Goal: Task Accomplishment & Management: Manage account settings

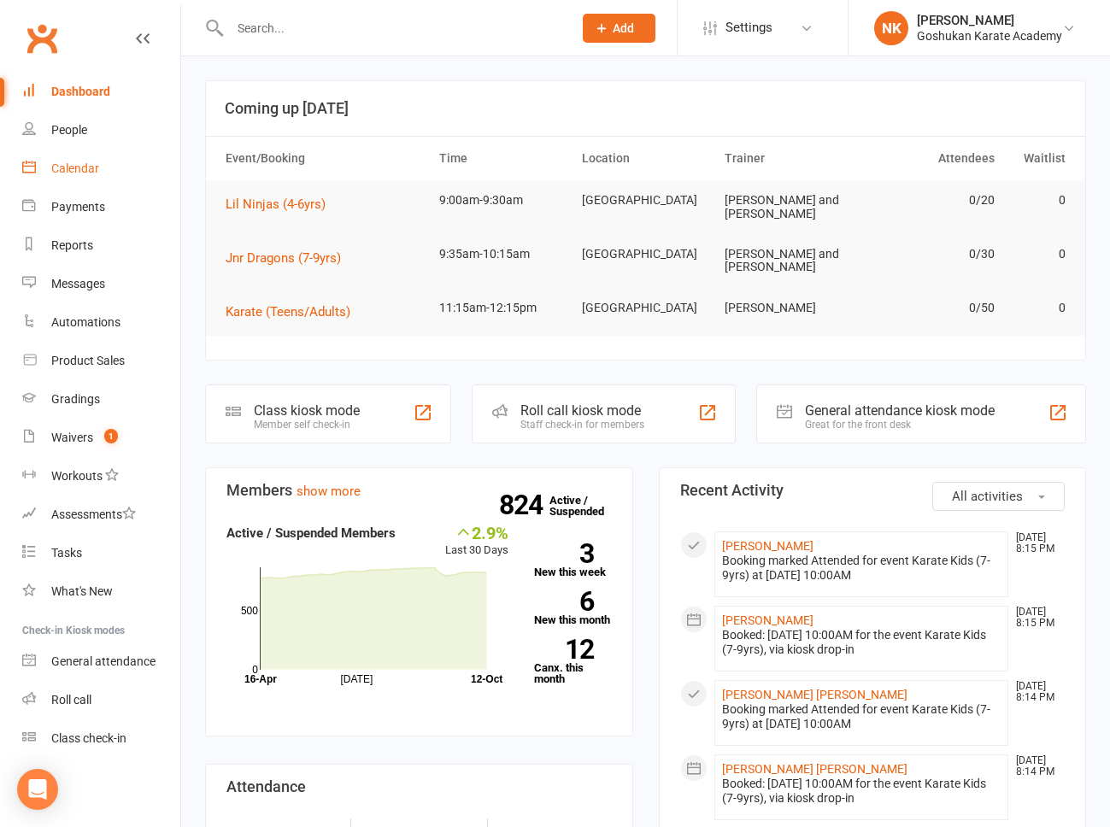
click at [112, 176] on link "Calendar" at bounding box center [101, 169] width 158 height 38
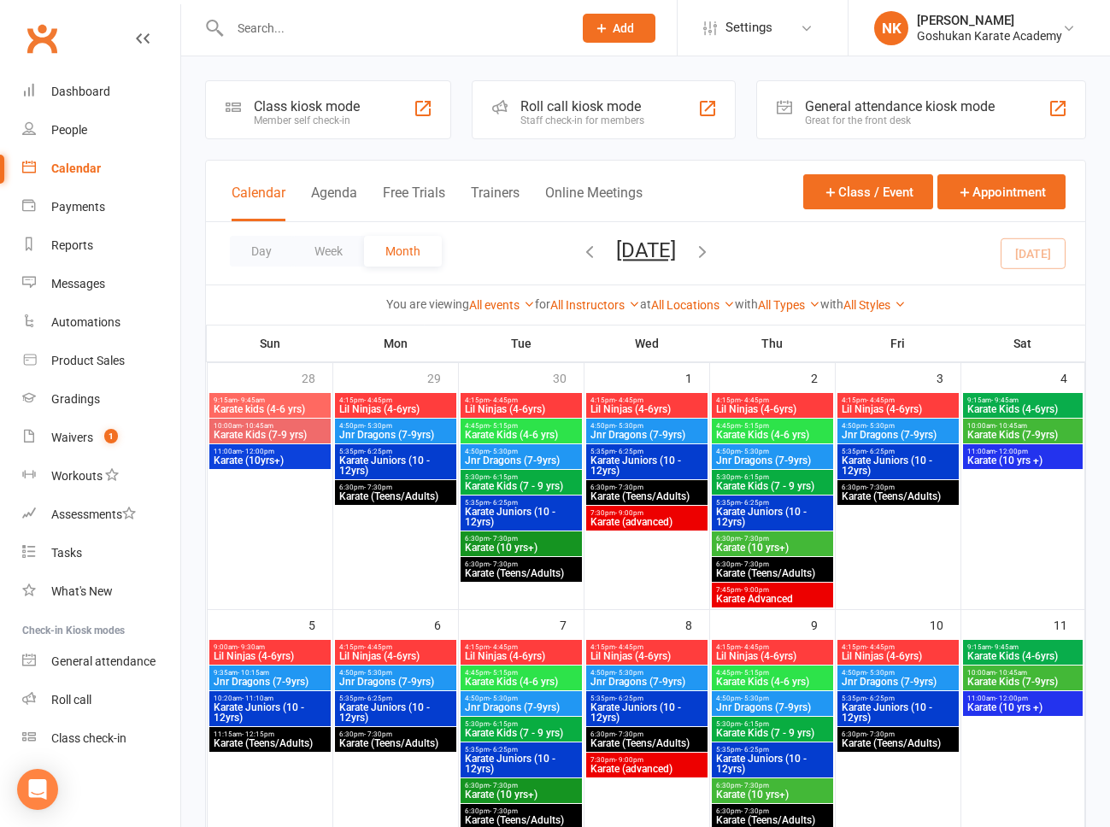
click at [525, 114] on div "Staff check-in for members" at bounding box center [582, 120] width 124 height 12
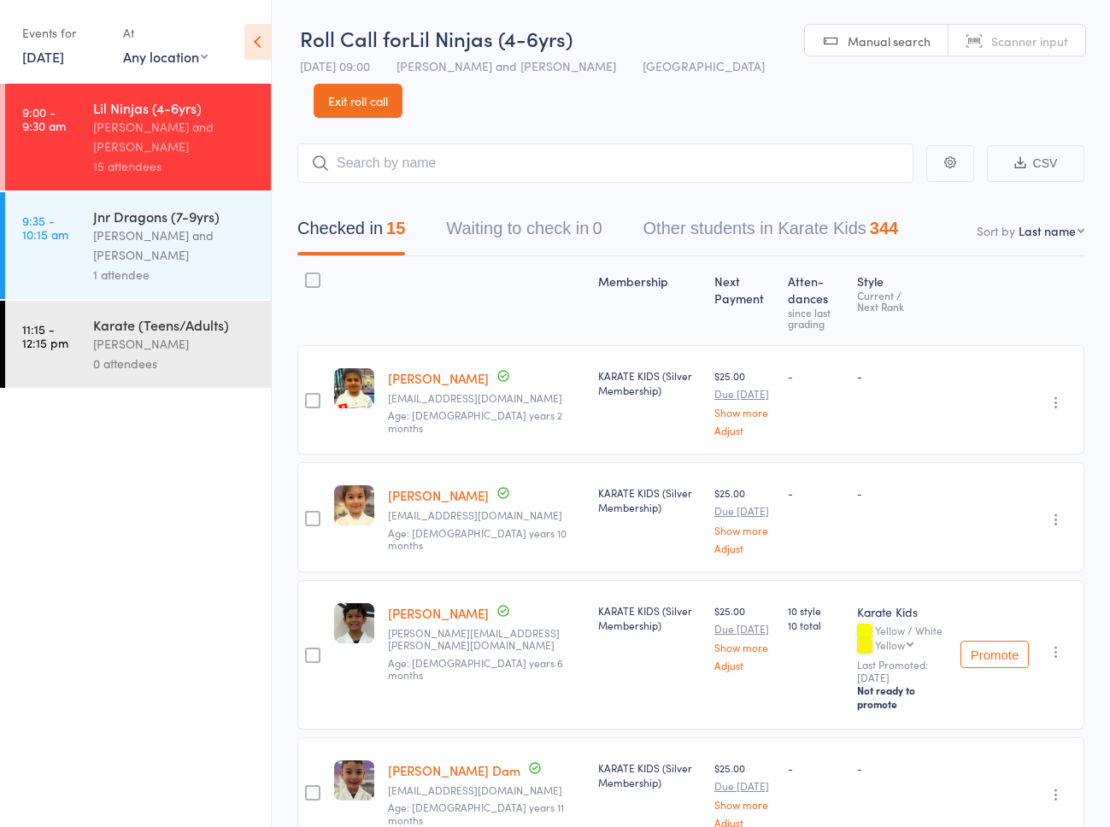
click at [417, 369] on link "Reyans Adhikari" at bounding box center [438, 378] width 101 height 18
click at [407, 486] on link "Valentina Azar" at bounding box center [438, 495] width 101 height 18
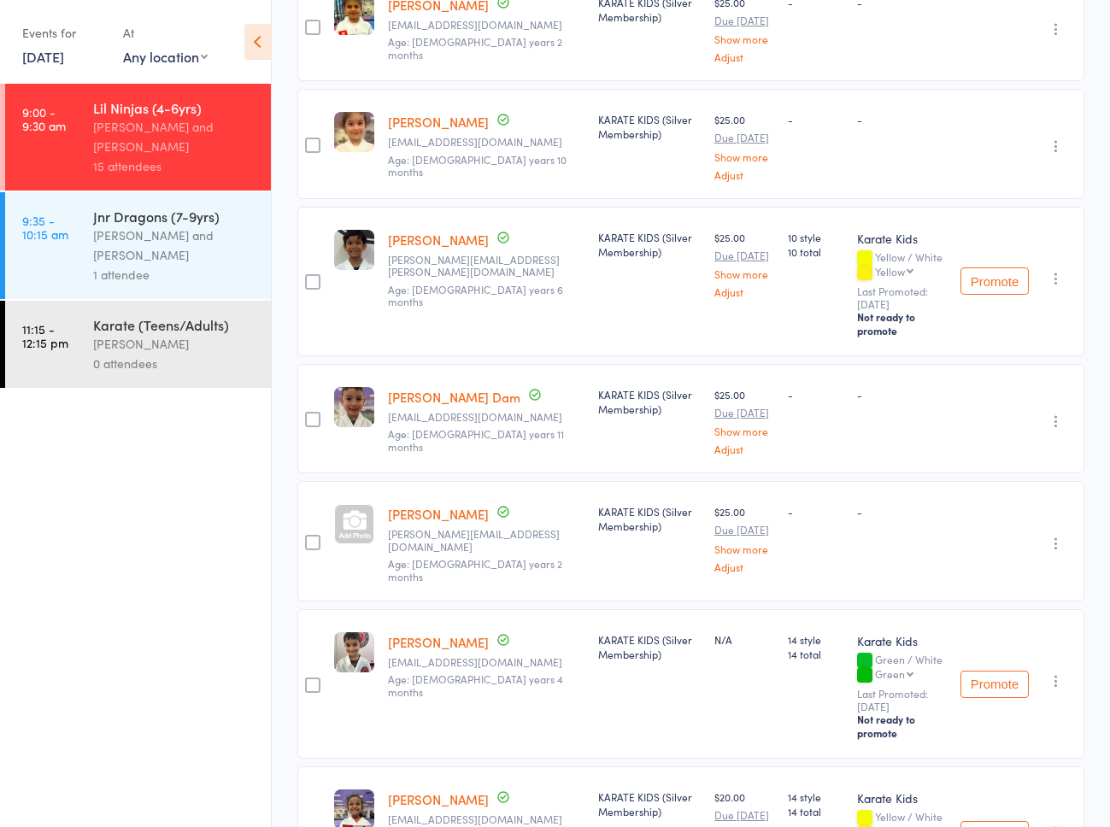
scroll to position [376, 0]
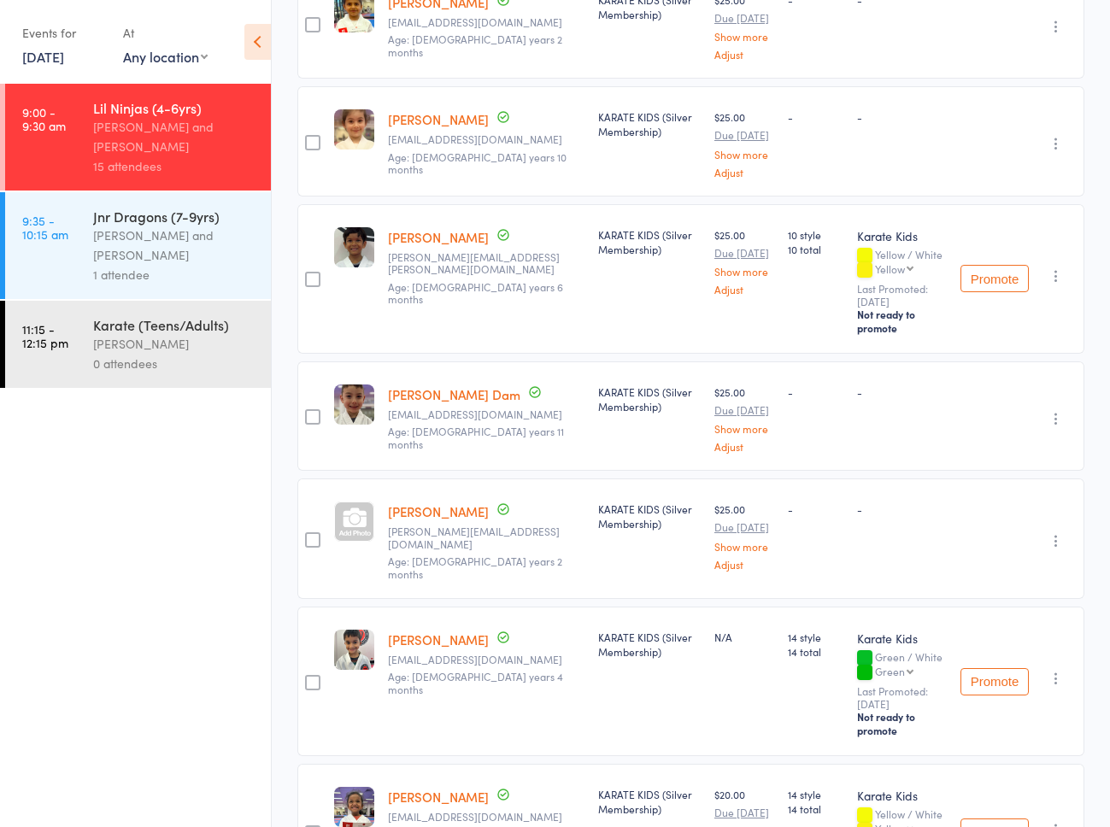
click at [423, 385] on link "Elijah Dam" at bounding box center [454, 394] width 132 height 18
click at [402, 502] on link "Zoe George" at bounding box center [438, 511] width 101 height 18
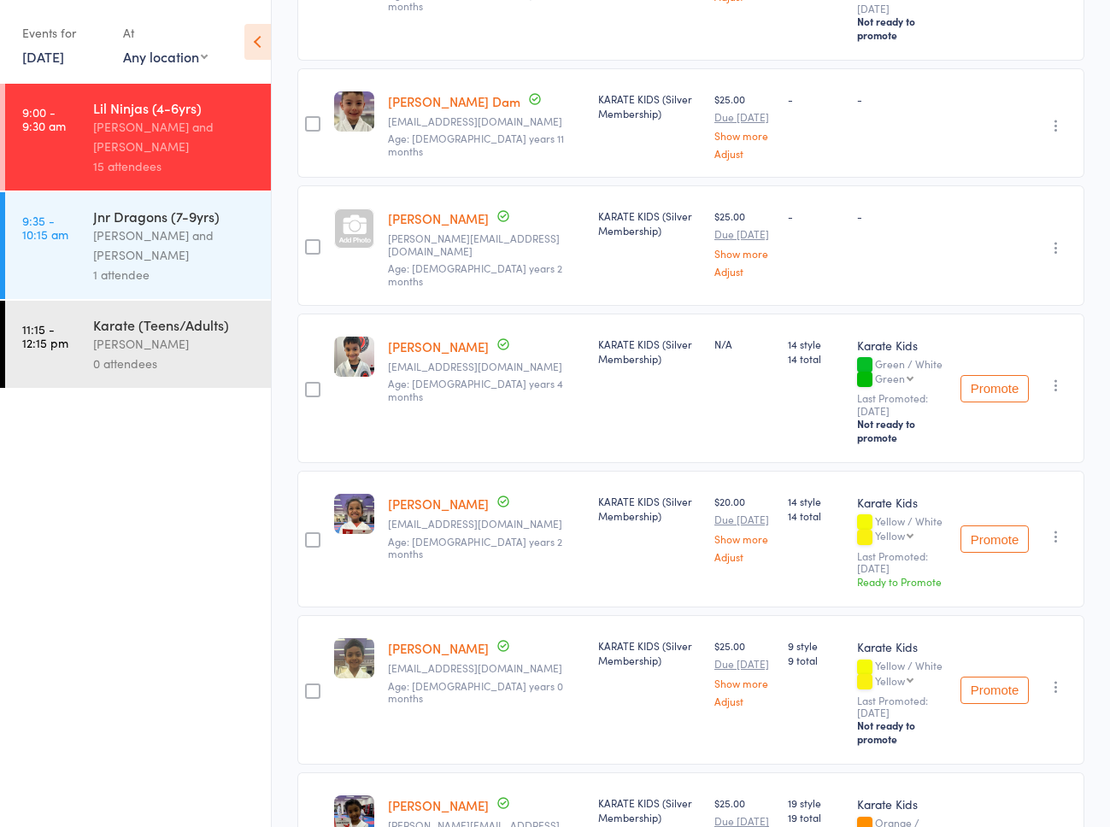
scroll to position [673, 0]
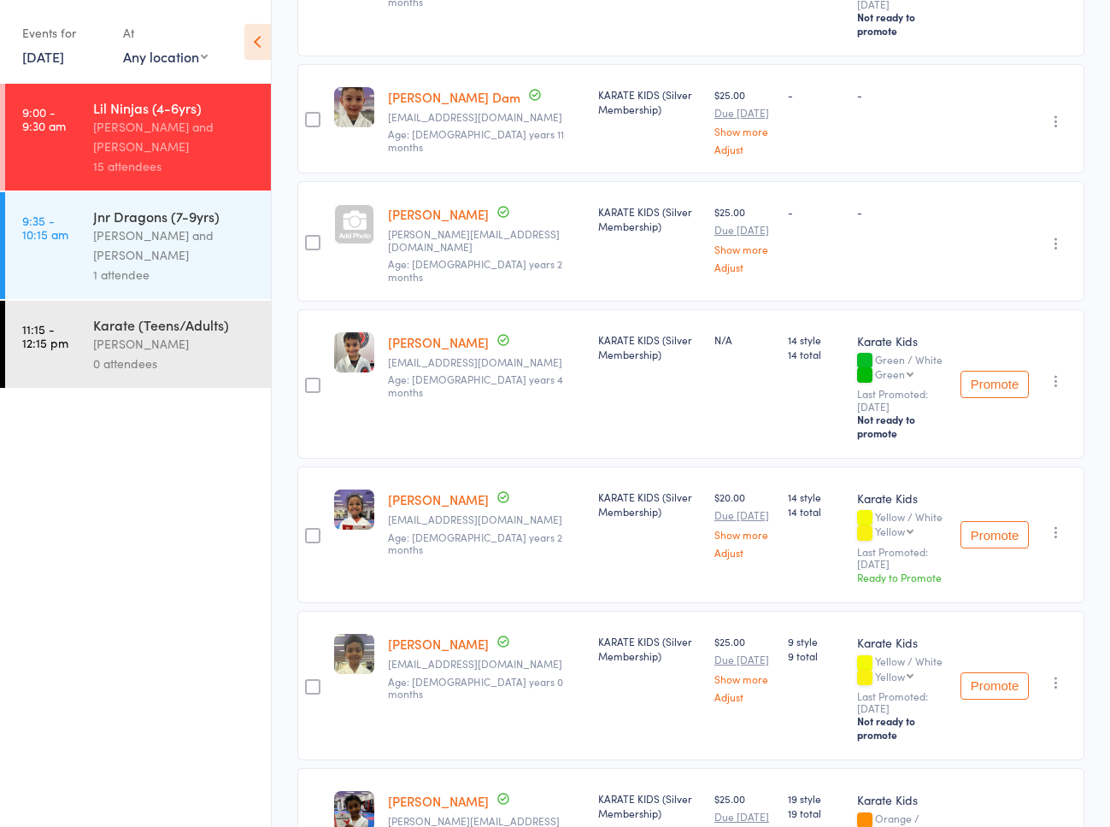
click at [416, 490] on link "Kiara Gunaratna" at bounding box center [438, 499] width 101 height 18
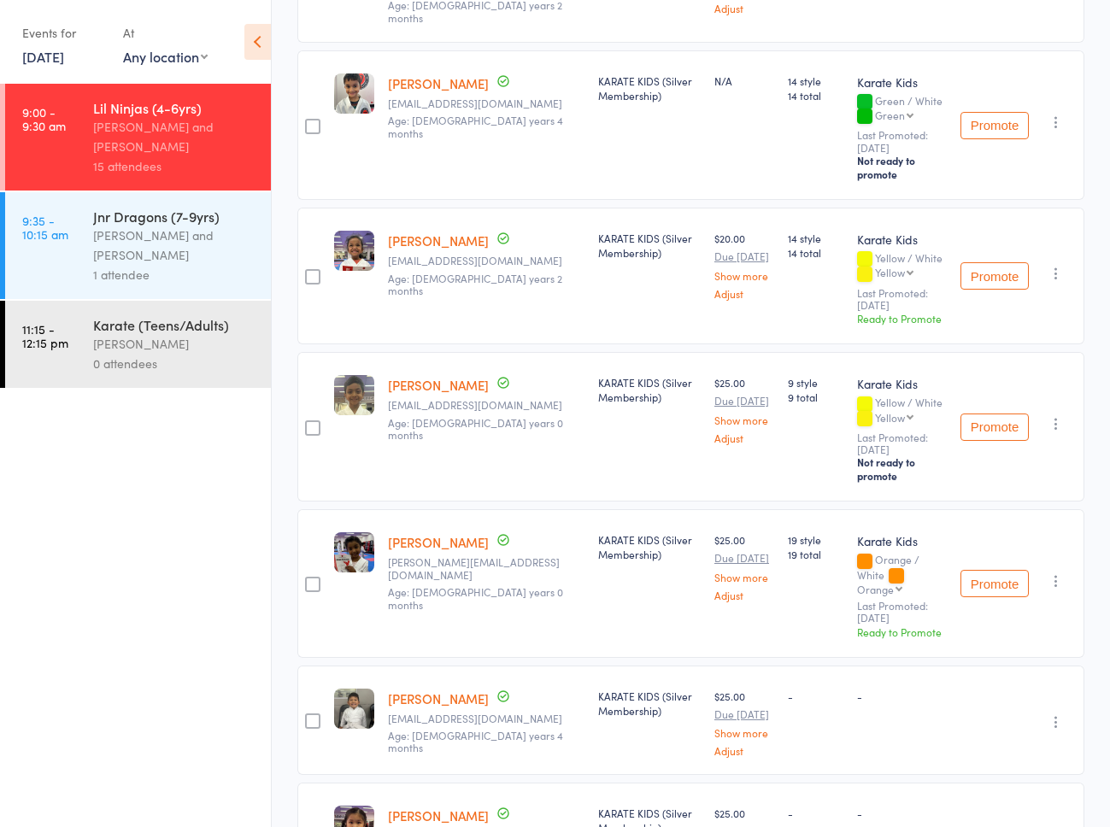
click at [408, 533] on link "Ariya Patke" at bounding box center [438, 542] width 101 height 18
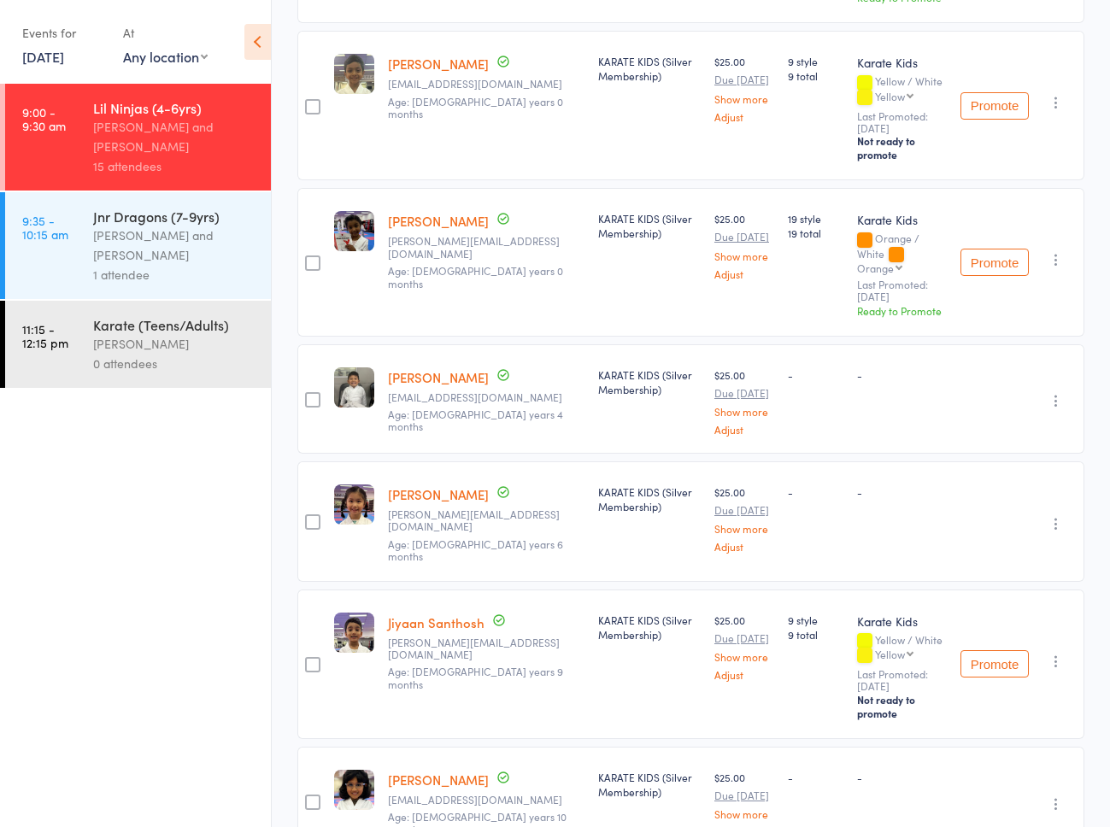
scroll to position [1259, 0]
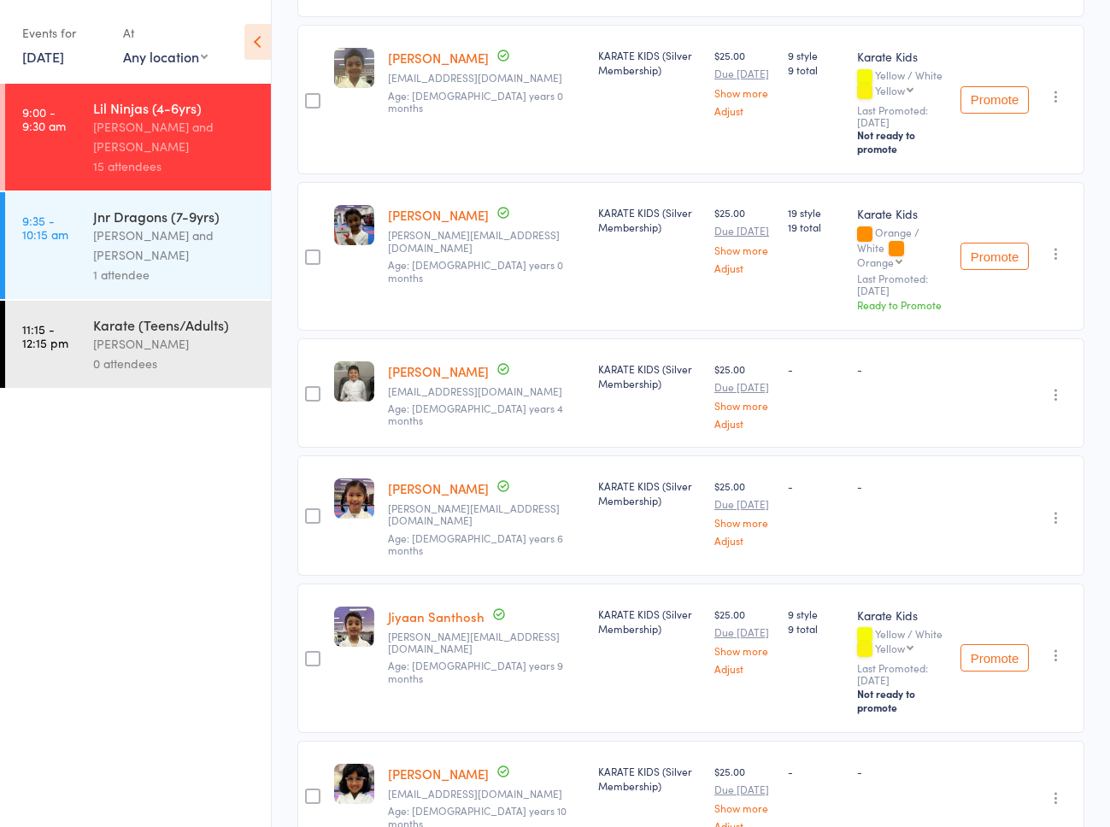
click at [435, 362] on link "Axel Kaius Punzalan" at bounding box center [438, 371] width 101 height 18
click at [425, 479] on link "Sophia Qiu" at bounding box center [438, 488] width 101 height 18
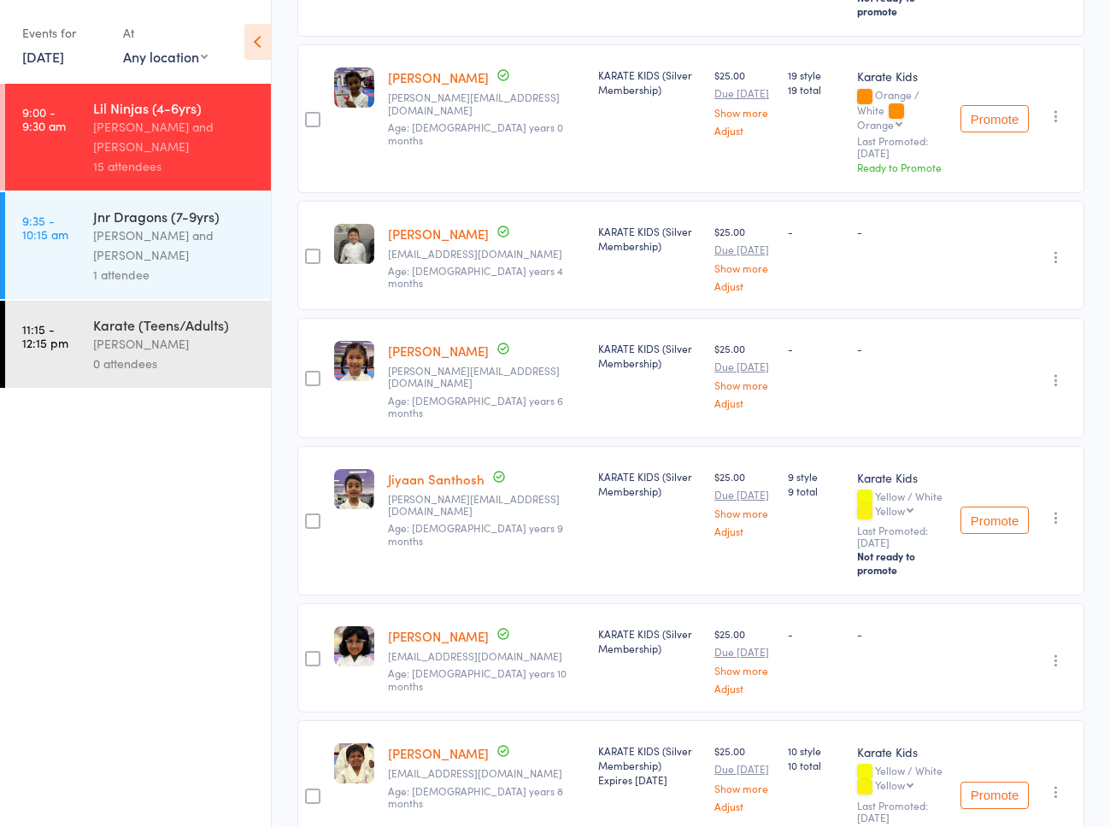
scroll to position [1463, 0]
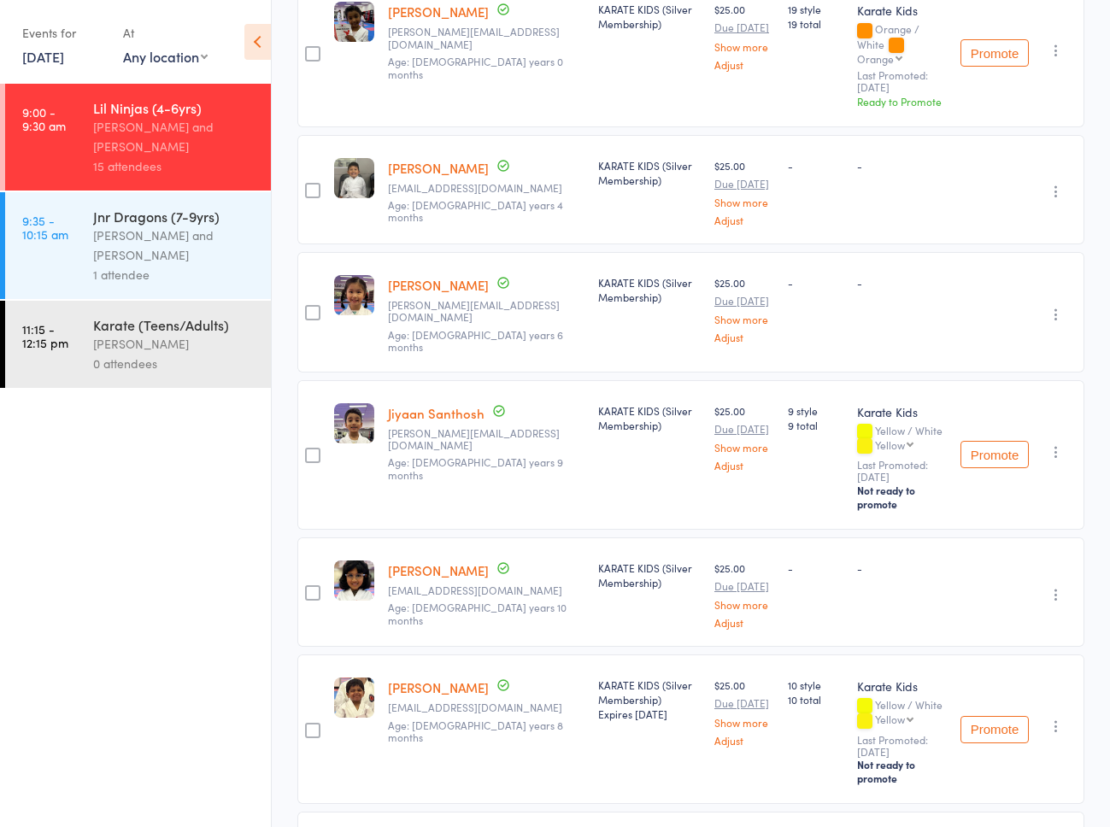
click at [409, 561] on link "AMEYA SUDHEER" at bounding box center [438, 570] width 101 height 18
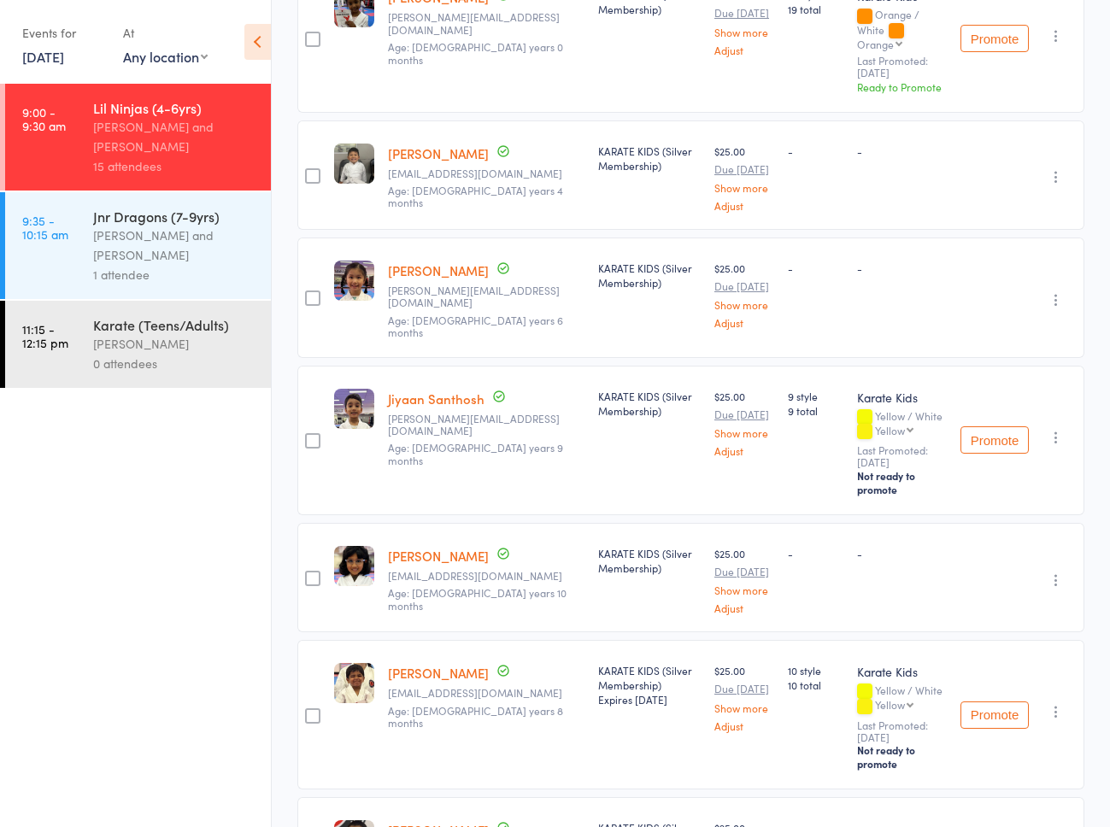
click at [426, 821] on link "Divit Verma" at bounding box center [438, 830] width 101 height 18
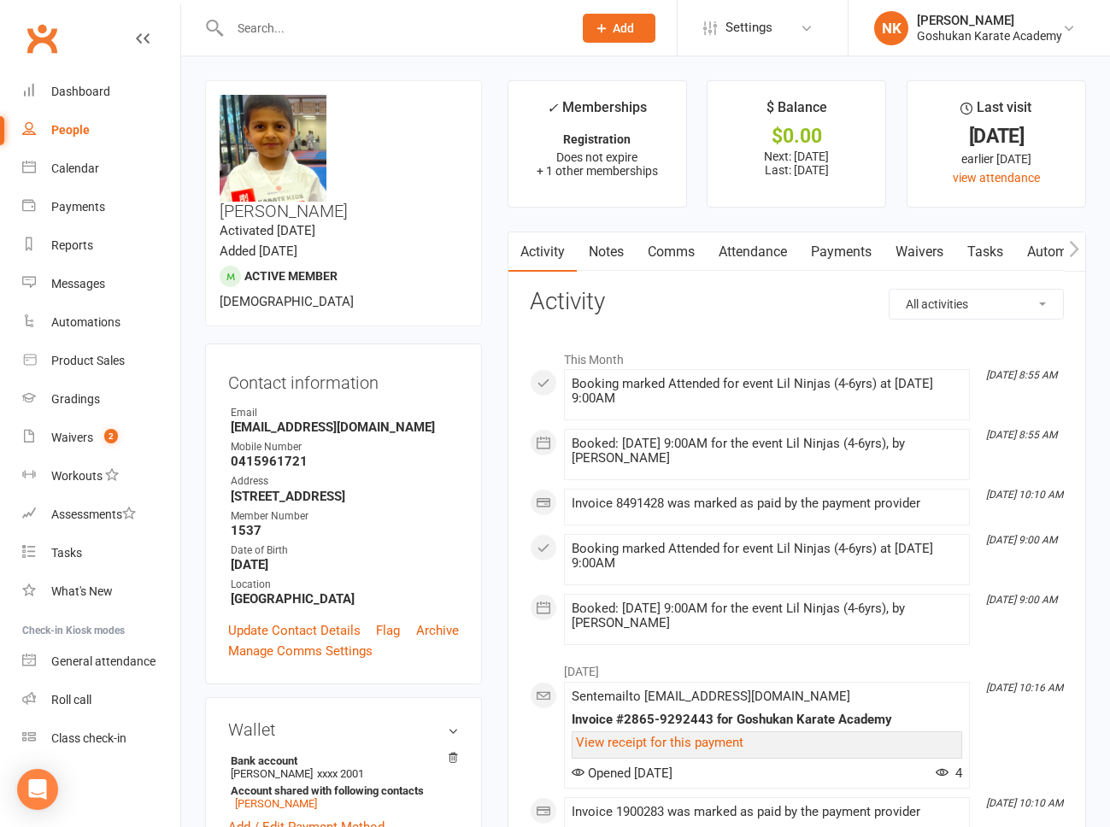
click at [747, 246] on link "Attendance" at bounding box center [753, 251] width 92 height 39
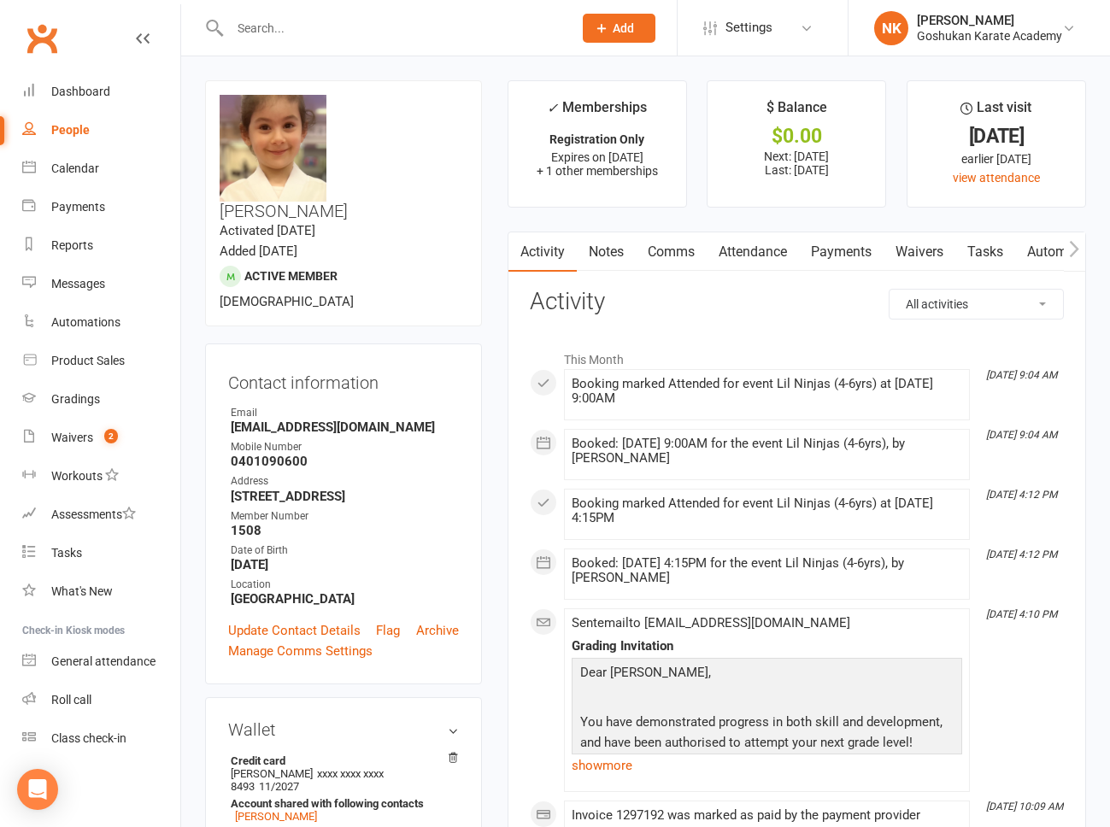
click at [749, 255] on link "Attendance" at bounding box center [753, 251] width 92 height 39
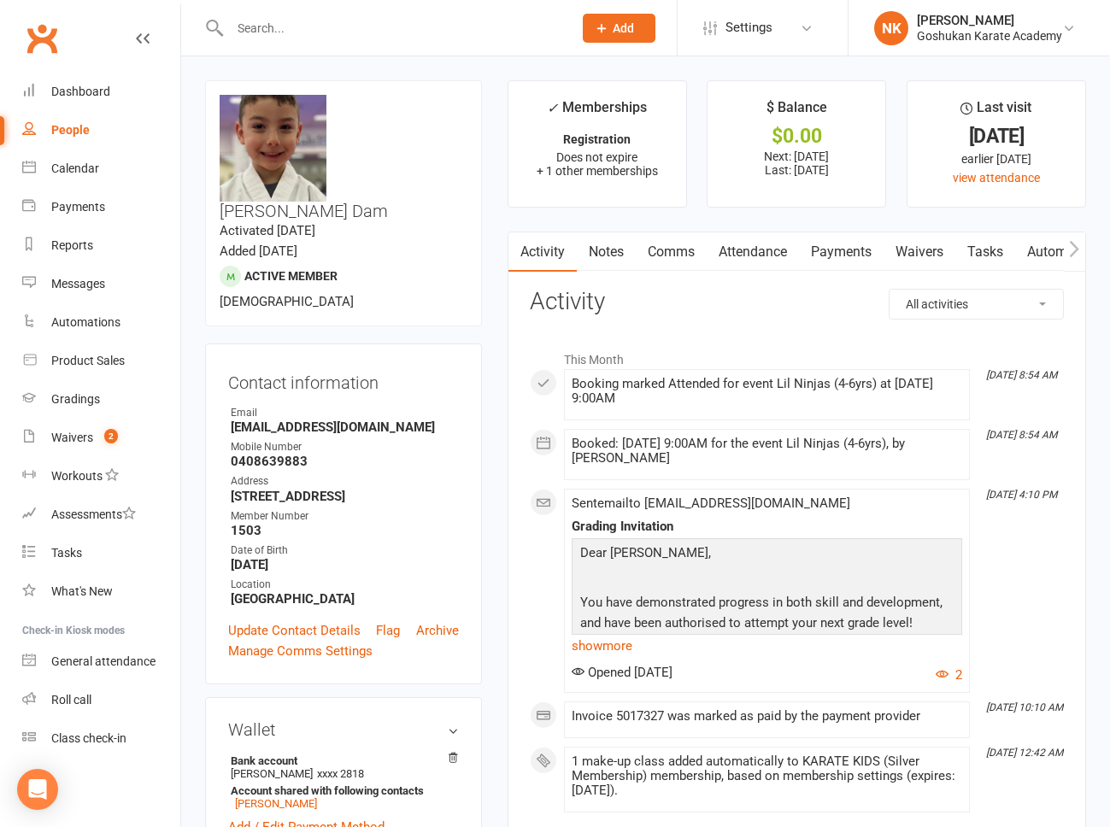
click at [724, 247] on link "Attendance" at bounding box center [753, 251] width 92 height 39
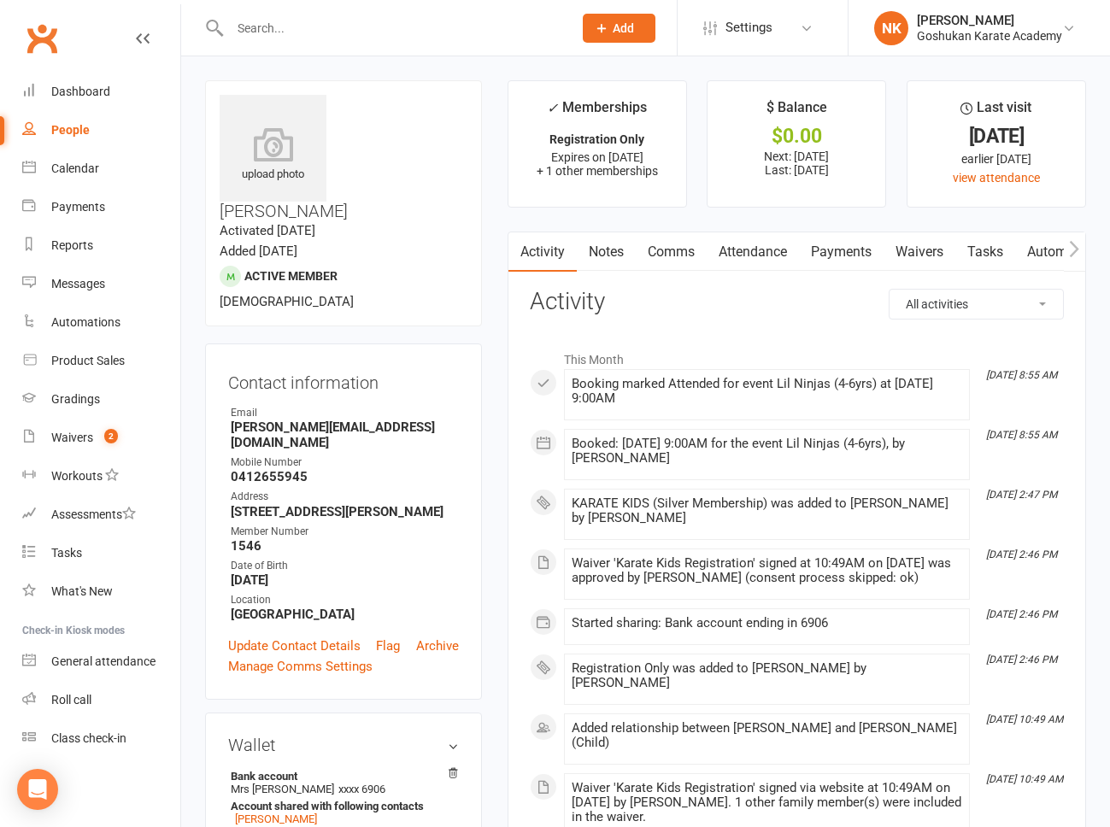
click at [733, 252] on link "Attendance" at bounding box center [753, 251] width 92 height 39
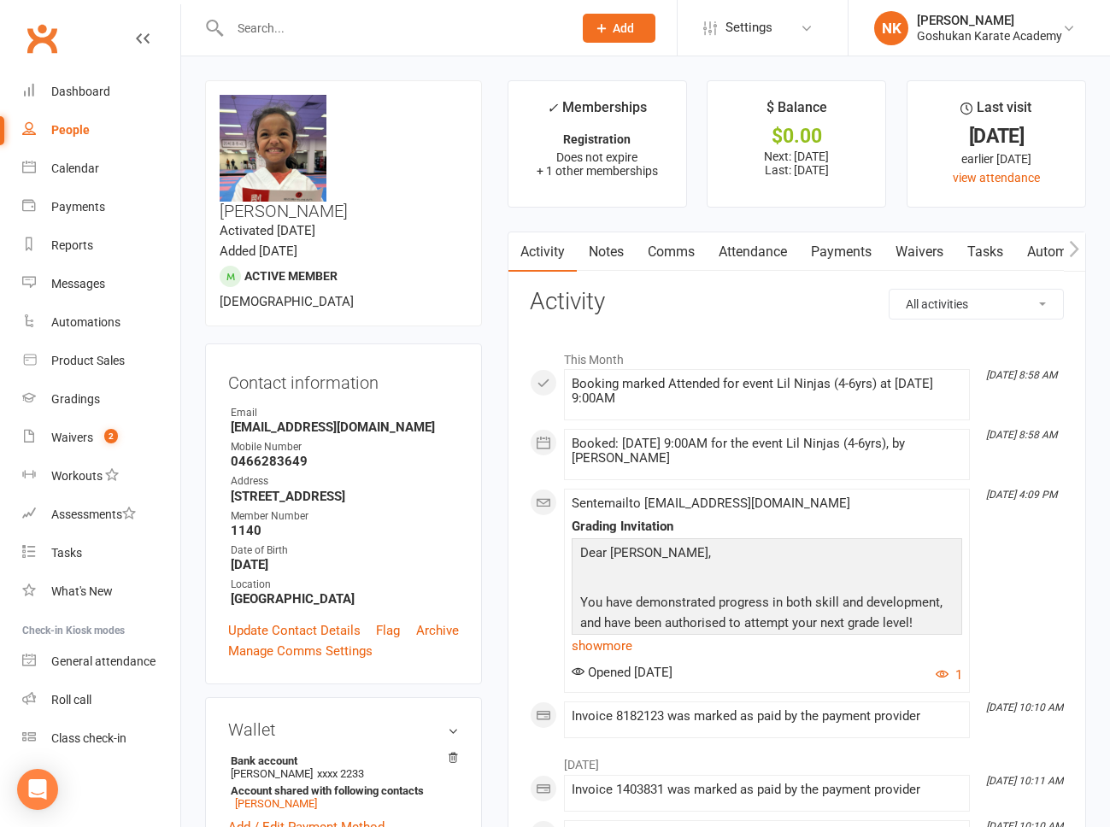
click at [750, 266] on link "Attendance" at bounding box center [753, 251] width 92 height 39
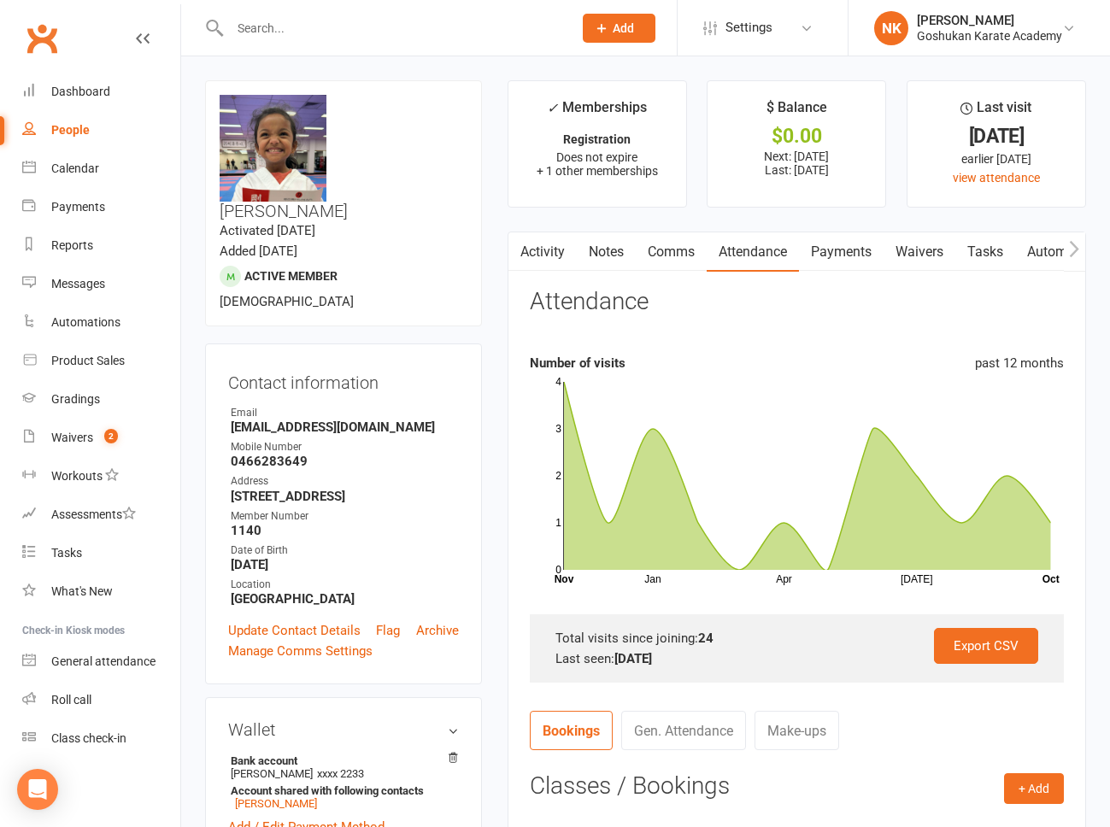
click at [557, 252] on link "Activity" at bounding box center [542, 251] width 68 height 39
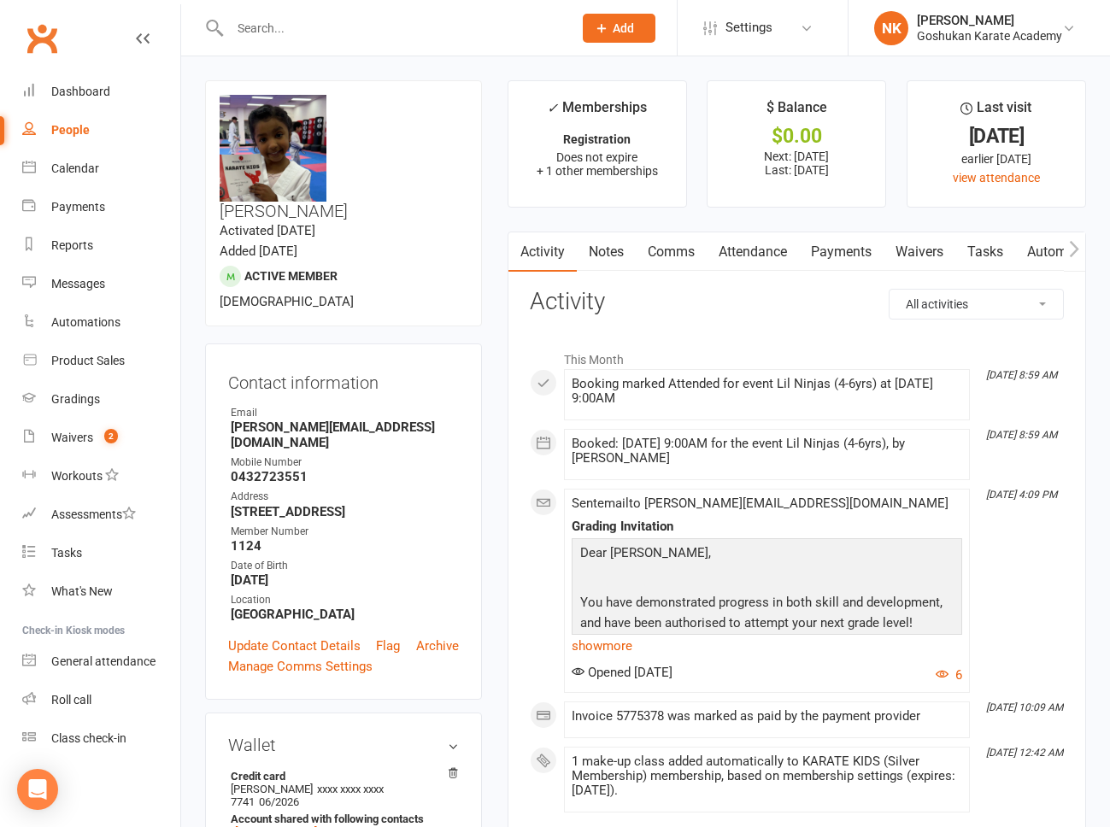
click at [750, 252] on link "Attendance" at bounding box center [753, 251] width 92 height 39
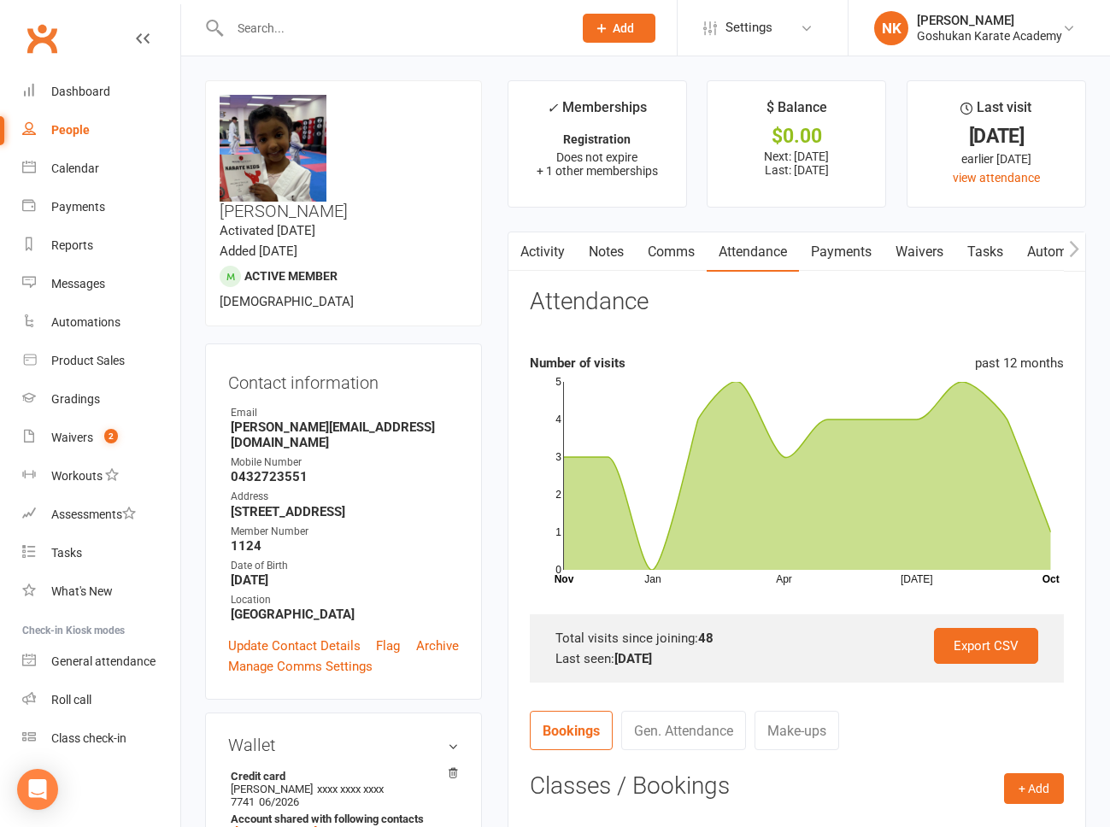
click at [534, 256] on link "Activity" at bounding box center [542, 251] width 68 height 39
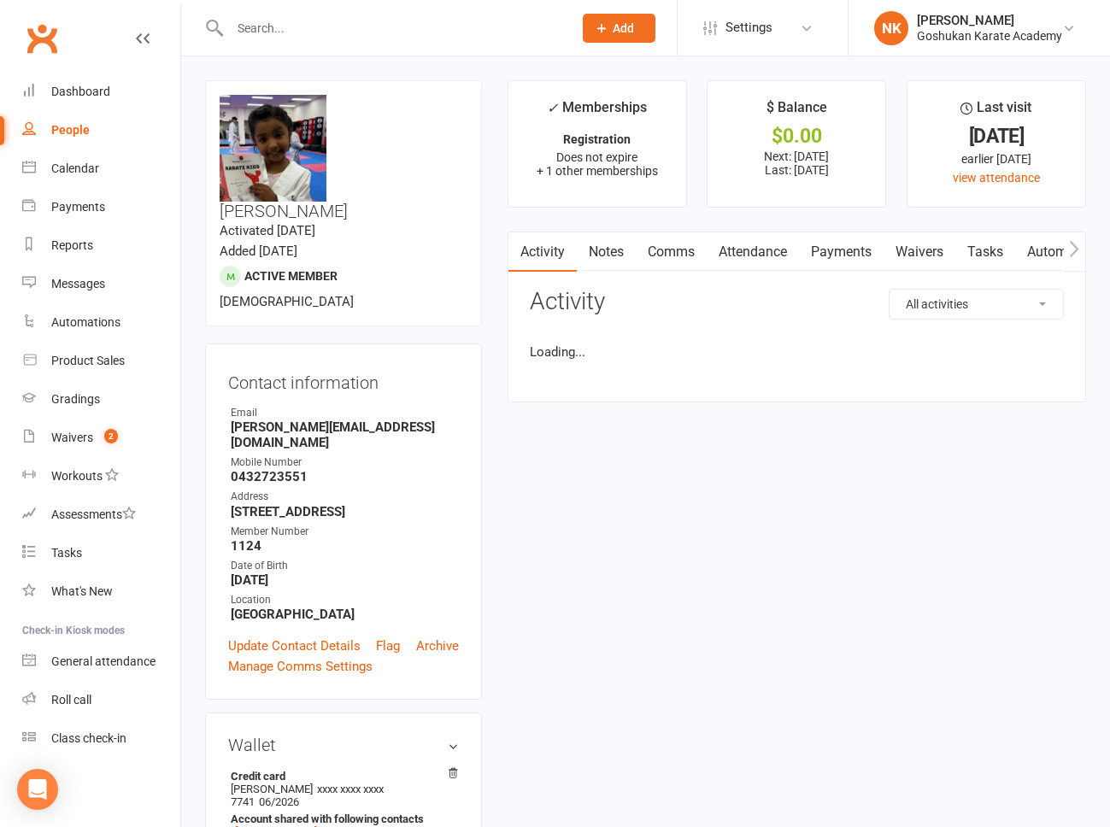
click at [508, 264] on button "button" at bounding box center [518, 251] width 21 height 38
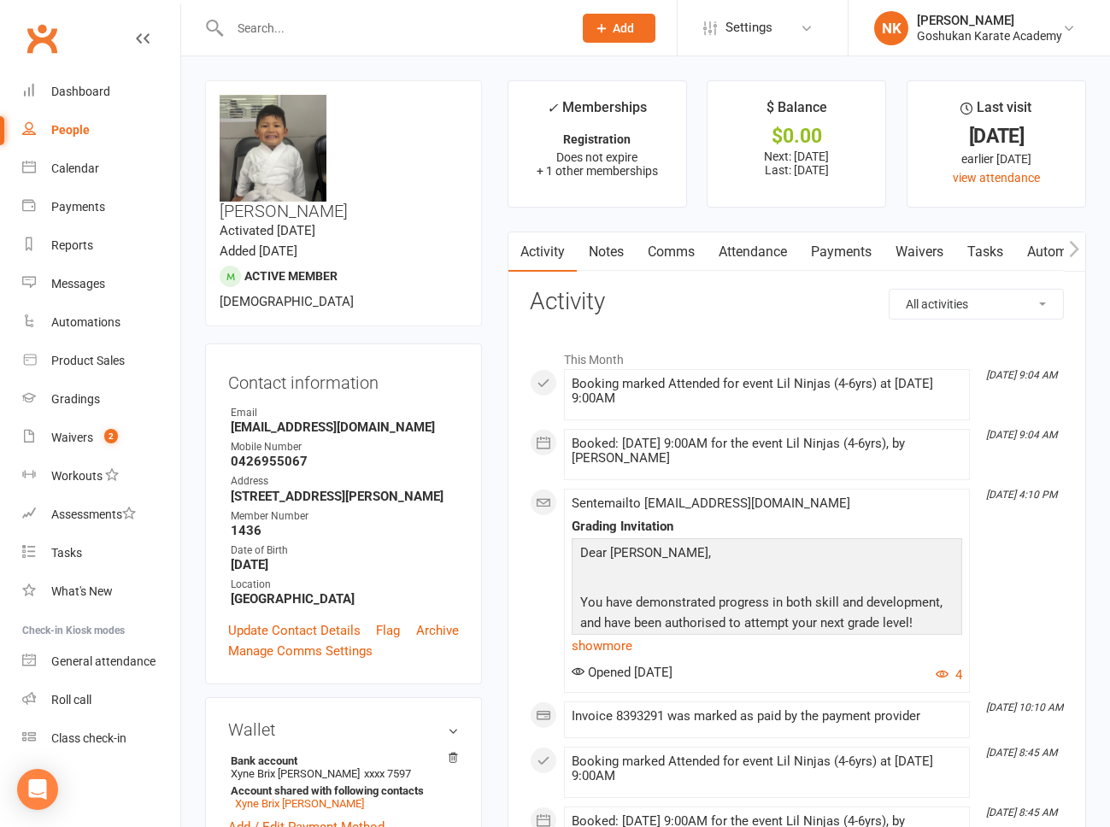
click at [514, 240] on icon "button" at bounding box center [518, 249] width 10 height 18
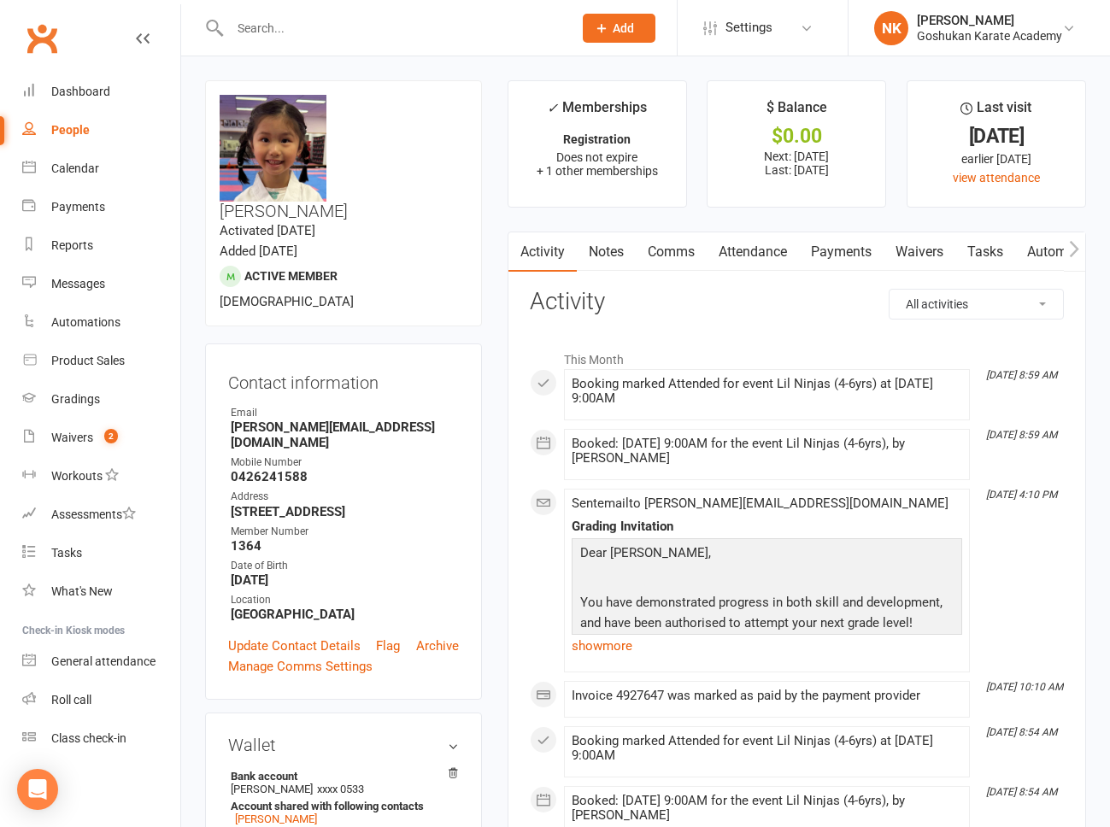
click at [754, 260] on link "Attendance" at bounding box center [753, 251] width 92 height 39
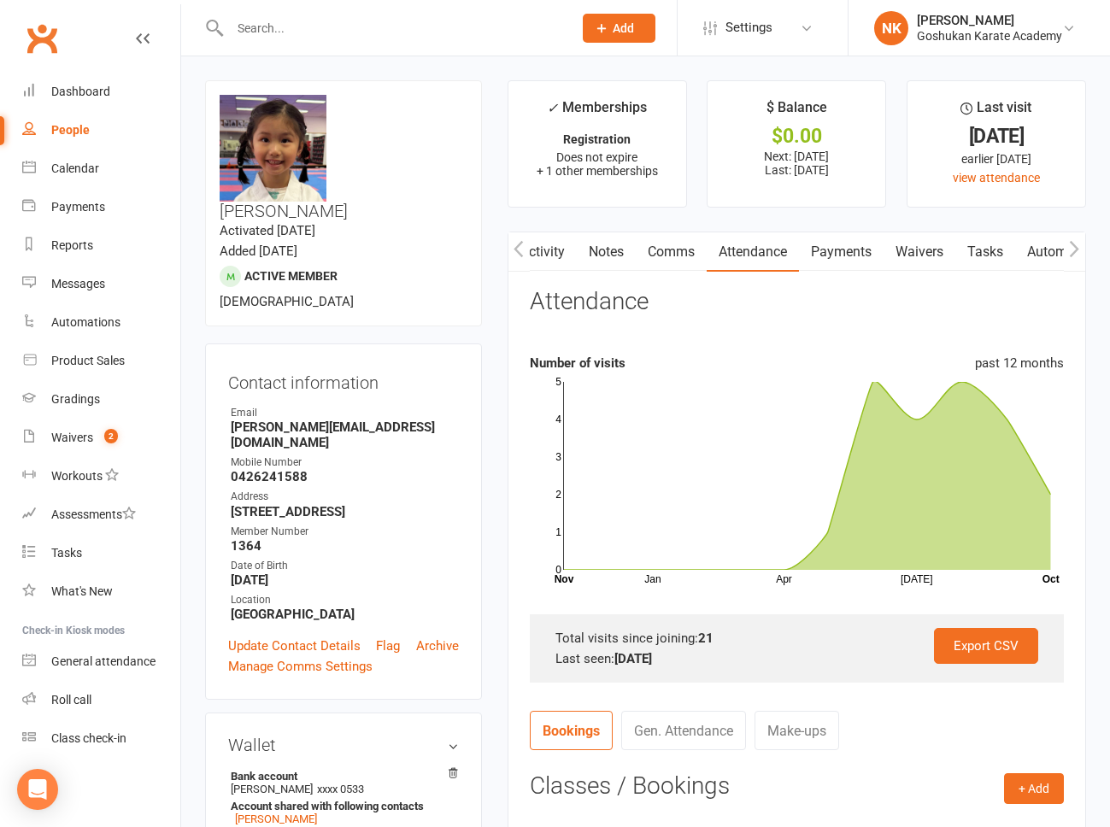
click at [554, 249] on link "Activity" at bounding box center [542, 251] width 68 height 39
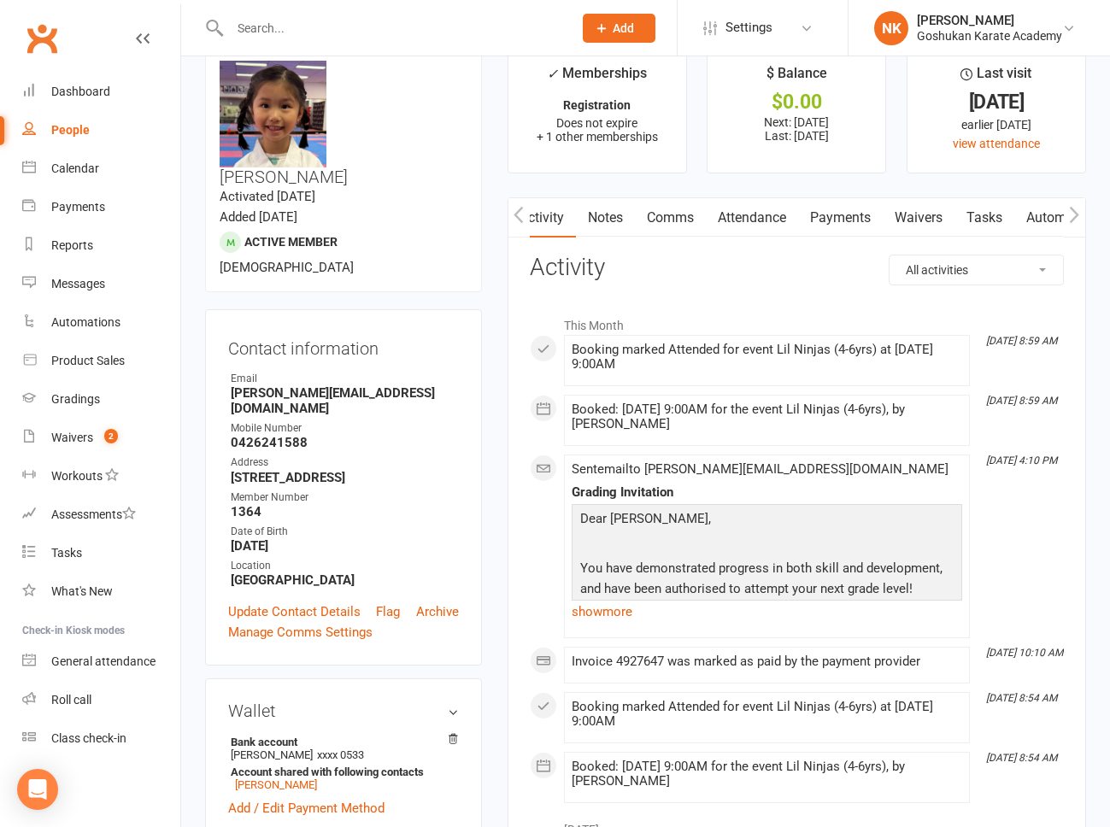
scroll to position [0, 0]
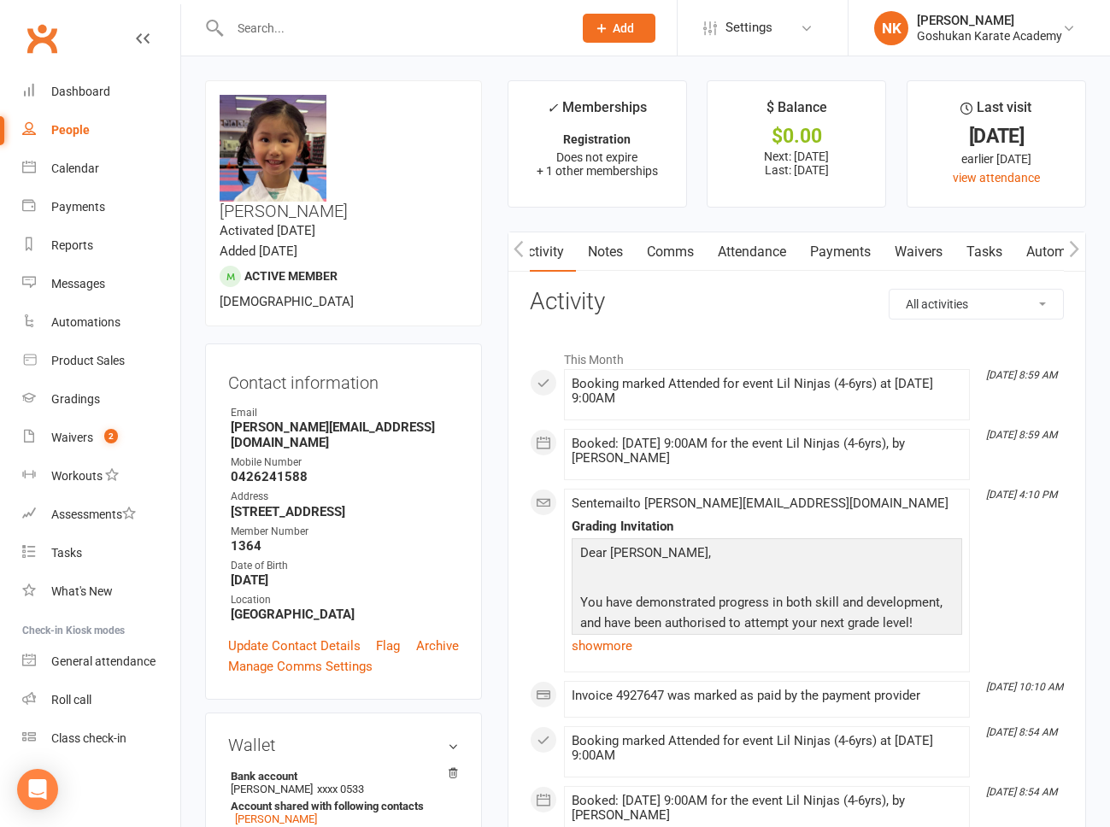
click at [750, 261] on link "Attendance" at bounding box center [752, 251] width 92 height 39
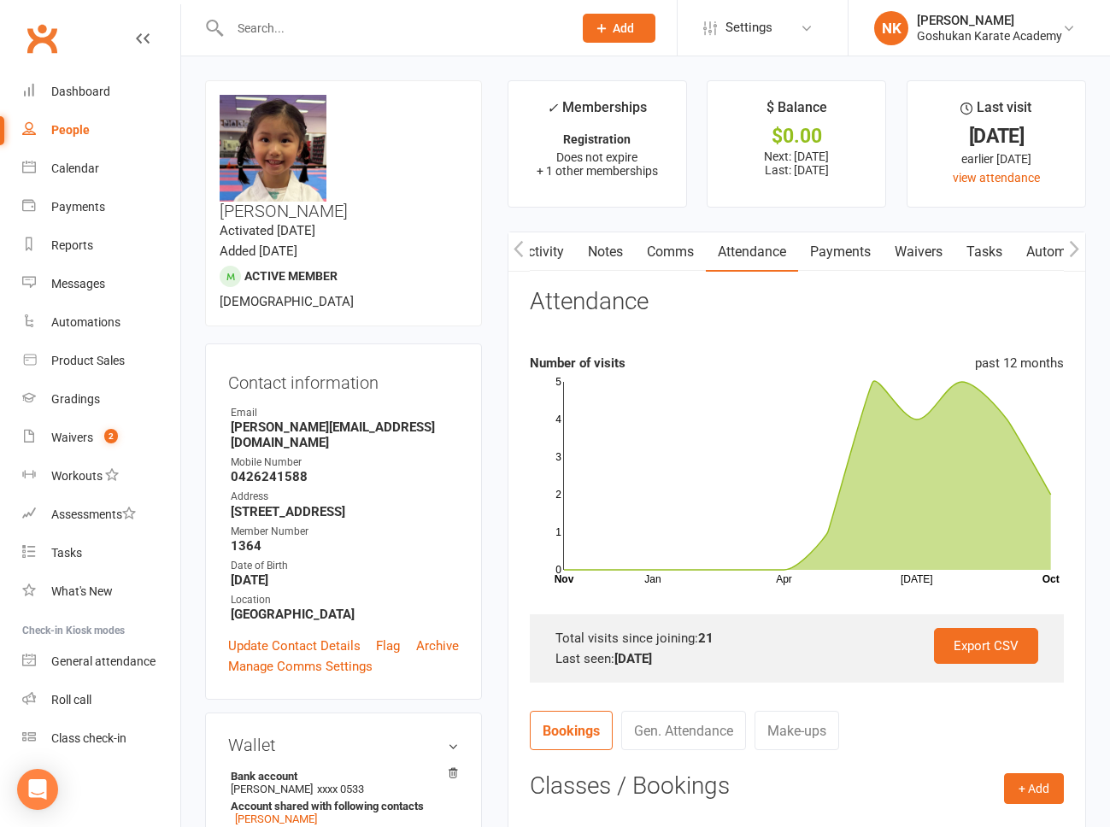
click at [429, 98] on h3 "Sophia Qiu" at bounding box center [344, 158] width 248 height 126
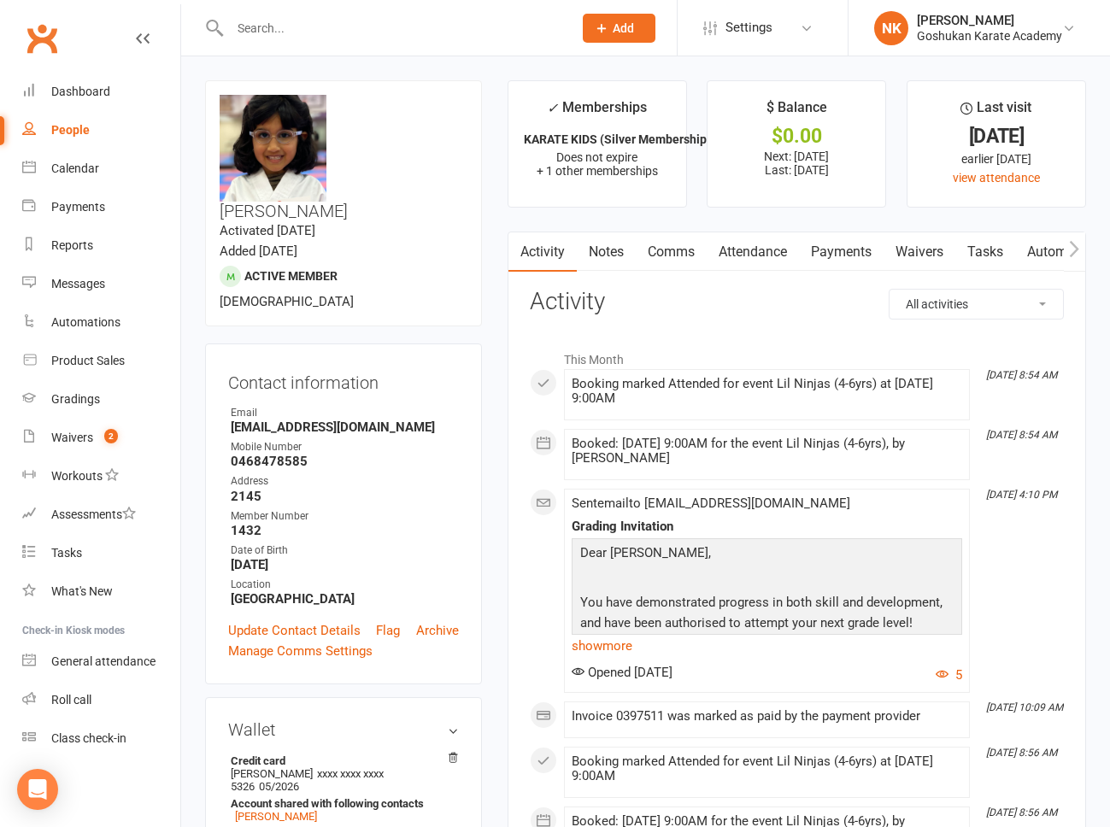
click at [771, 253] on link "Attendance" at bounding box center [753, 251] width 92 height 39
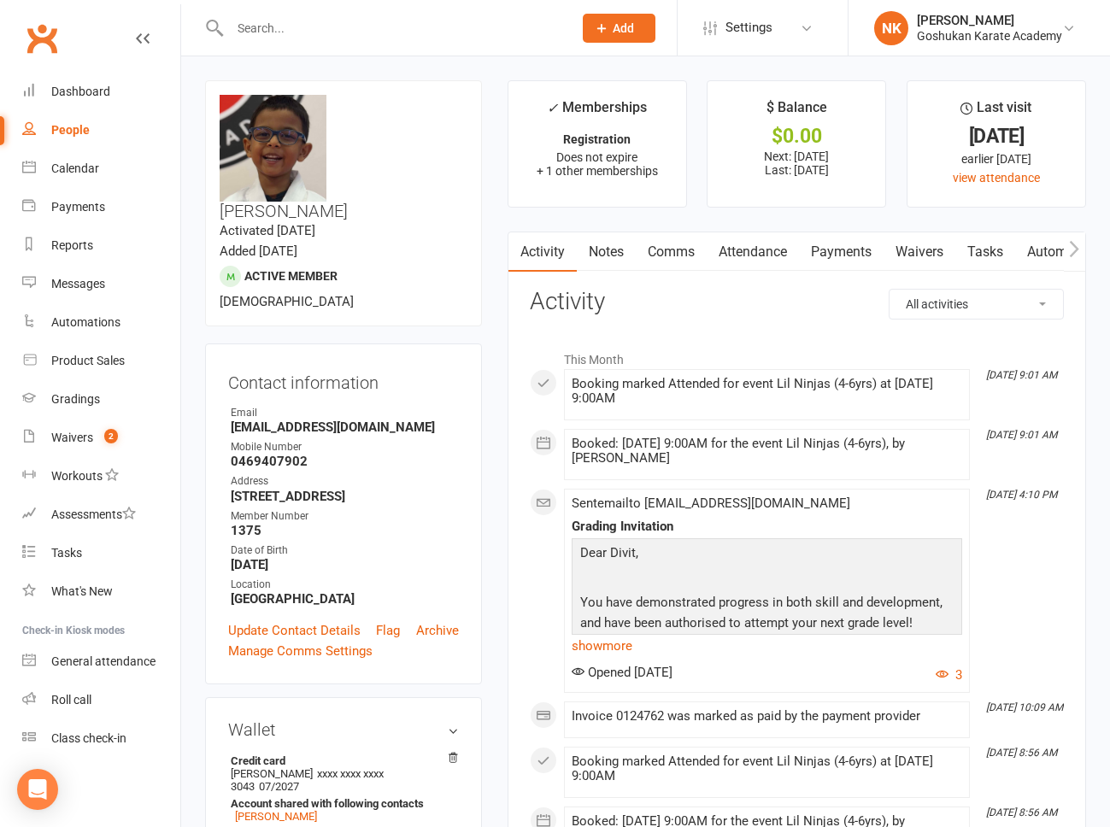
click at [759, 253] on link "Attendance" at bounding box center [753, 251] width 92 height 39
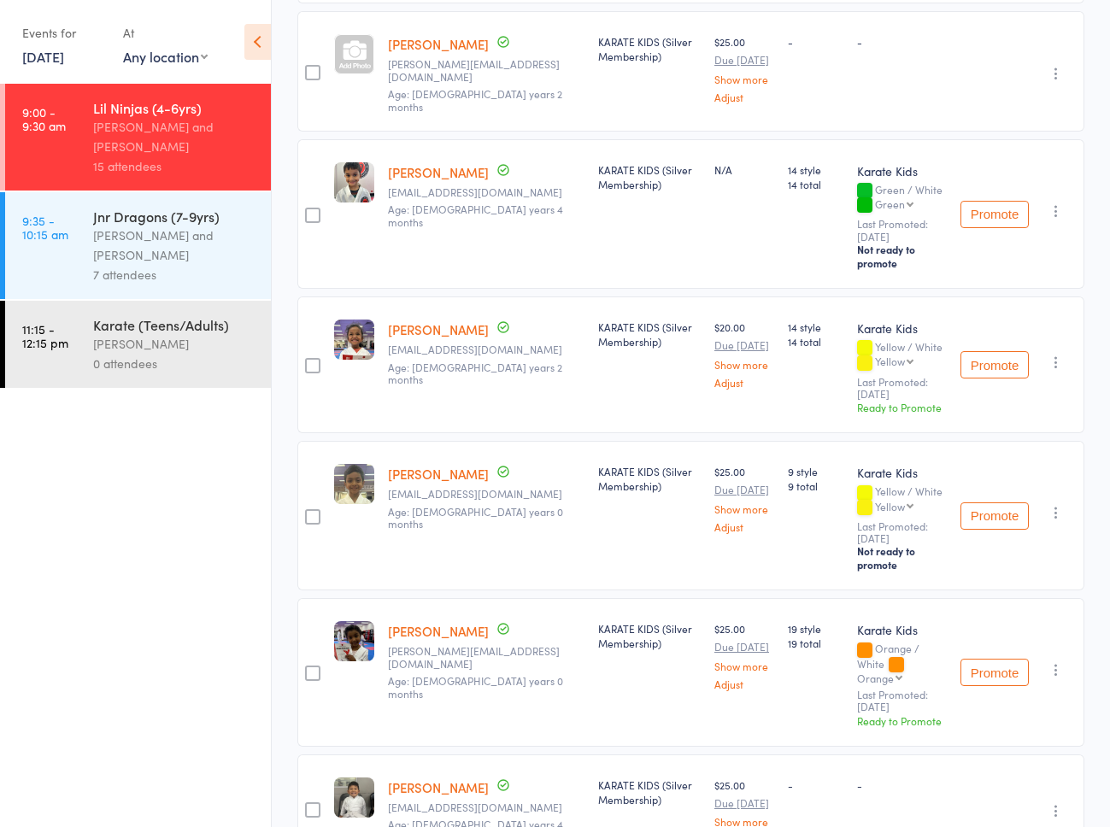
scroll to position [519, 0]
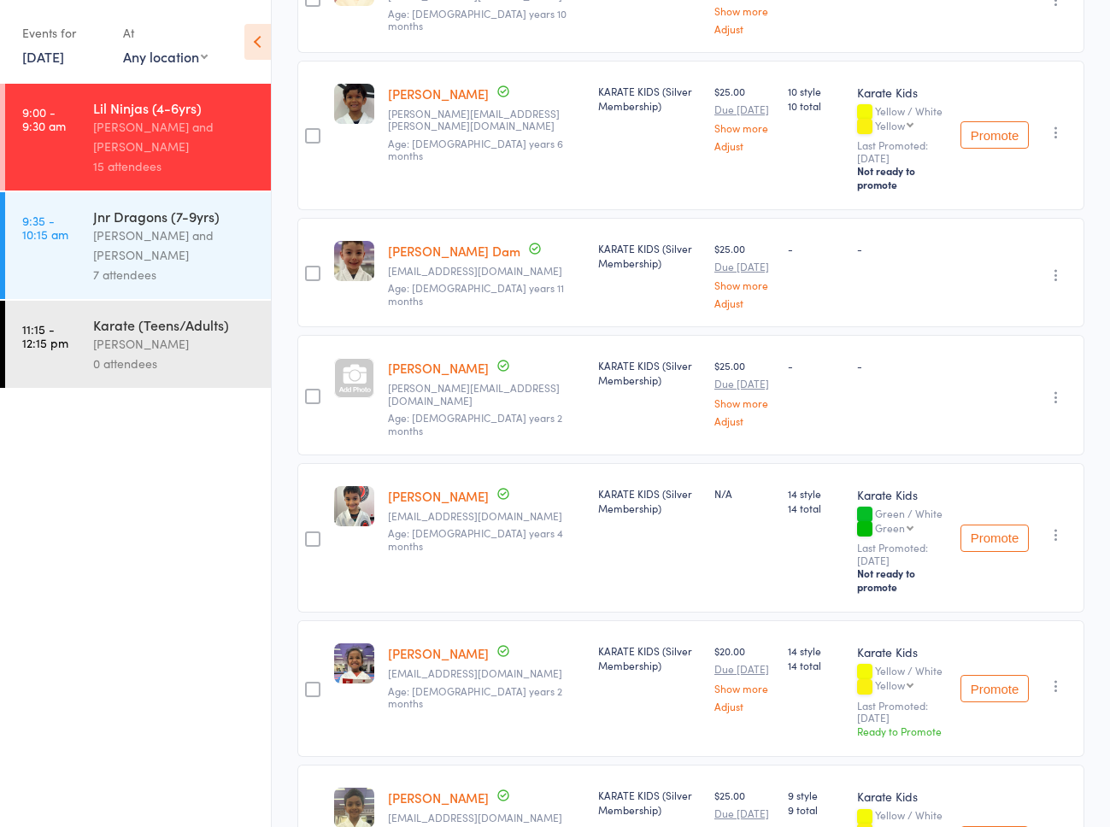
click at [663, 478] on div "KARATE KIDS (Silver Membership)" at bounding box center [649, 538] width 116 height 150
click at [398, 487] on link "[PERSON_NAME]" at bounding box center [438, 496] width 101 height 18
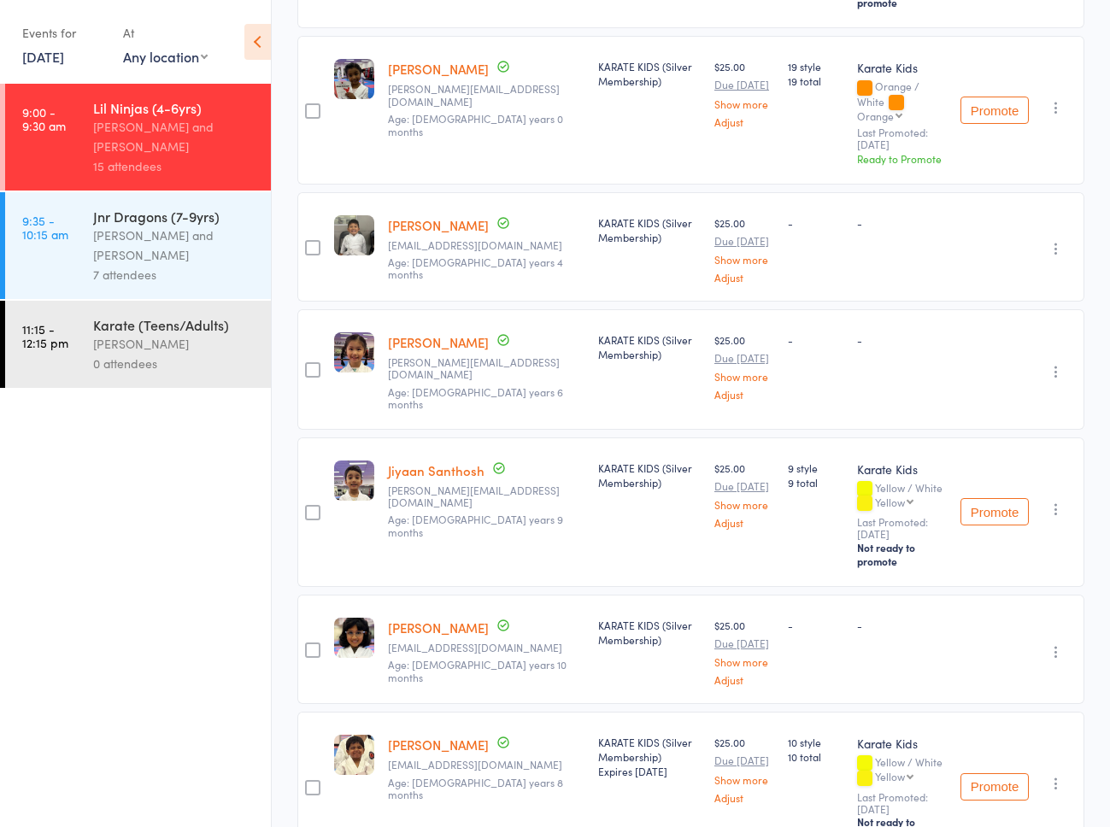
scroll to position [1477, 0]
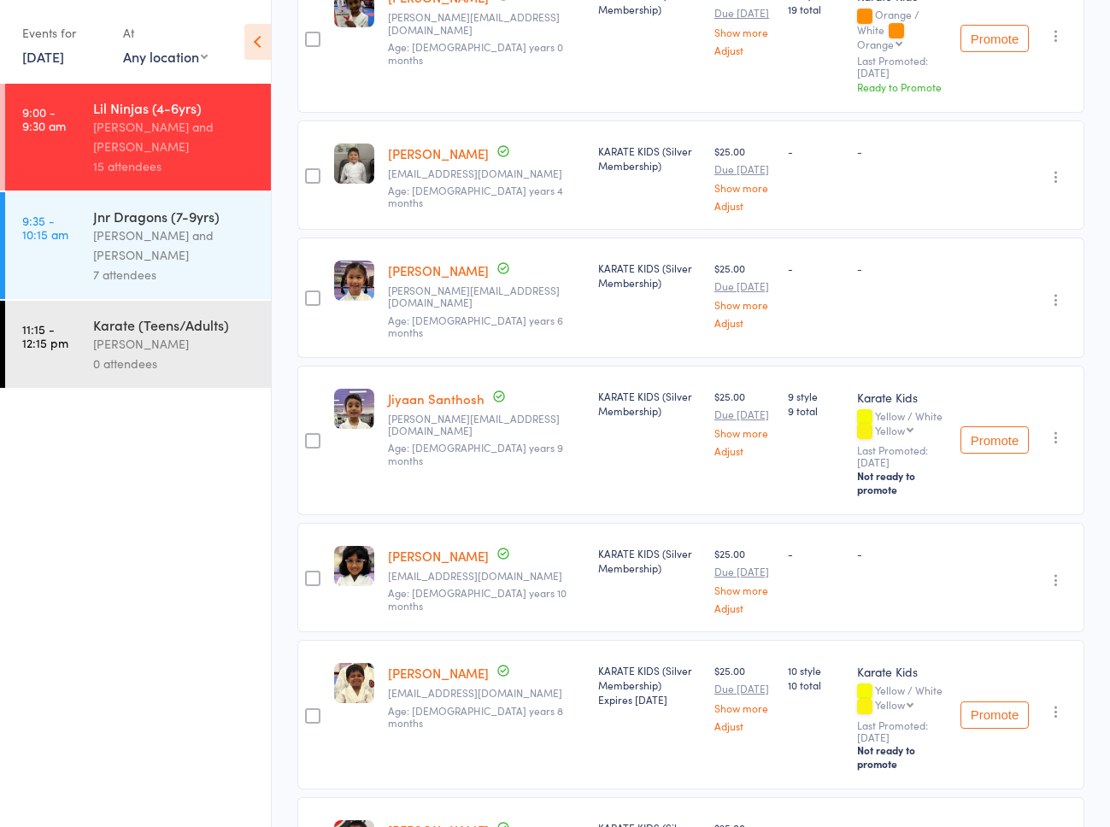
click at [427, 261] on link "[PERSON_NAME]" at bounding box center [438, 270] width 101 height 18
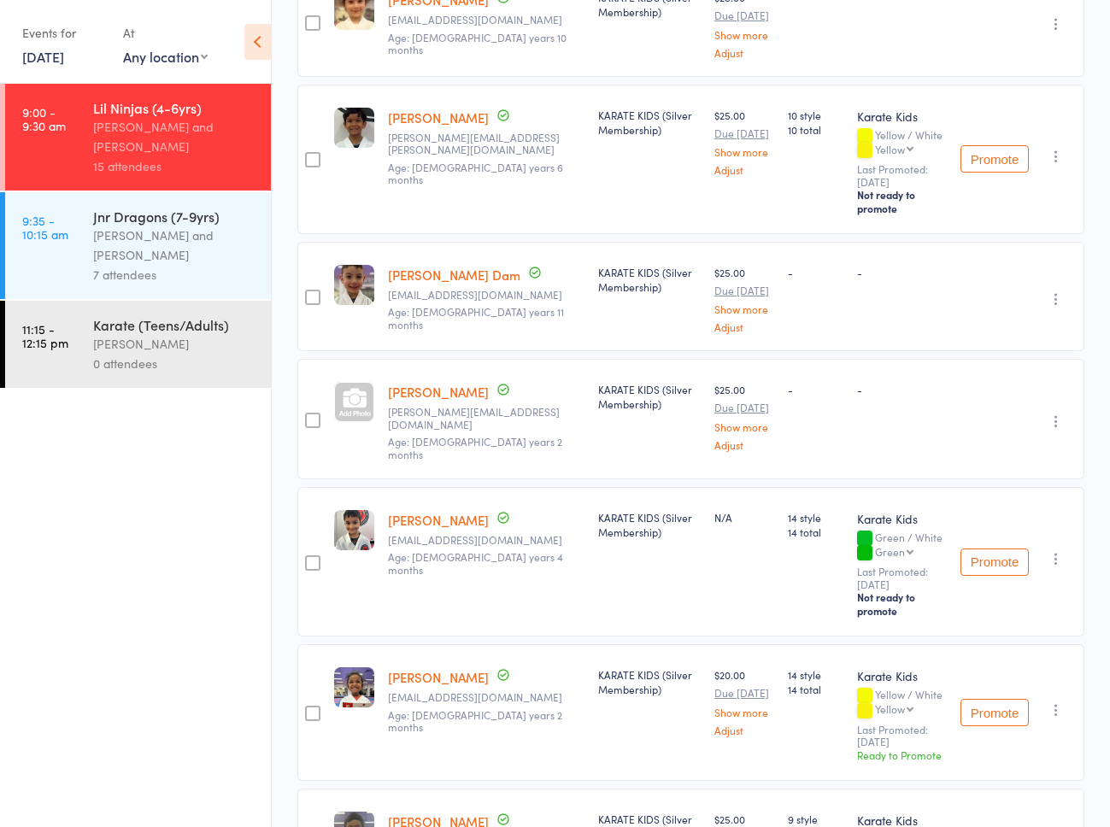
scroll to position [0, 0]
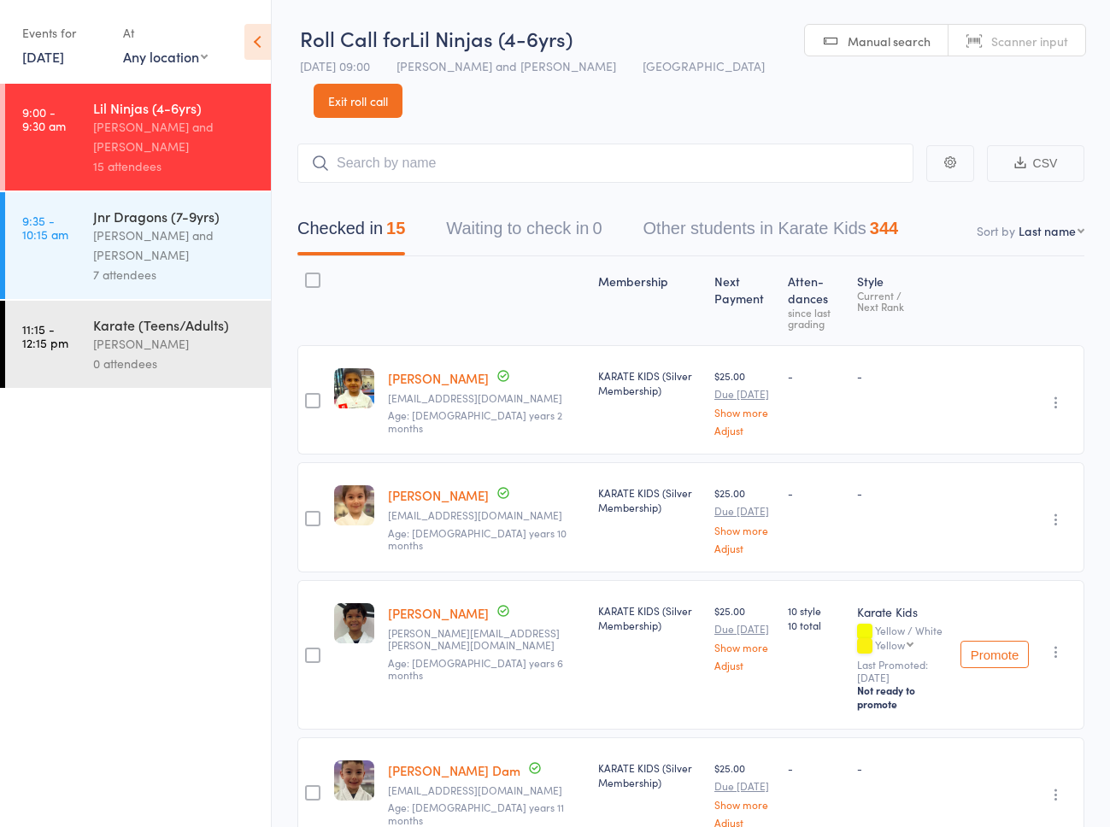
click at [203, 236] on div "Nicolas Karetsian and Aidan Perry" at bounding box center [174, 245] width 163 height 39
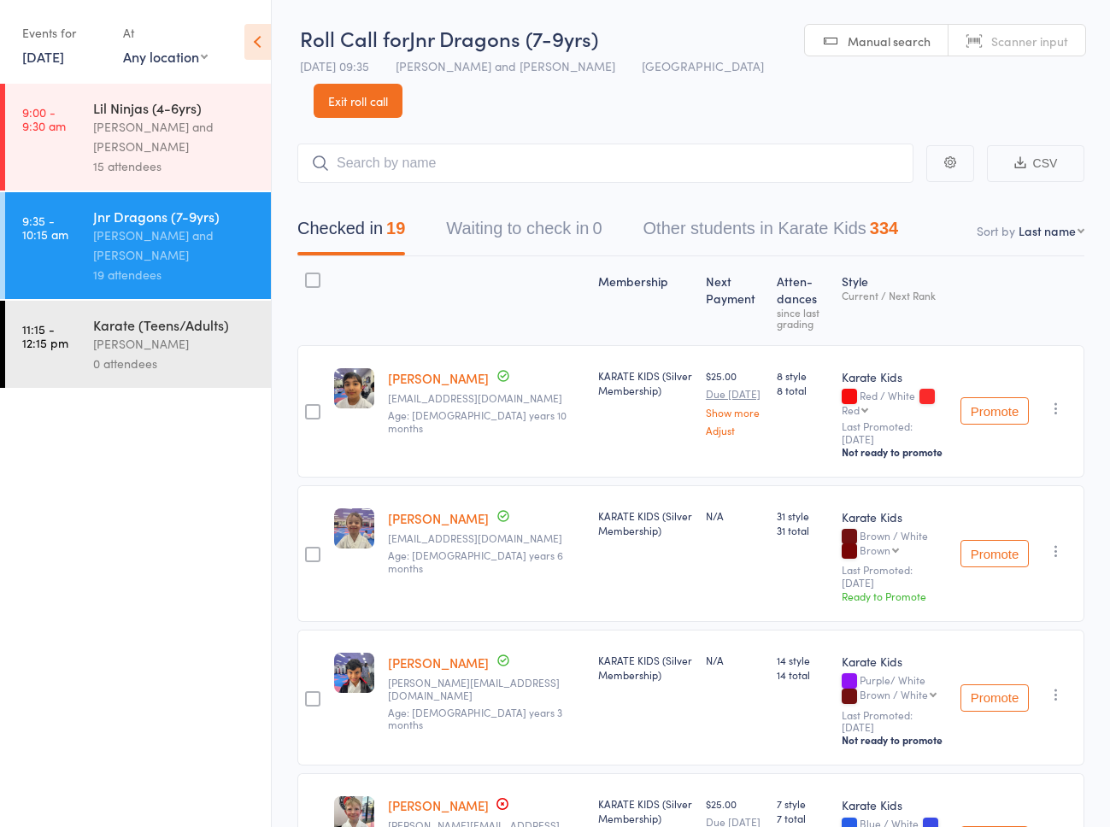
click at [381, 144] on input "search" at bounding box center [605, 163] width 616 height 39
click at [156, 156] on div "15 attendees" at bounding box center [174, 166] width 163 height 20
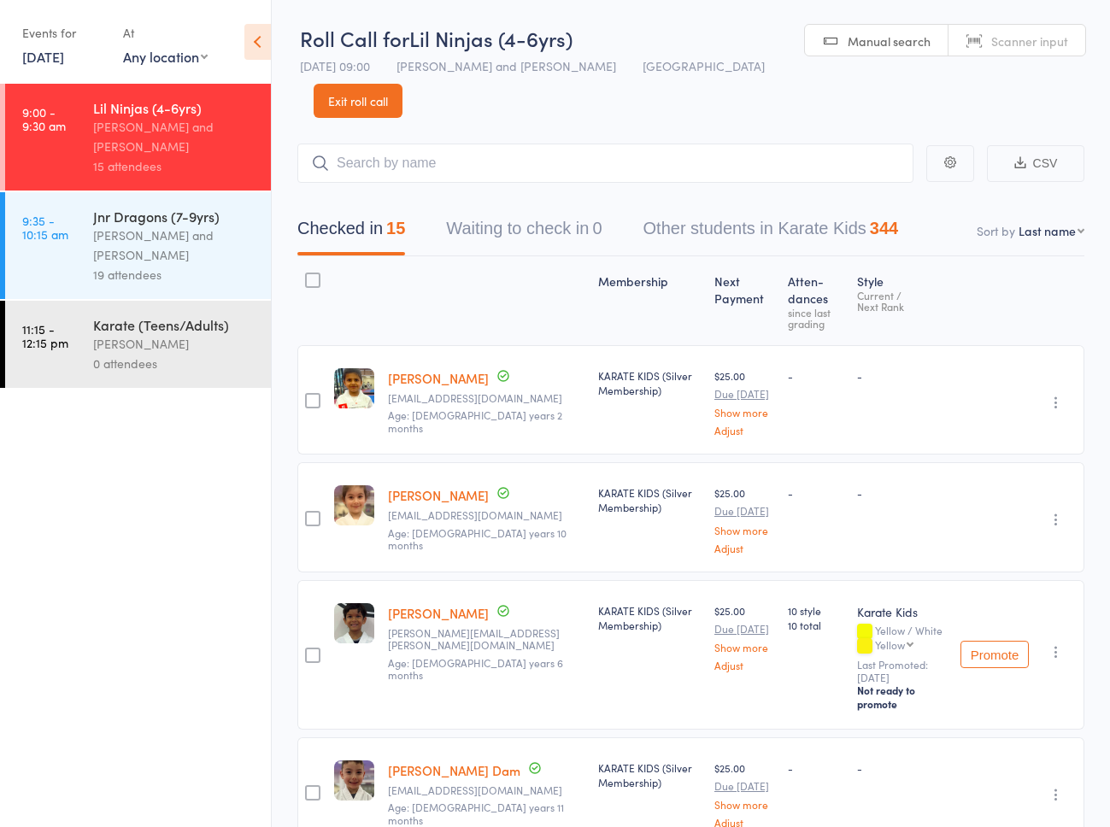
click at [447, 345] on div "Reyans Adhikari saritapoudel2049@gmail.com Age: 5 years 2 months" at bounding box center [486, 399] width 210 height 109
click at [167, 250] on div "Nicolas Karetsian and Aidan Perry" at bounding box center [174, 245] width 163 height 39
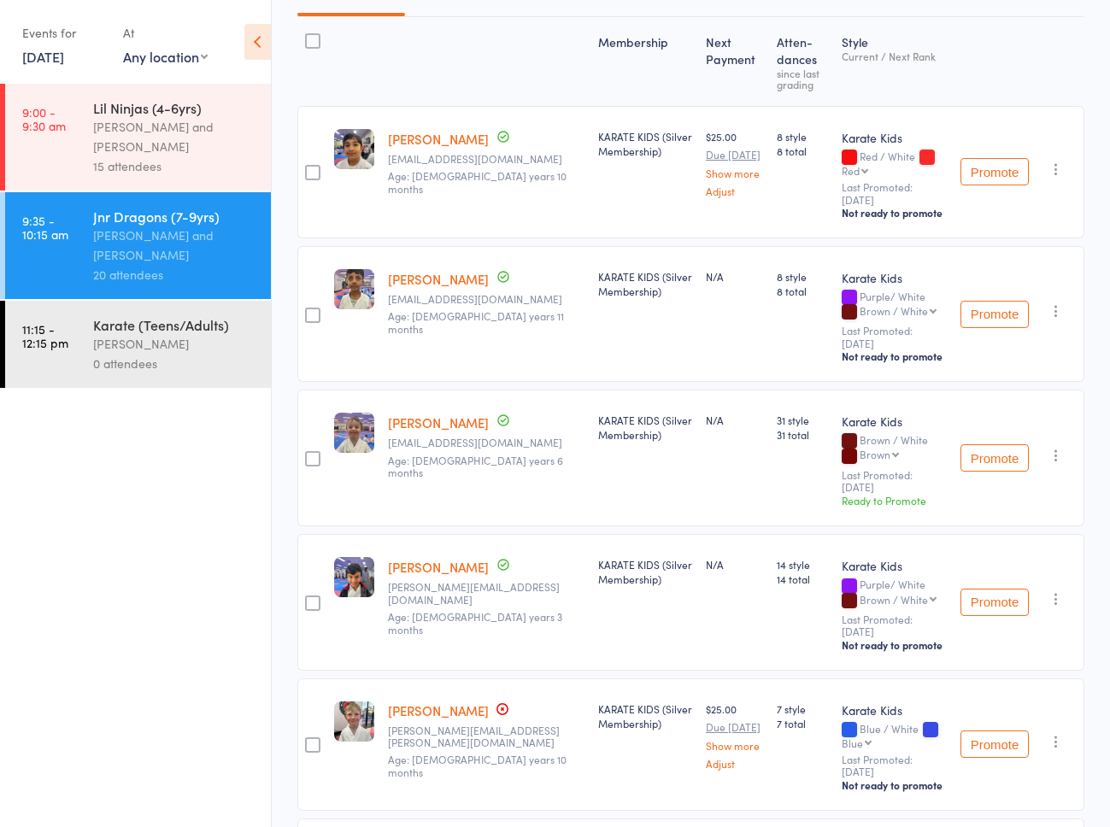
scroll to position [284, 0]
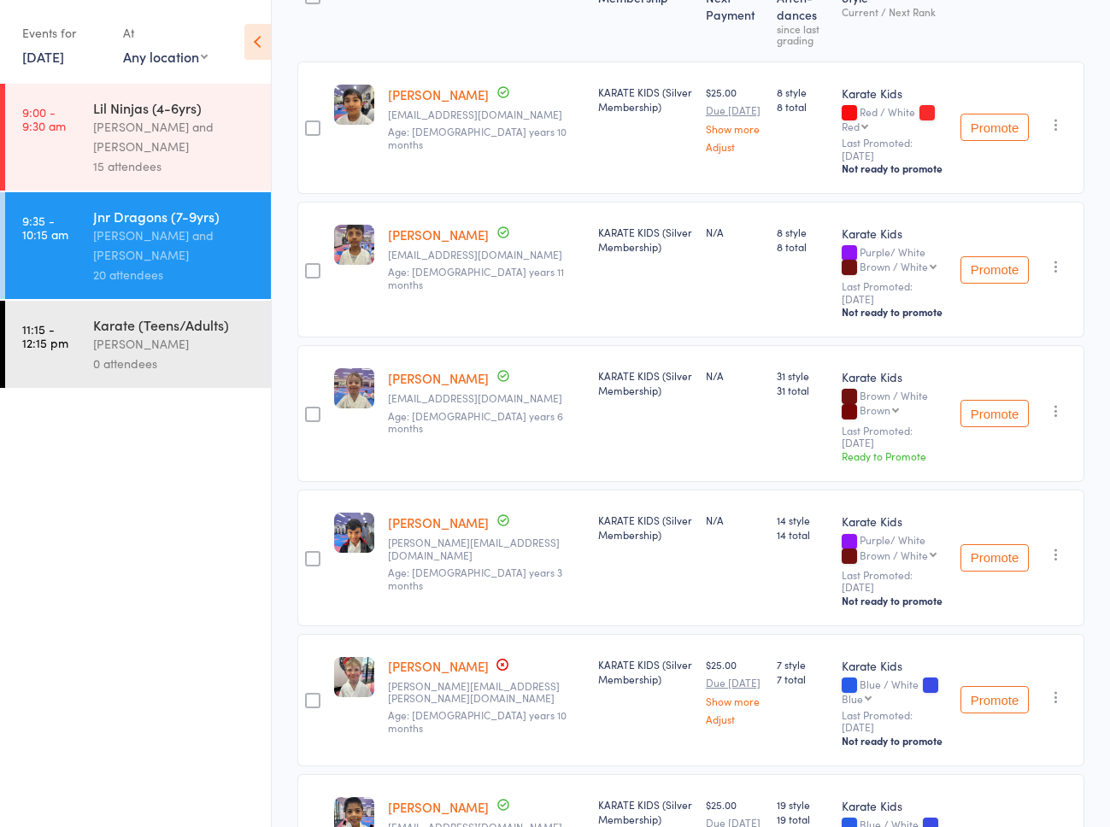
click at [417, 369] on link "[PERSON_NAME]" at bounding box center [438, 378] width 101 height 18
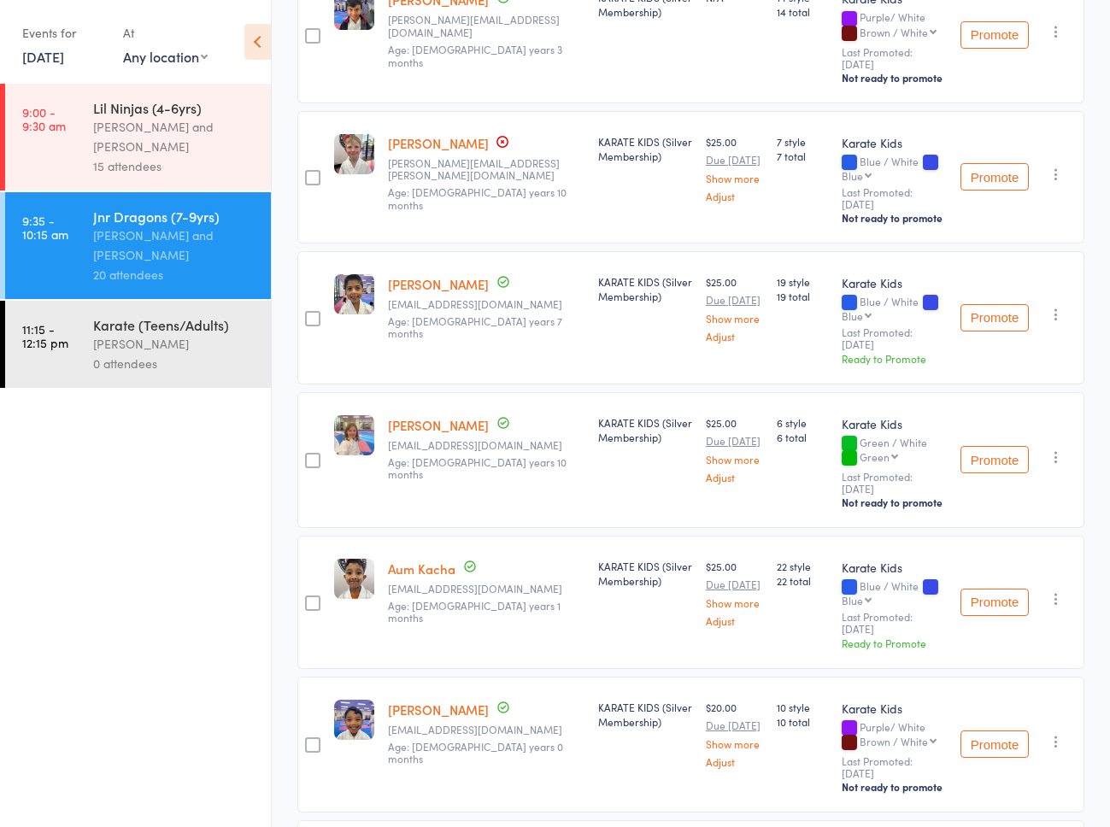
scroll to position [806, 0]
click at [436, 275] on link "Zayn Dhillon" at bounding box center [438, 284] width 101 height 18
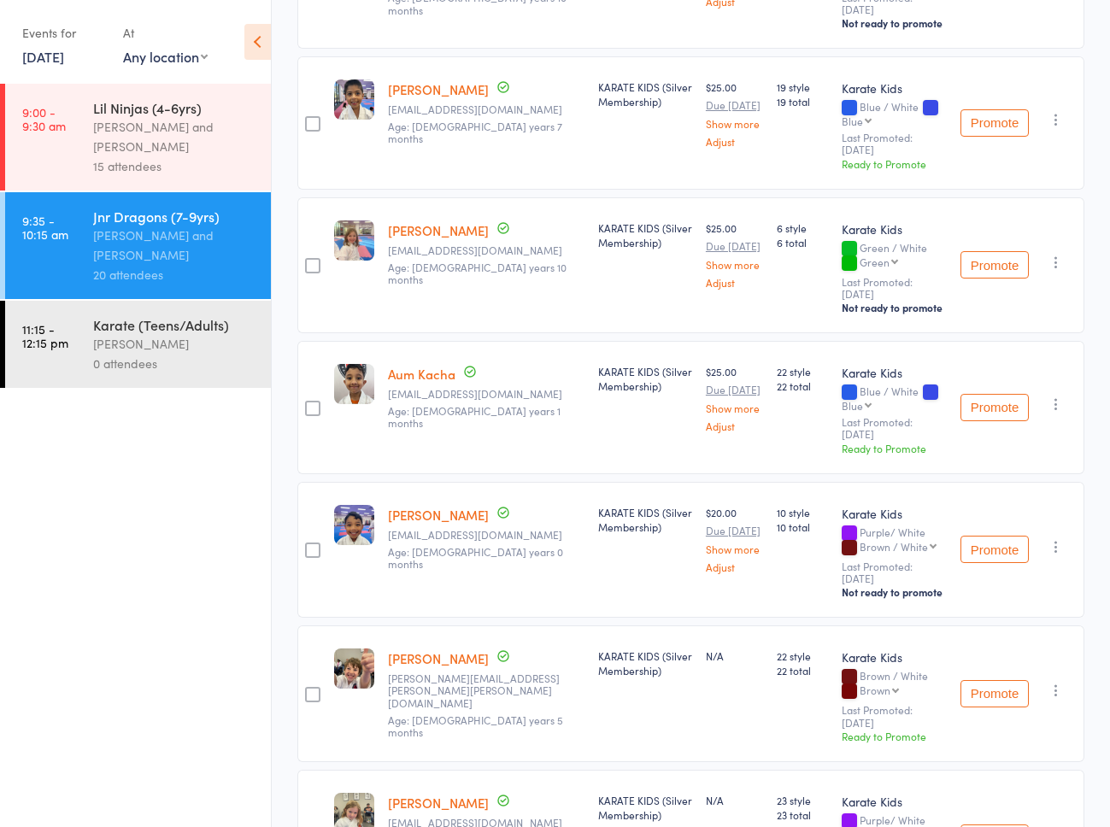
scroll to position [1019, 0]
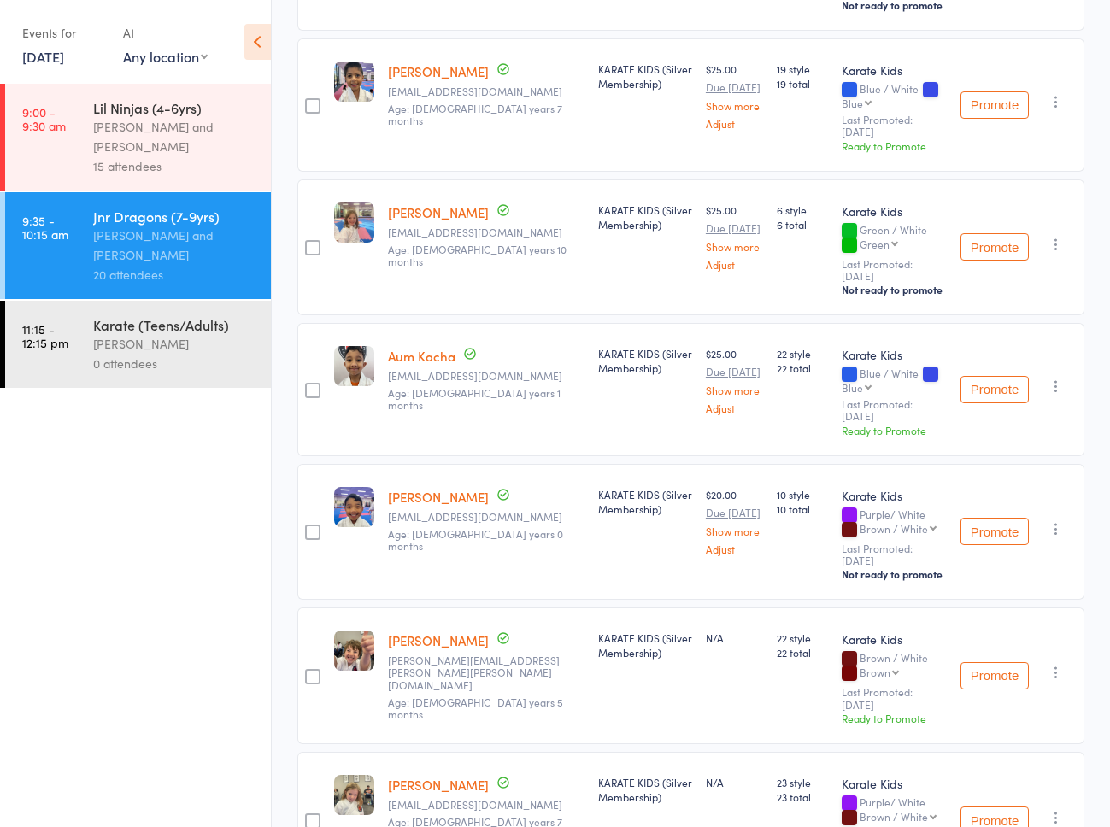
click at [408, 347] on link "Aum Kacha" at bounding box center [421, 356] width 67 height 18
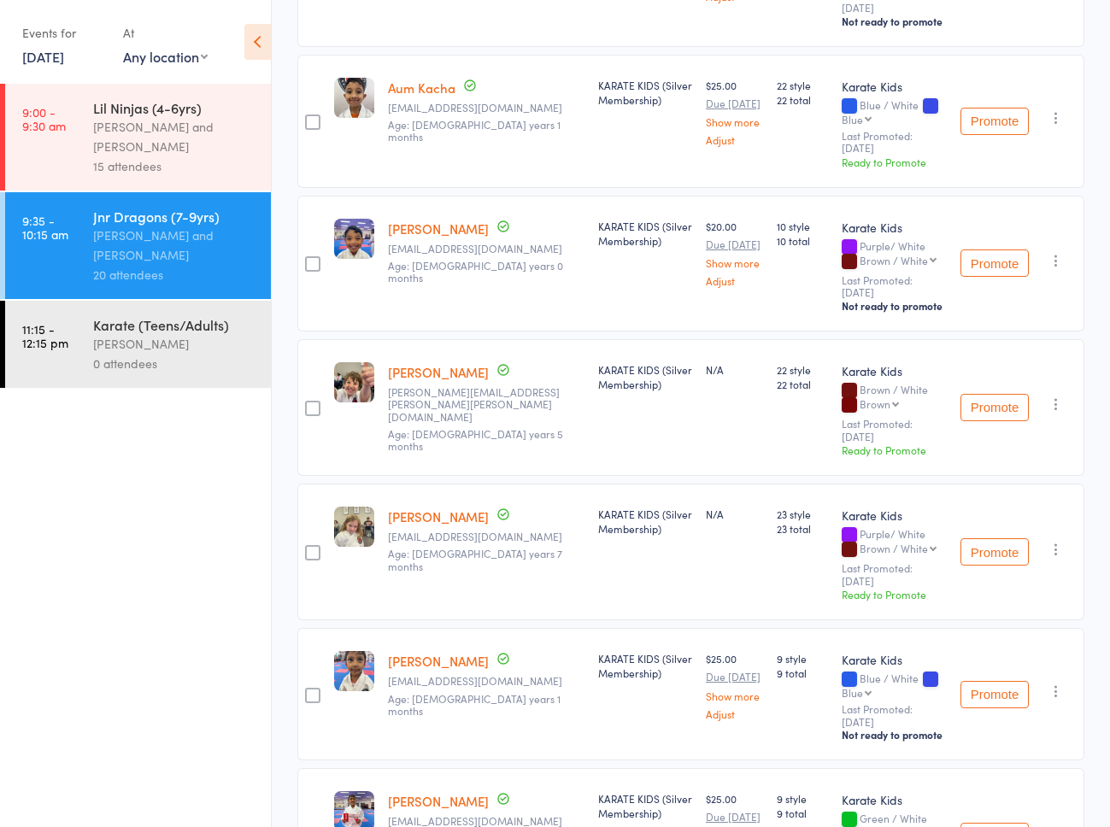
click at [403, 363] on link "Albert King" at bounding box center [438, 372] width 101 height 18
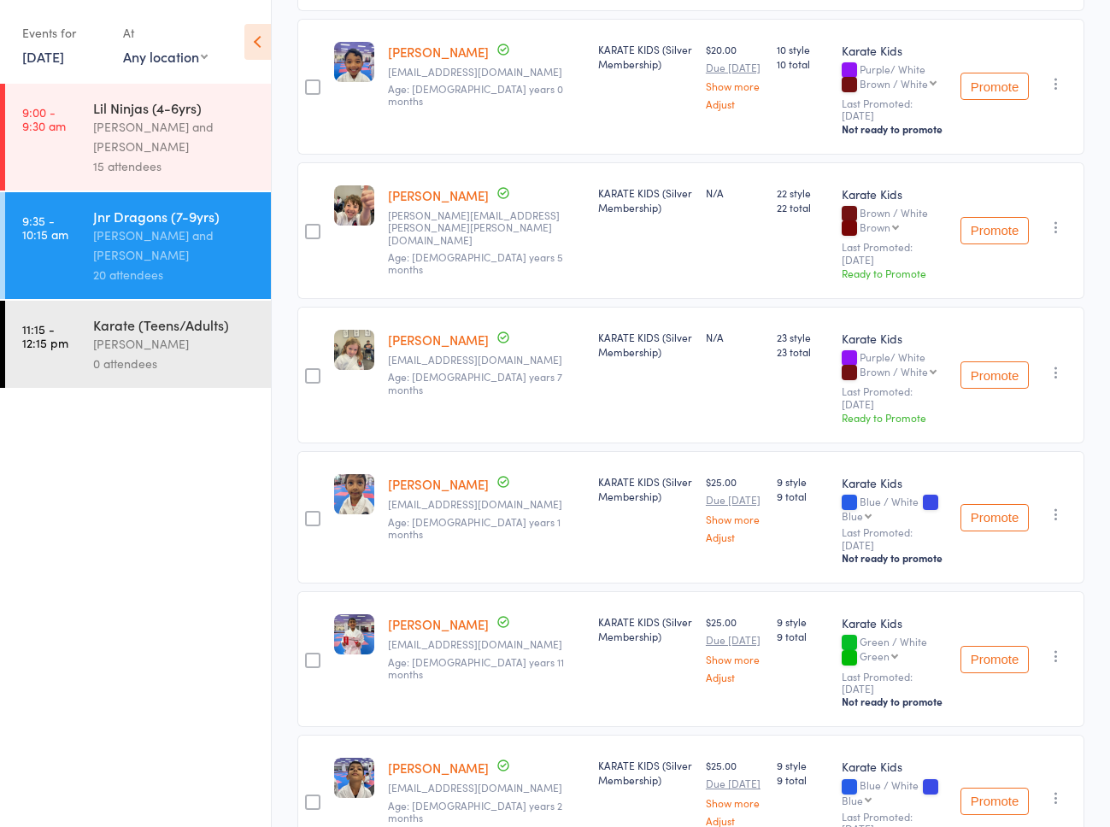
scroll to position [1466, 0]
click at [412, 329] on link "Clara King" at bounding box center [438, 338] width 101 height 18
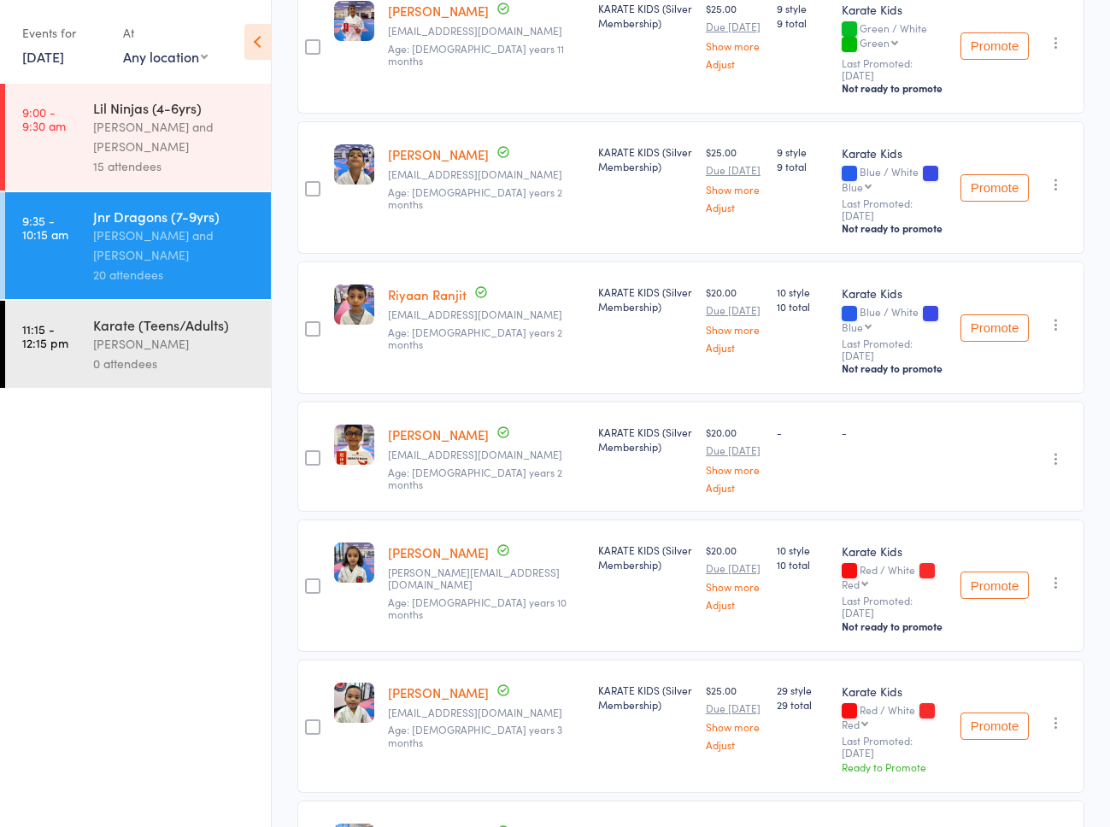
scroll to position [2079, 0]
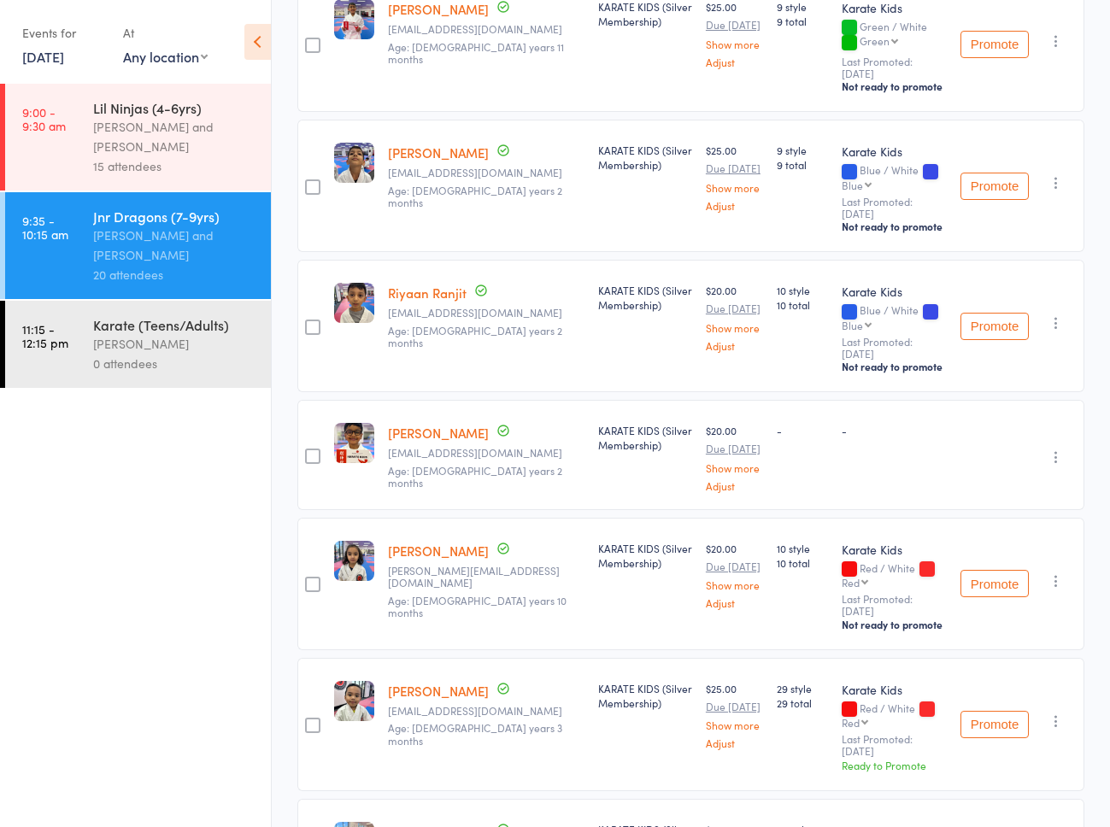
click at [402, 424] on link "Adhvay Ratheesh" at bounding box center [438, 433] width 101 height 18
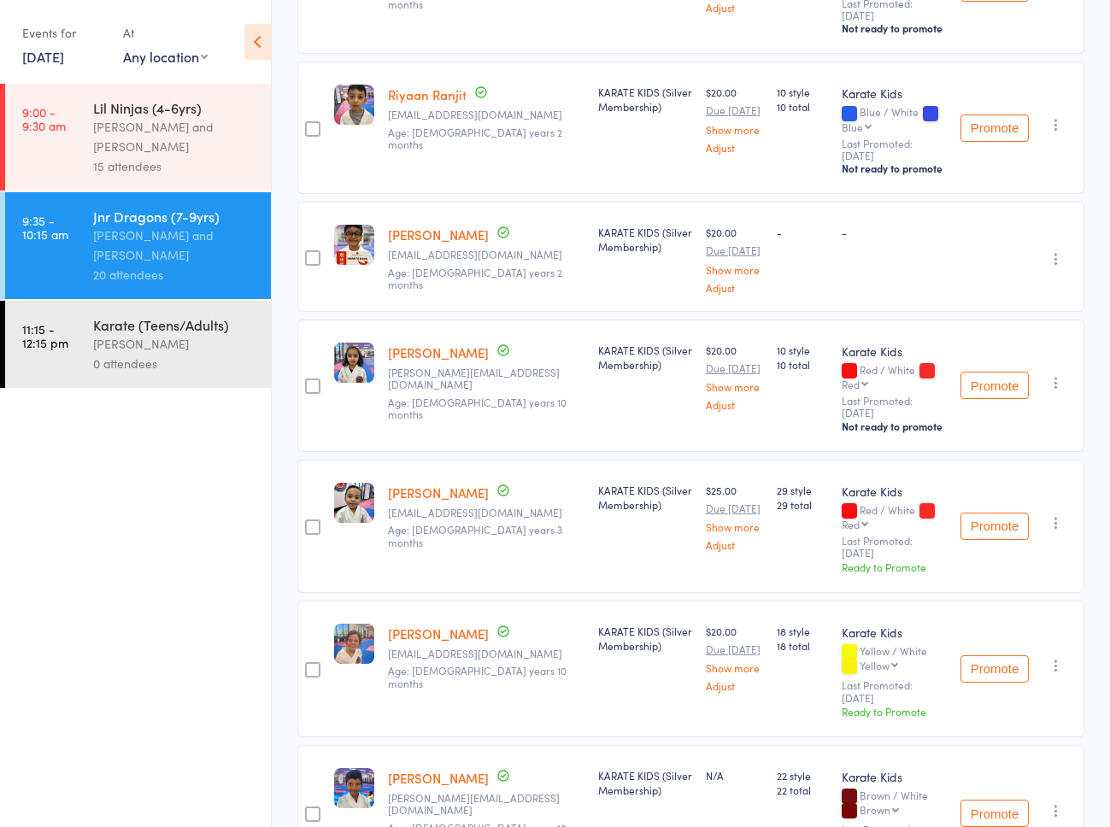
scroll to position [2338, 0]
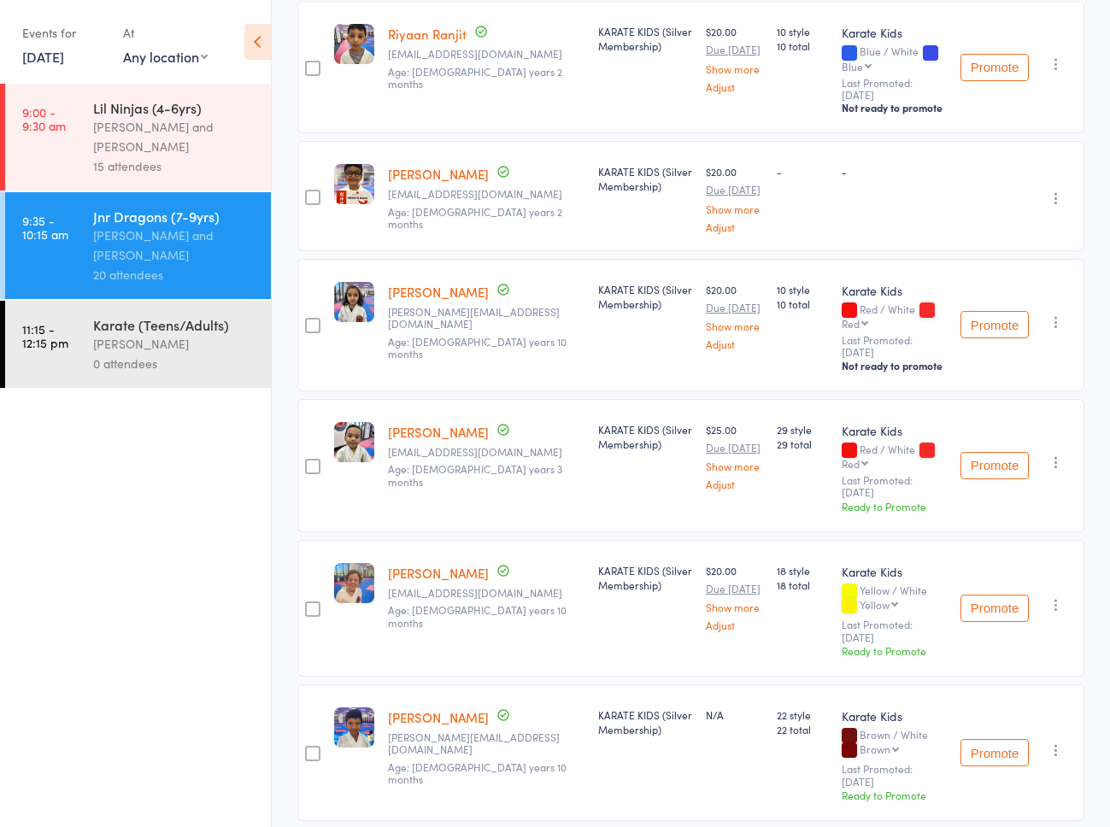
click at [417, 423] on link "Aidan Jace Tolentino" at bounding box center [438, 432] width 101 height 18
click at [431, 564] on link "Violet Wilson" at bounding box center [438, 573] width 101 height 18
click at [441, 708] on link "Nishal Aditya Yernena" at bounding box center [438, 717] width 101 height 18
click at [437, 319] on div "Rishita Singh sourabh.blr@gmail.com Age: 7 years 10 months Date of birth: 23-No…" at bounding box center [486, 325] width 210 height 132
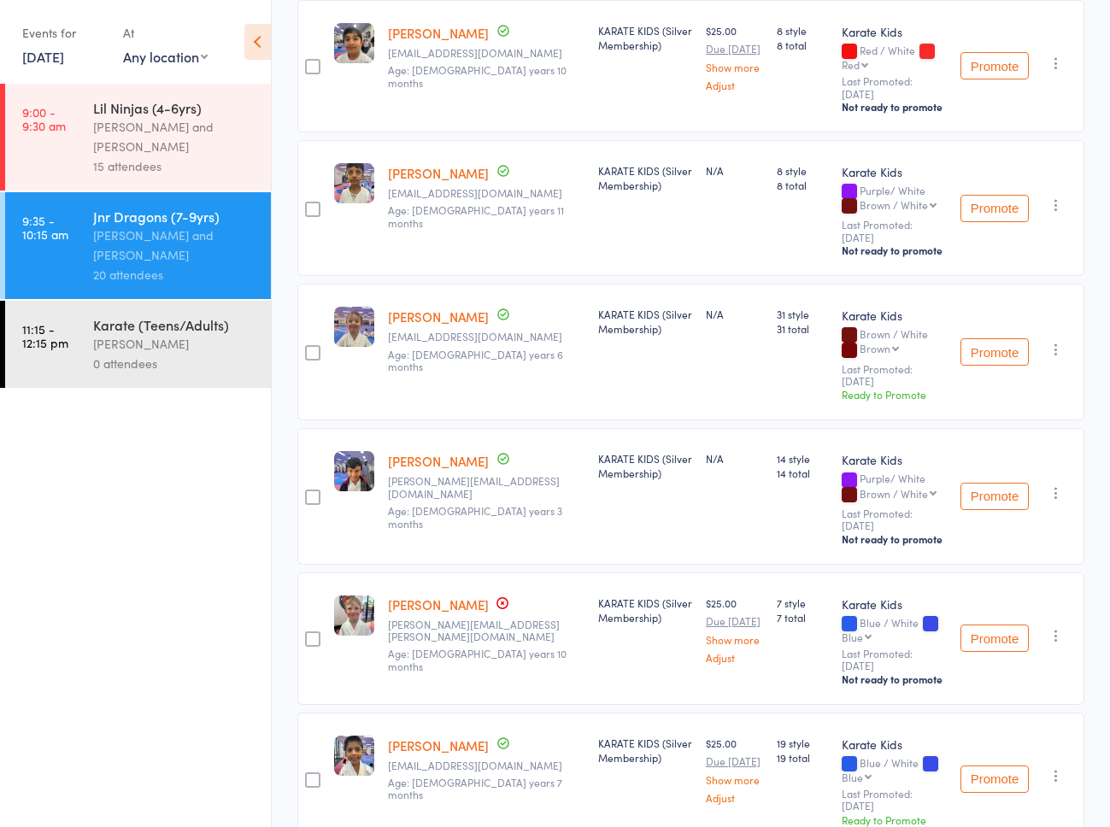
scroll to position [0, 0]
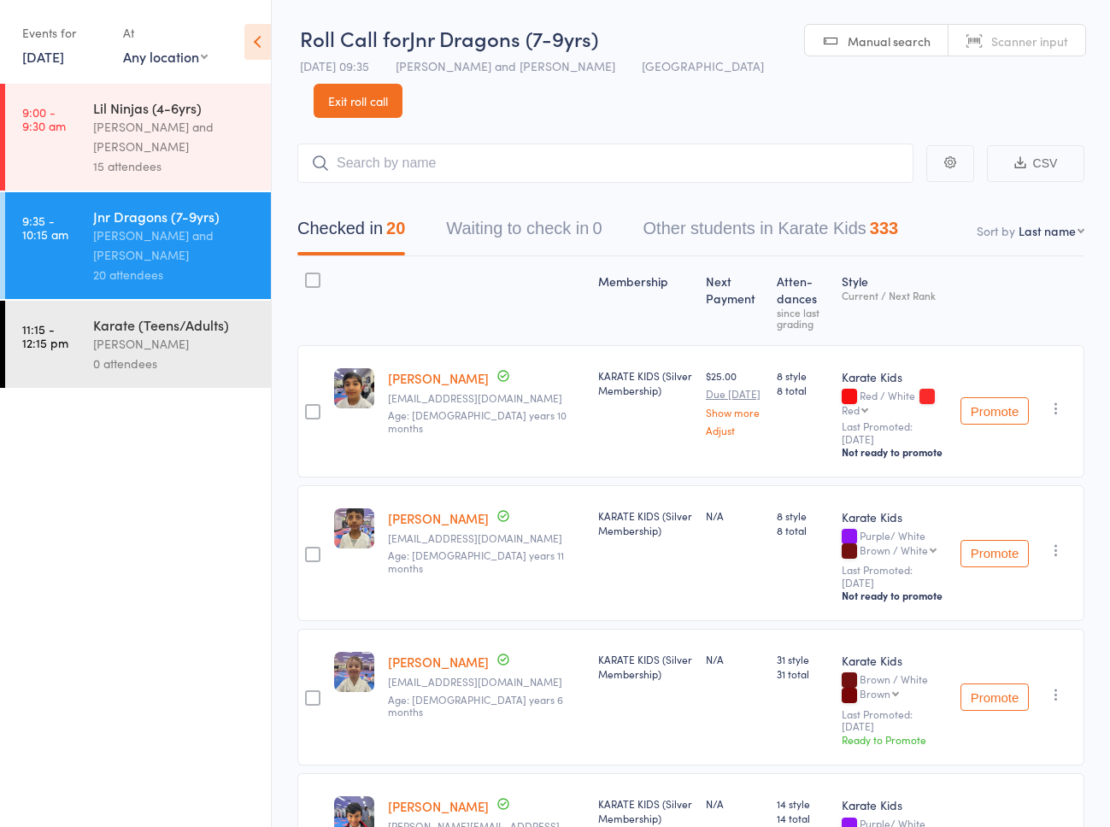
click at [402, 84] on link "Exit roll call" at bounding box center [358, 101] width 89 height 34
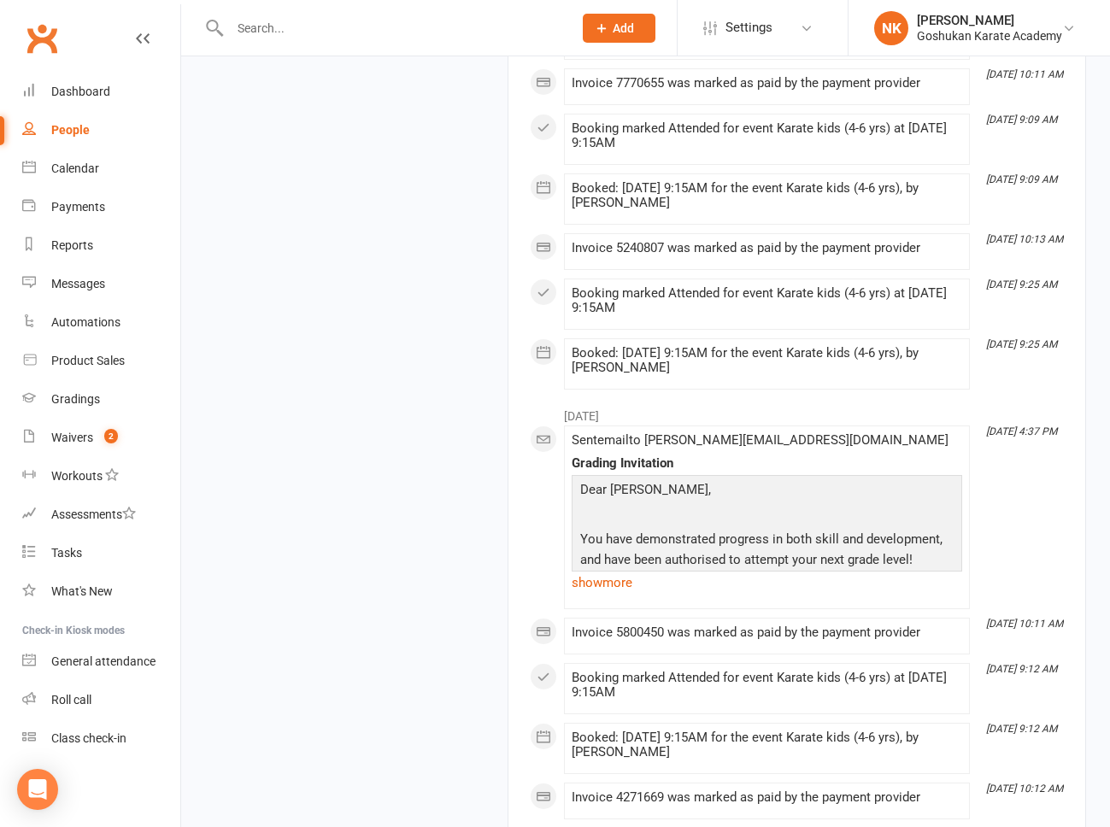
scroll to position [2513, 0]
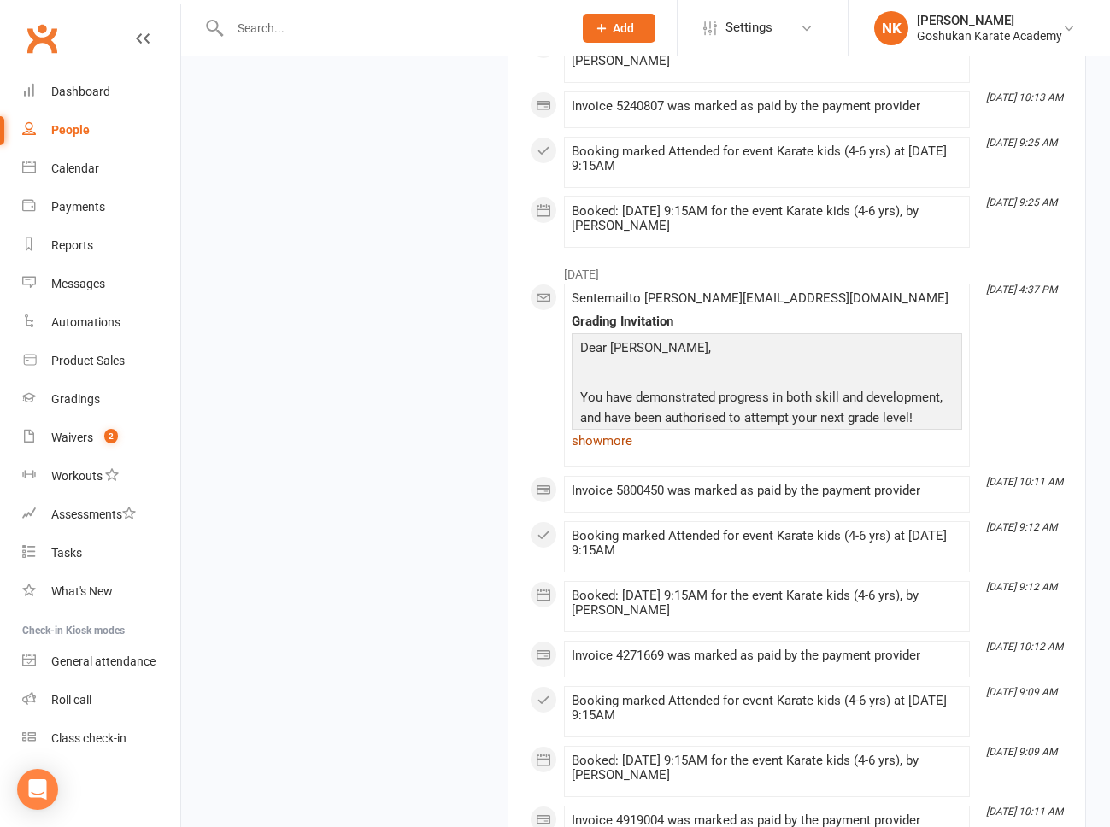
click at [623, 439] on link "show more" at bounding box center [767, 441] width 390 height 24
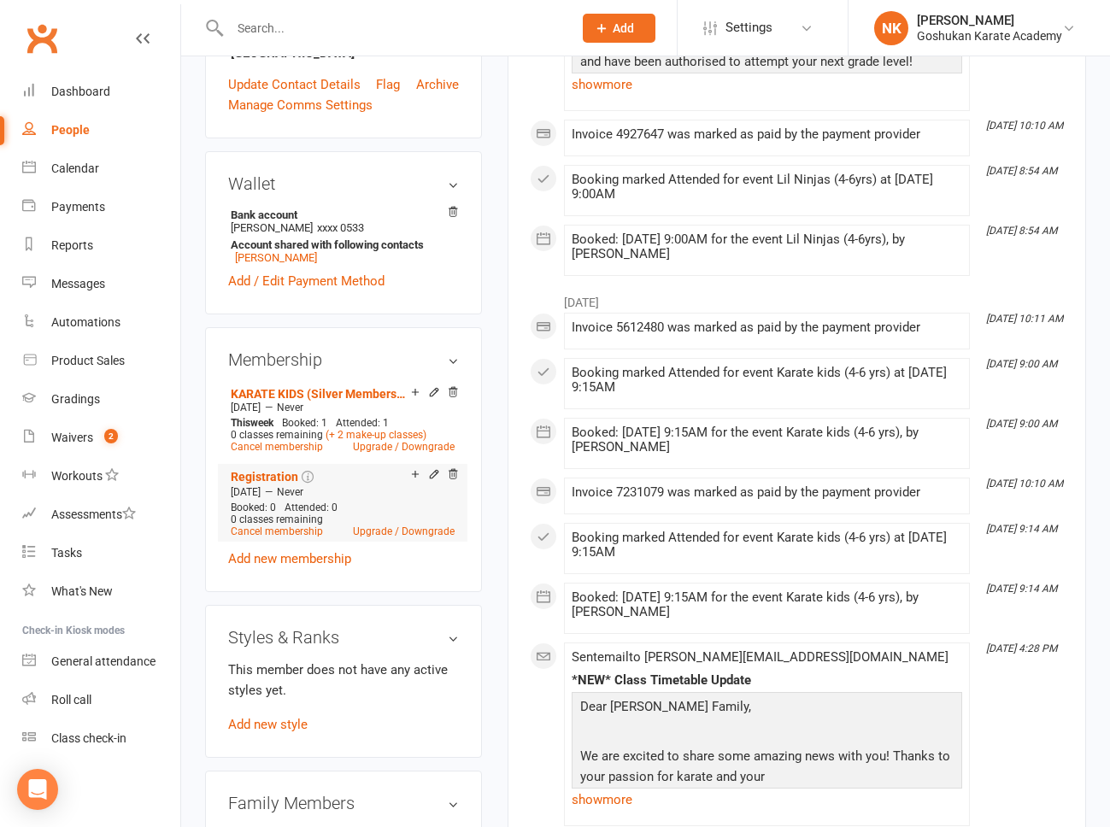
scroll to position [560, 0]
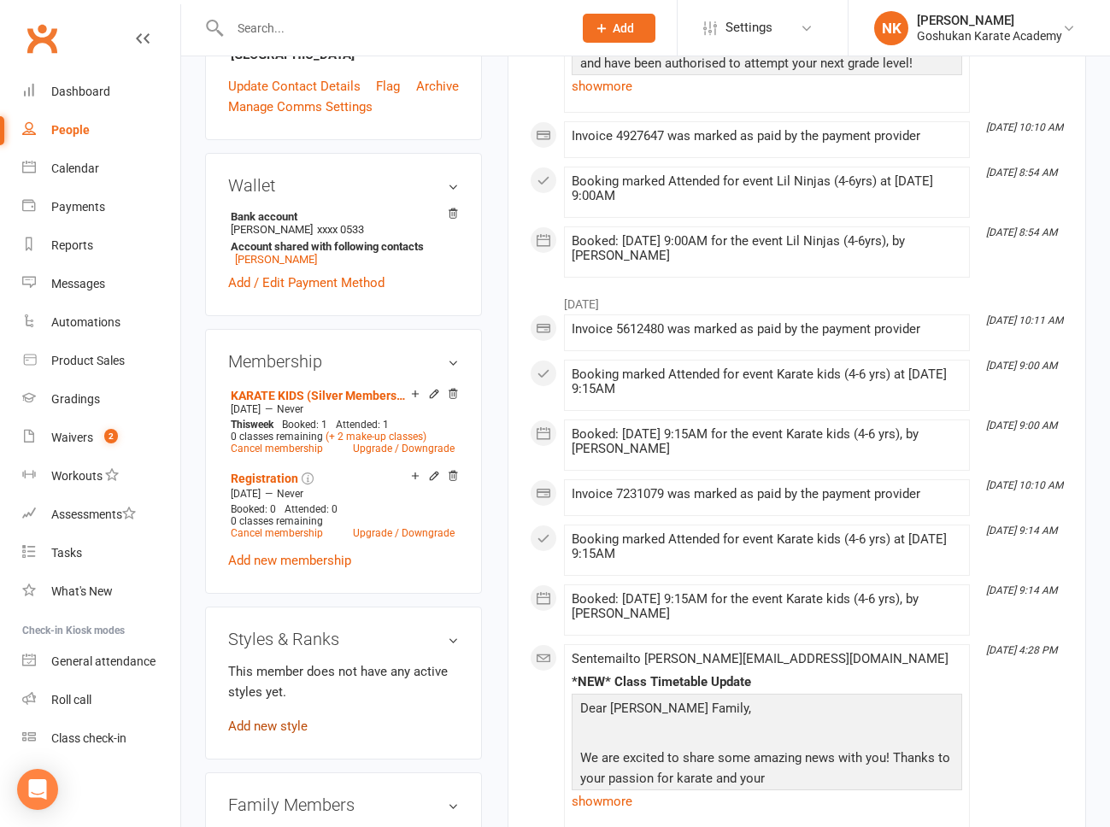
click at [260, 718] on link "Add new style" at bounding box center [267, 725] width 79 height 15
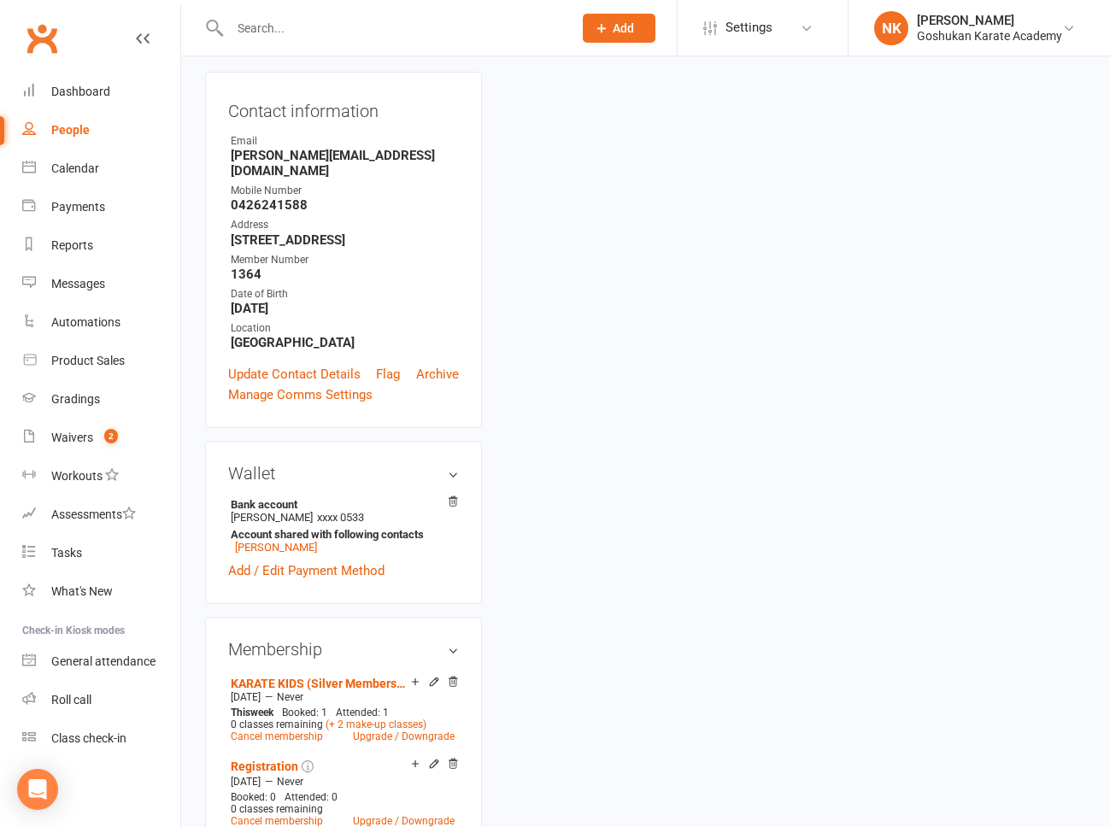
scroll to position [146, 0]
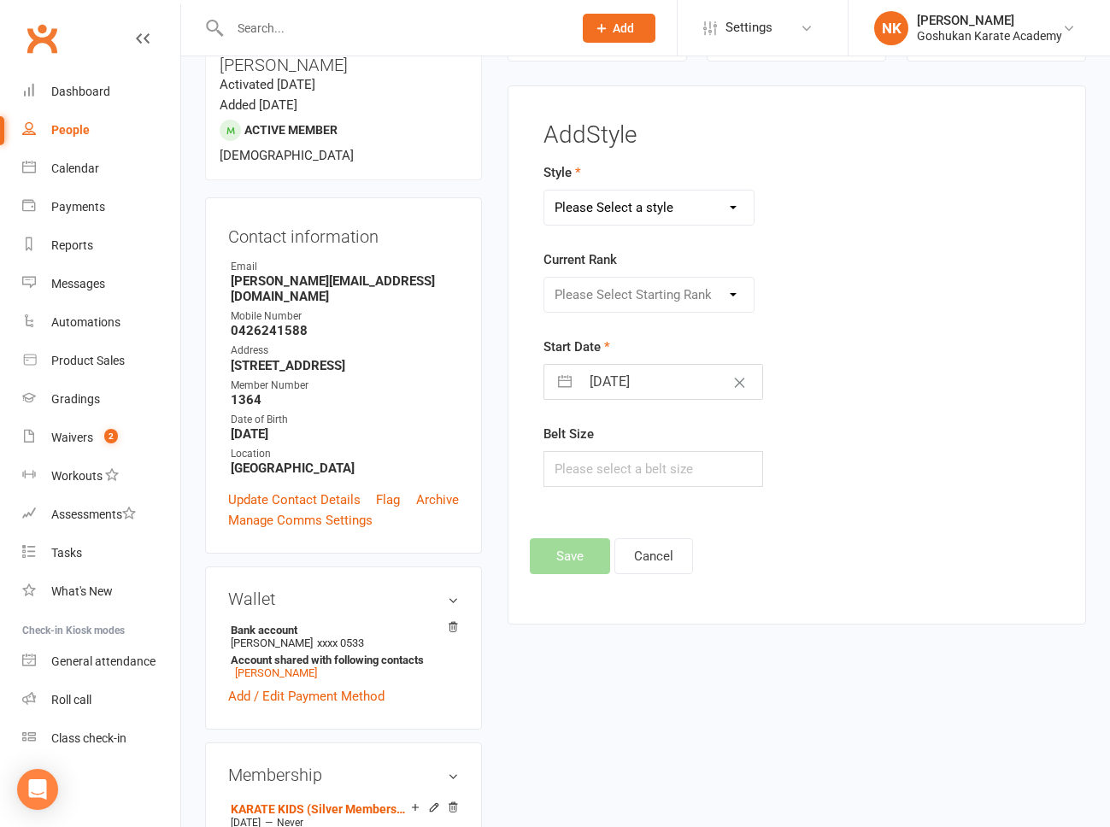
click at [660, 239] on form "Style Please Select a style Combat Karate Karate Kids Kobudo Weapons Tournament…" at bounding box center [708, 324] width 330 height 325
click at [660, 234] on form "Style Please Select a style Combat Karate Karate Kids Kobudo Weapons Tournament…" at bounding box center [708, 324] width 330 height 325
click at [660, 227] on form "Style Please Select a style Combat Karate Karate Kids Kobudo Weapons Tournament…" at bounding box center [708, 324] width 330 height 325
click at [660, 223] on select "Please Select a style Combat Karate Karate Kids Kobudo Weapons Tournament Train…" at bounding box center [648, 208] width 209 height 34
select select "961"
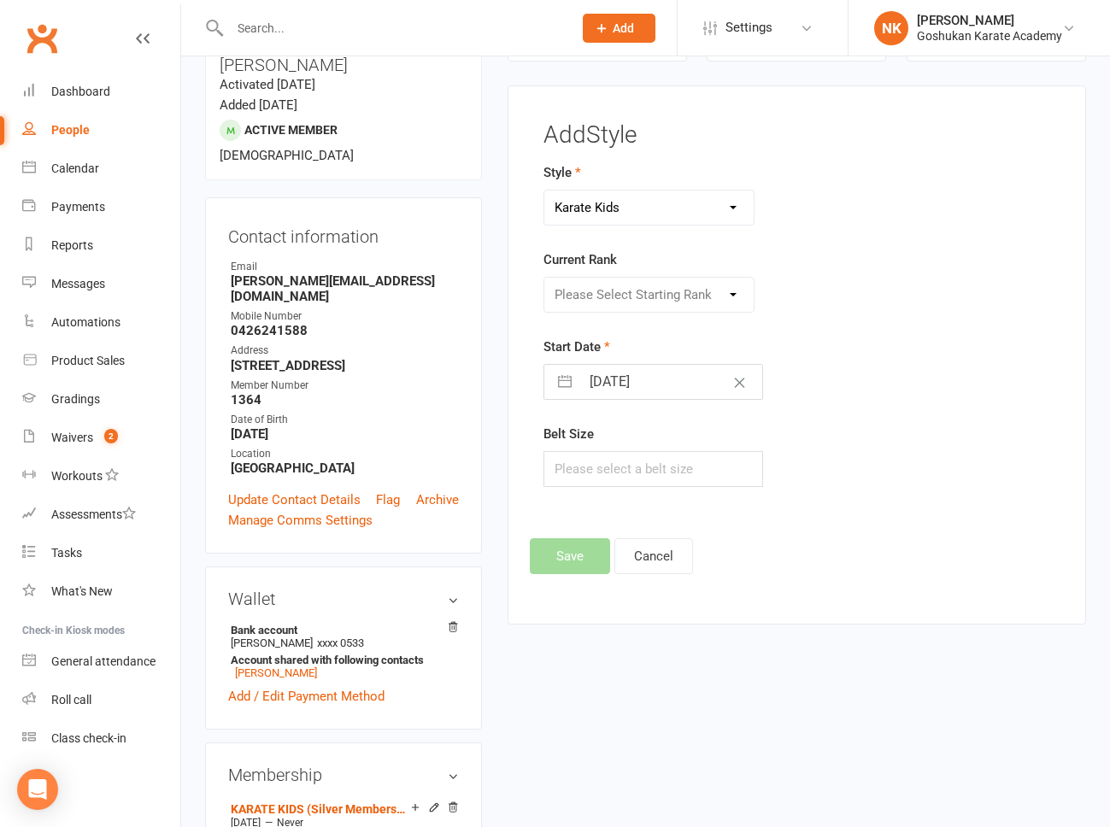
click at [651, 297] on select "Please Select Starting Rank" at bounding box center [648, 295] width 209 height 34
select select "8955"
select select "8"
select select "2025"
select select "9"
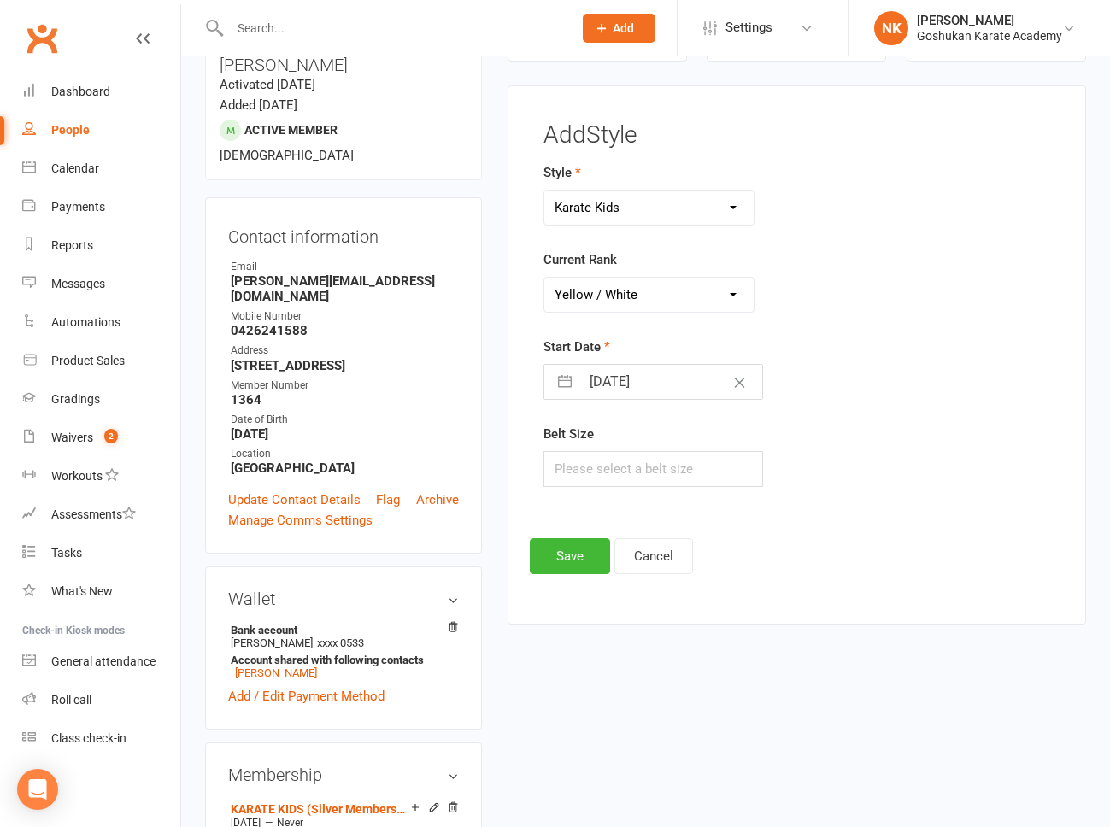
select select "2025"
select select "10"
select select "2025"
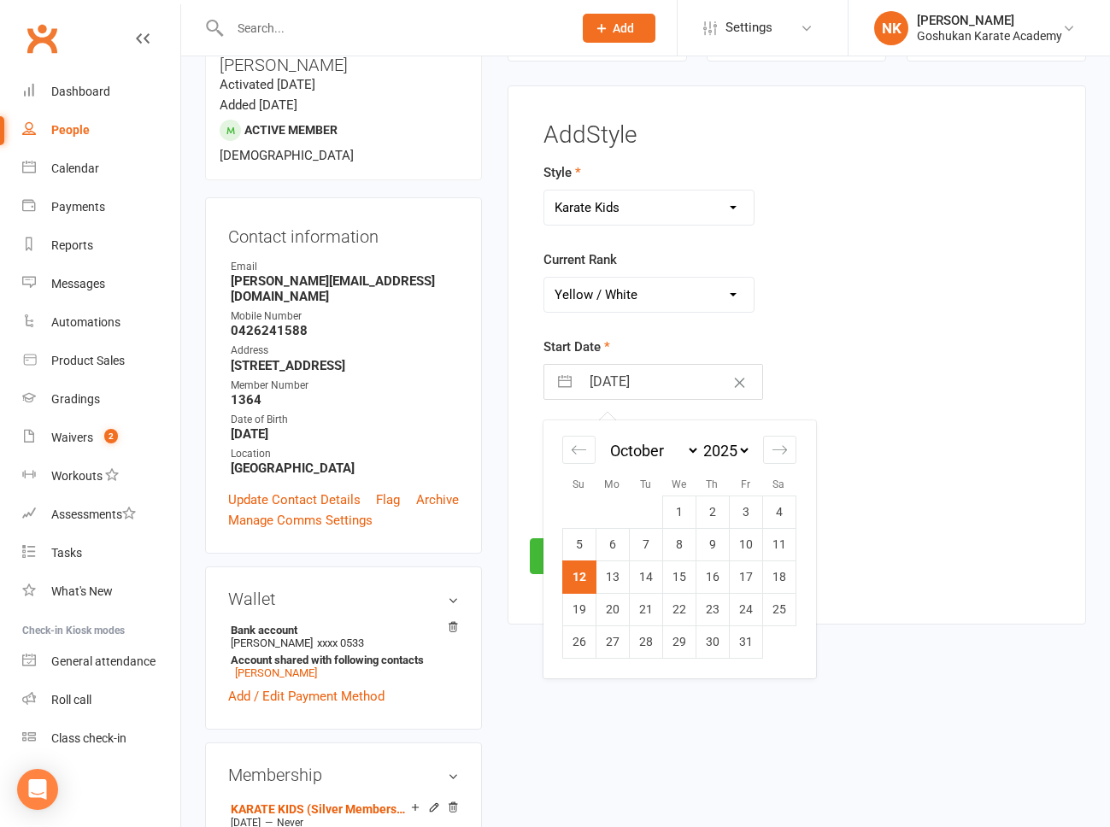
click at [642, 378] on input "[DATE]" at bounding box center [671, 382] width 182 height 34
click at [593, 463] on div "January February March April May June July August September October November De…" at bounding box center [679, 457] width 234 height 75
click at [583, 457] on icon "Move backward to switch to the previous month." at bounding box center [579, 450] width 16 height 16
select select "7"
select select "2025"
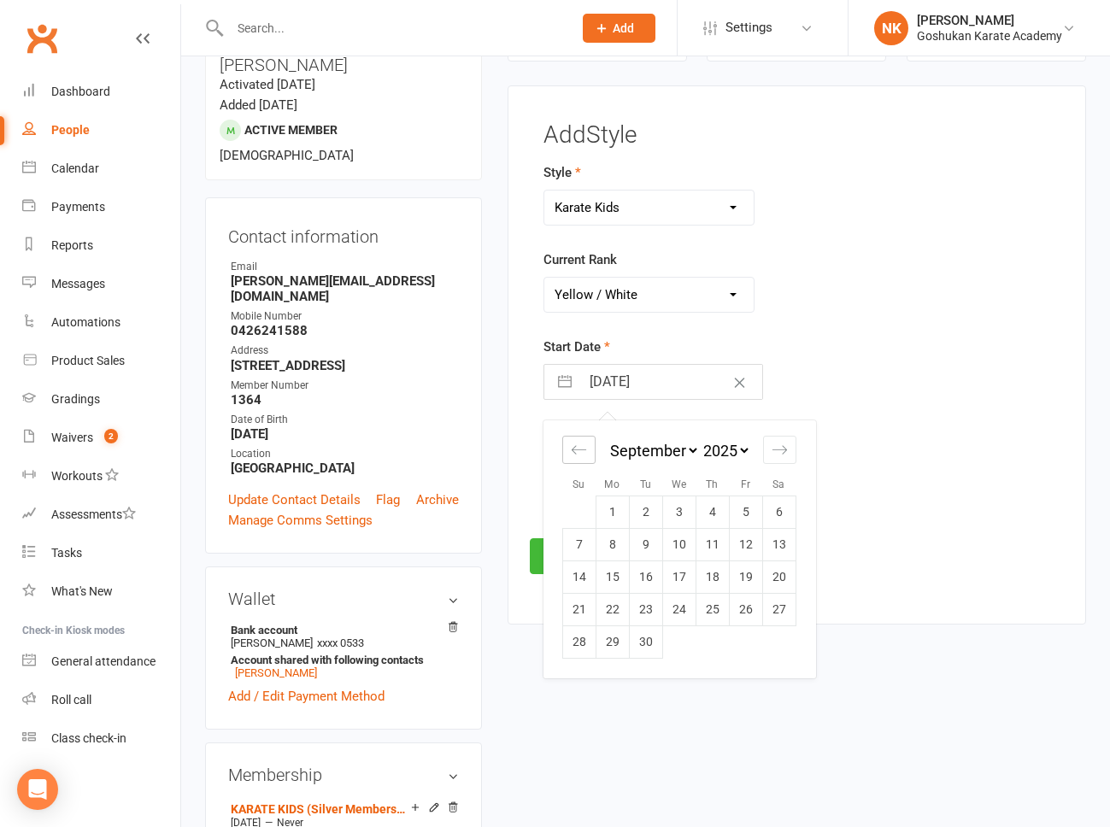
click at [583, 457] on icon "Move backward to switch to the previous month." at bounding box center [579, 450] width 16 height 16
select select "6"
select select "2025"
click at [712, 646] on td "28" at bounding box center [711, 641] width 33 height 32
type input "28 Aug 2025"
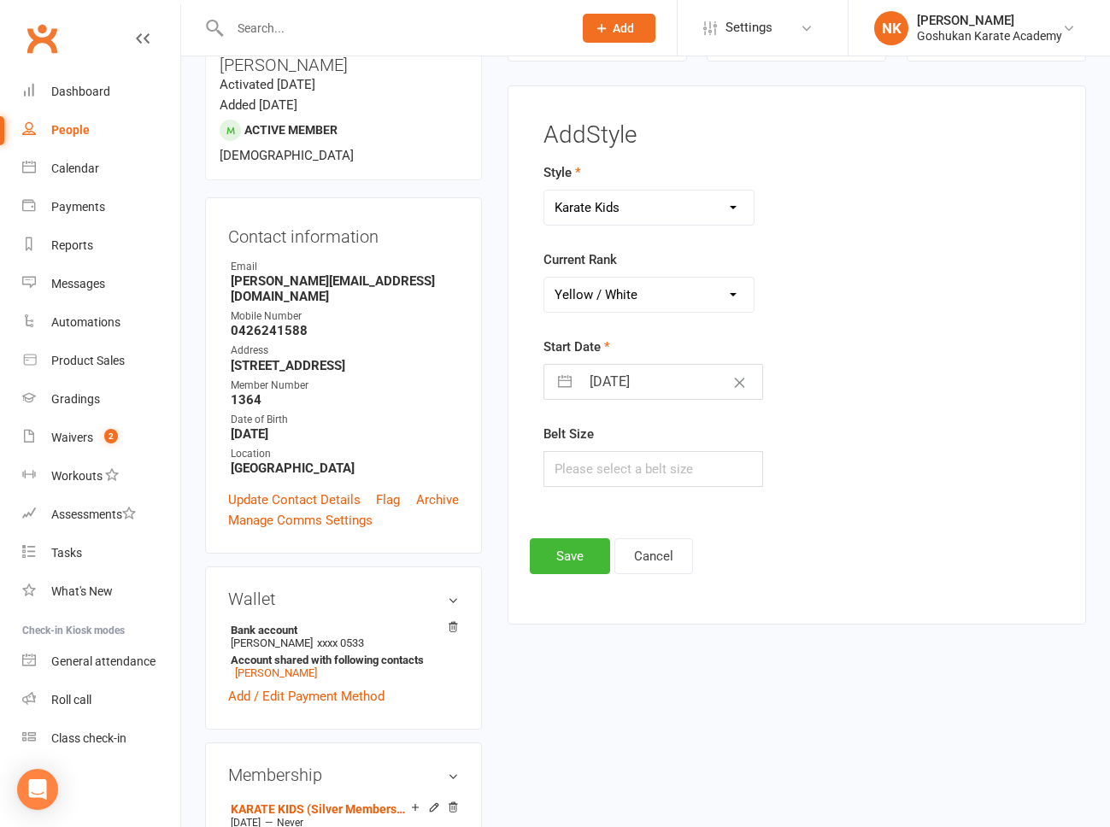
click at [623, 382] on input "28 Aug 2025" at bounding box center [671, 382] width 182 height 34
select select "6"
select select "2025"
select select "7"
select select "2025"
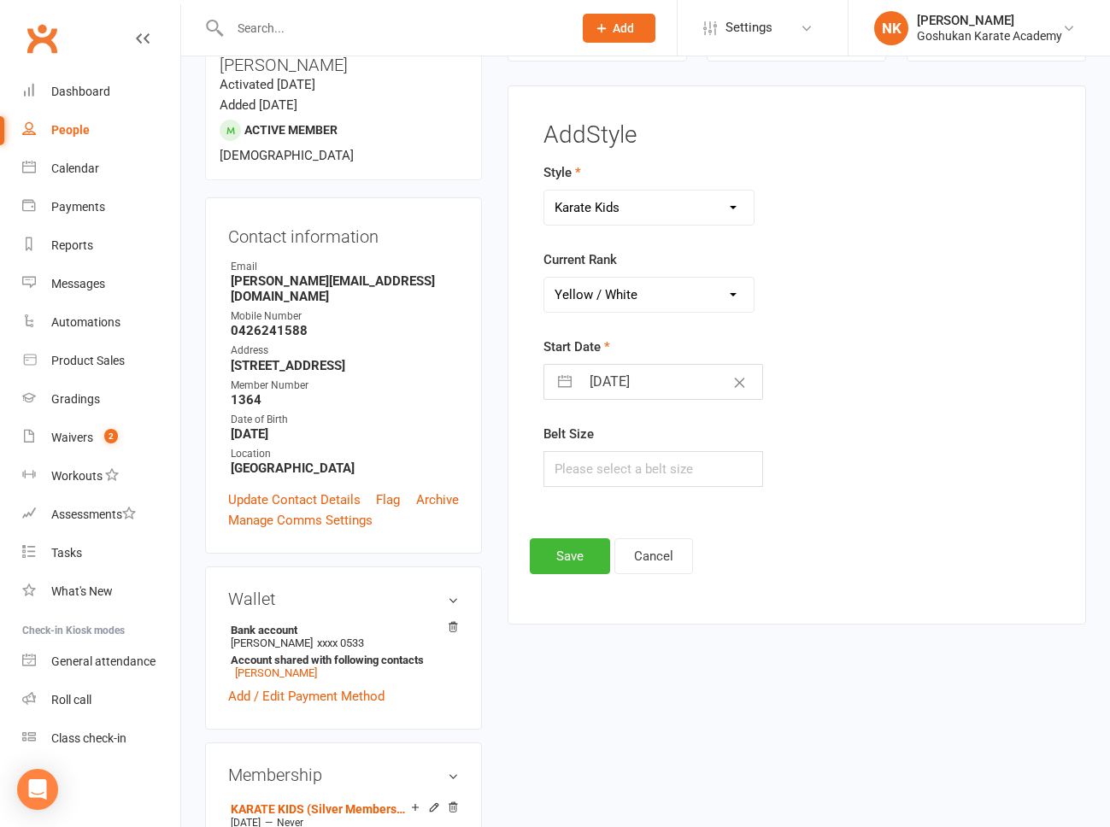
select select "8"
select select "2025"
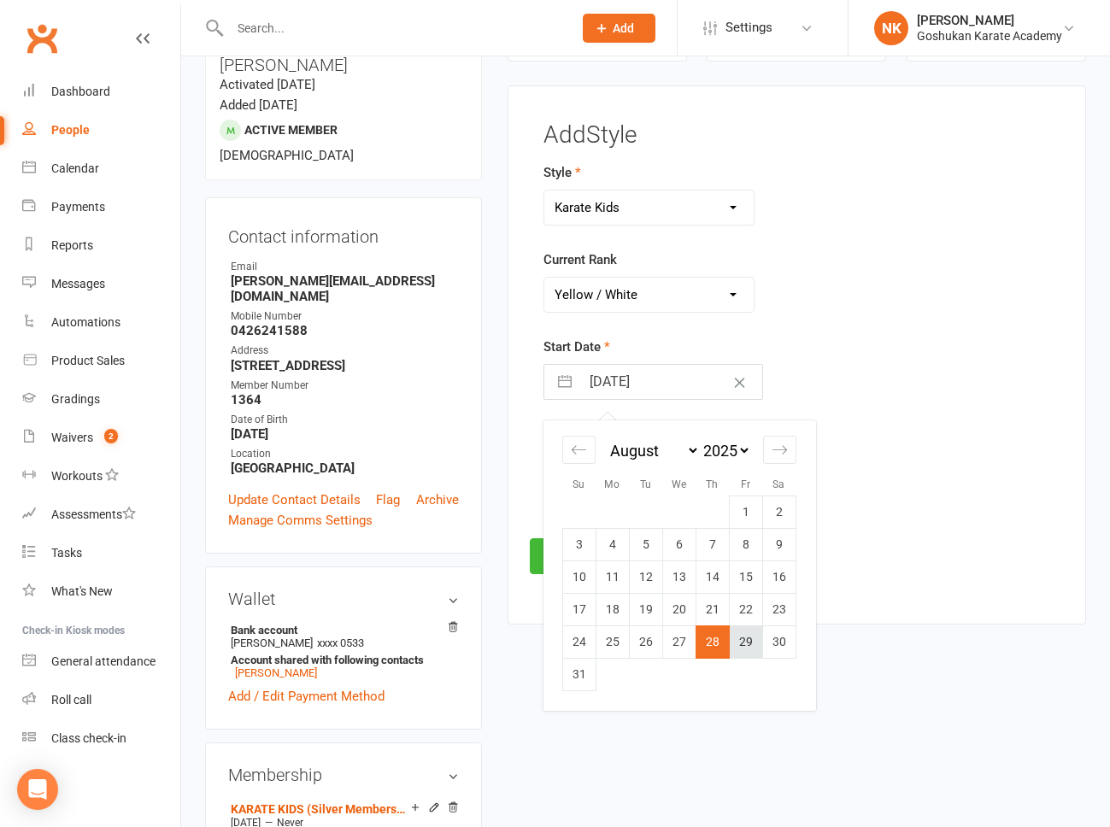
click at [750, 636] on td "29" at bounding box center [745, 641] width 33 height 32
type input "29 Aug 2025"
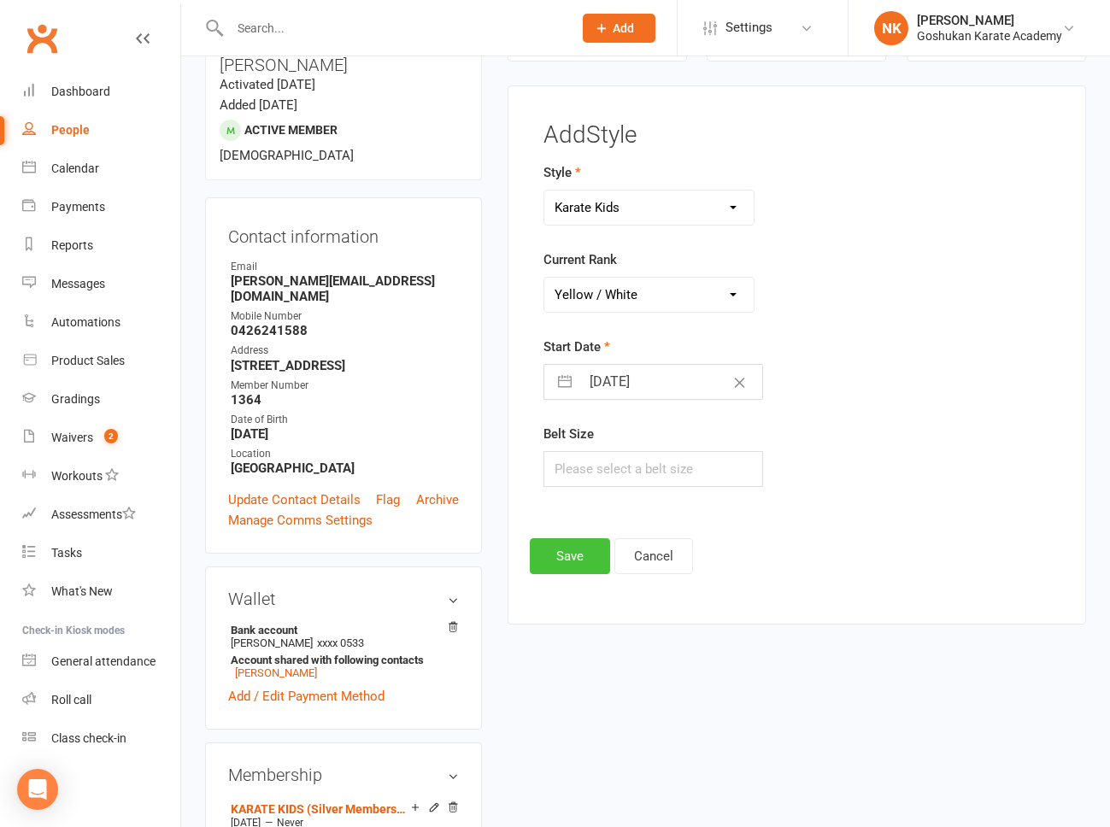
click at [589, 567] on button "Save" at bounding box center [570, 556] width 80 height 36
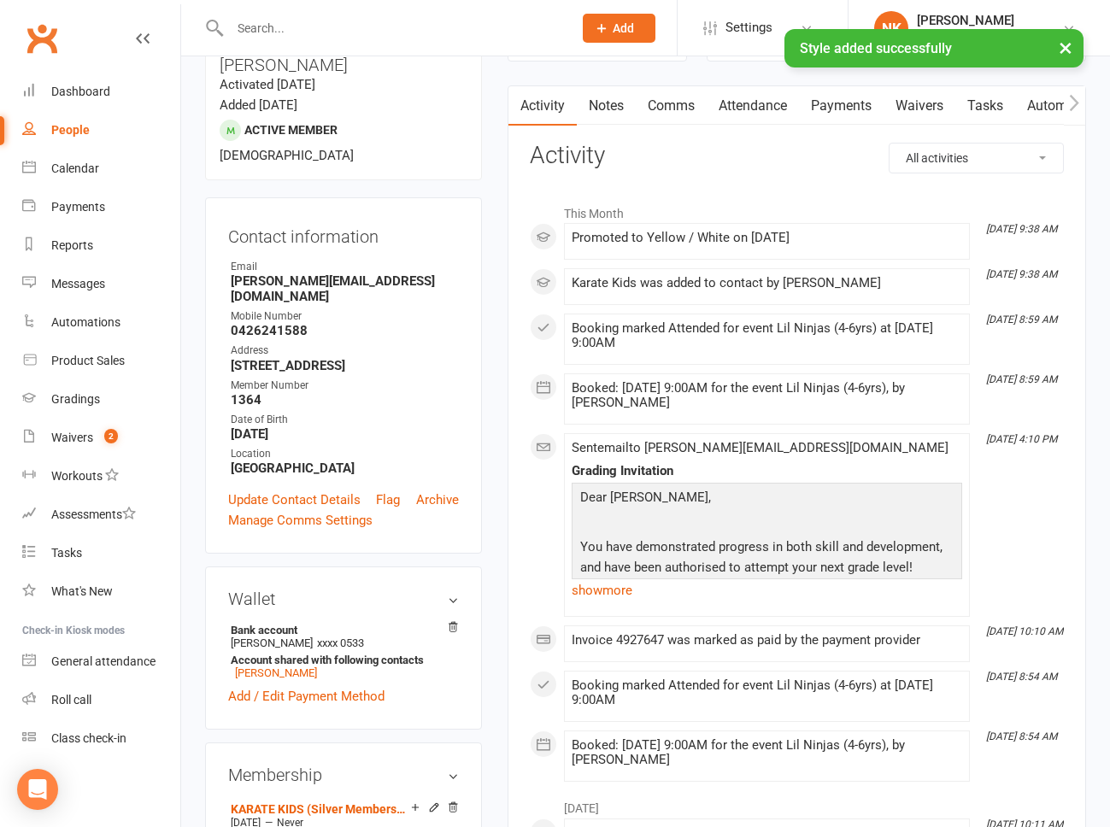
scroll to position [883, 0]
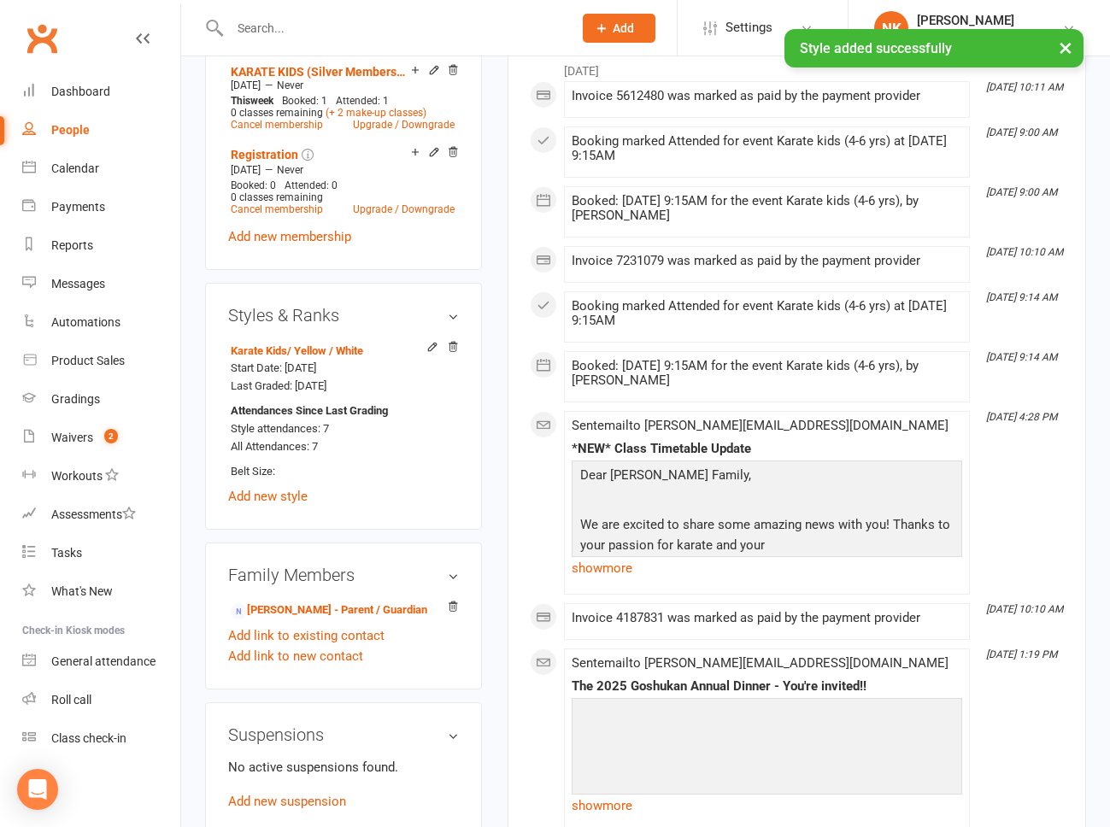
click at [482, 455] on div "upload photo change photo Sophia Qiu Activated 12 May, 2025 Added 29 April, 202…" at bounding box center [343, 120] width 302 height 1847
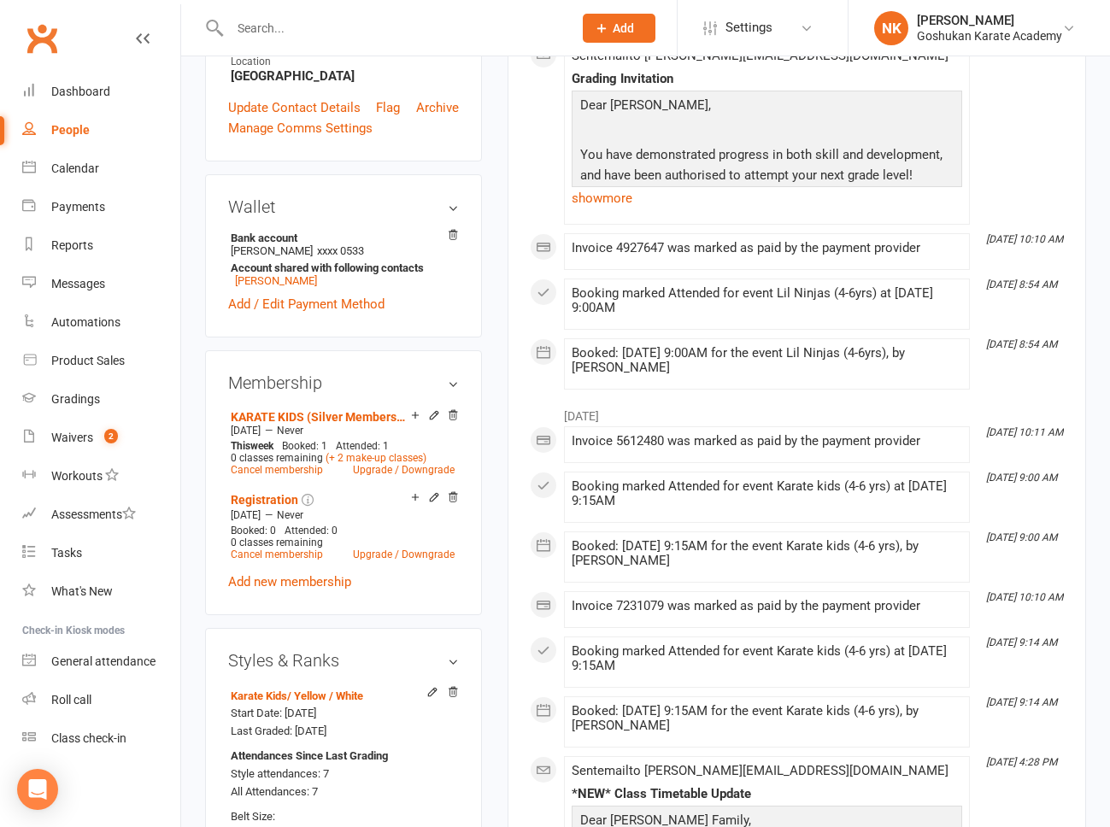
scroll to position [0, 0]
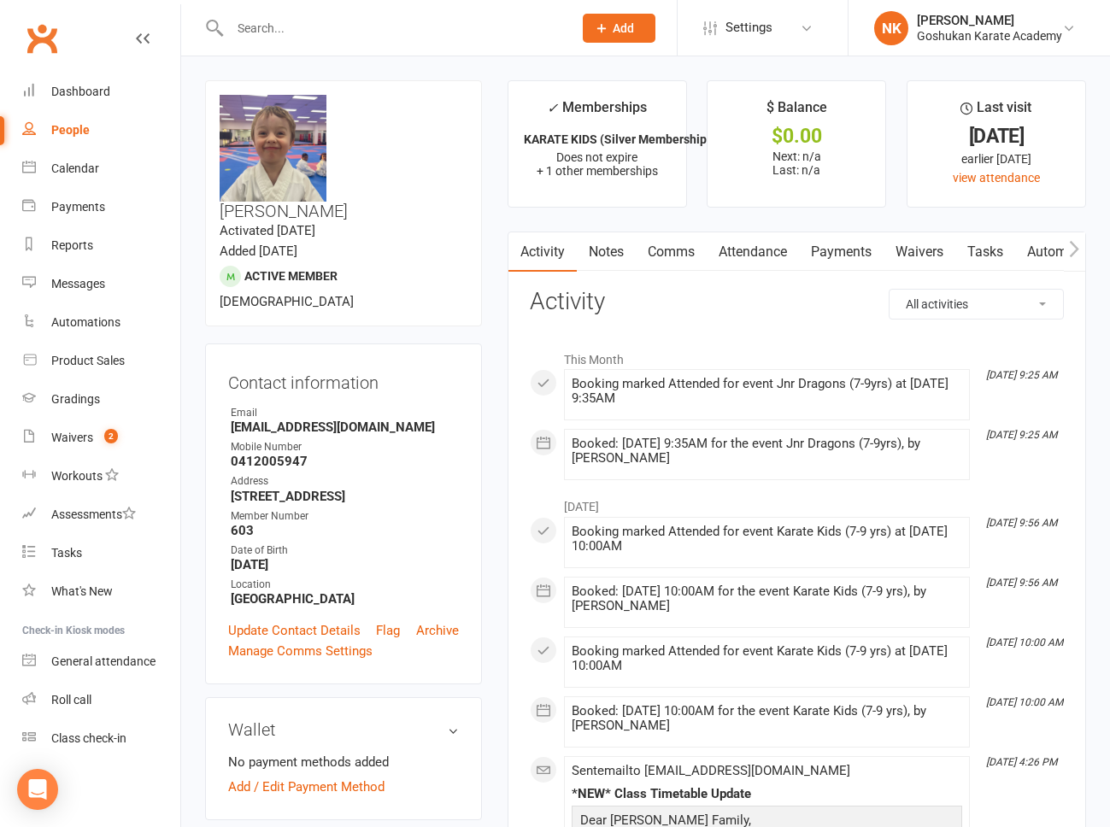
click at [714, 238] on link "Attendance" at bounding box center [753, 251] width 92 height 39
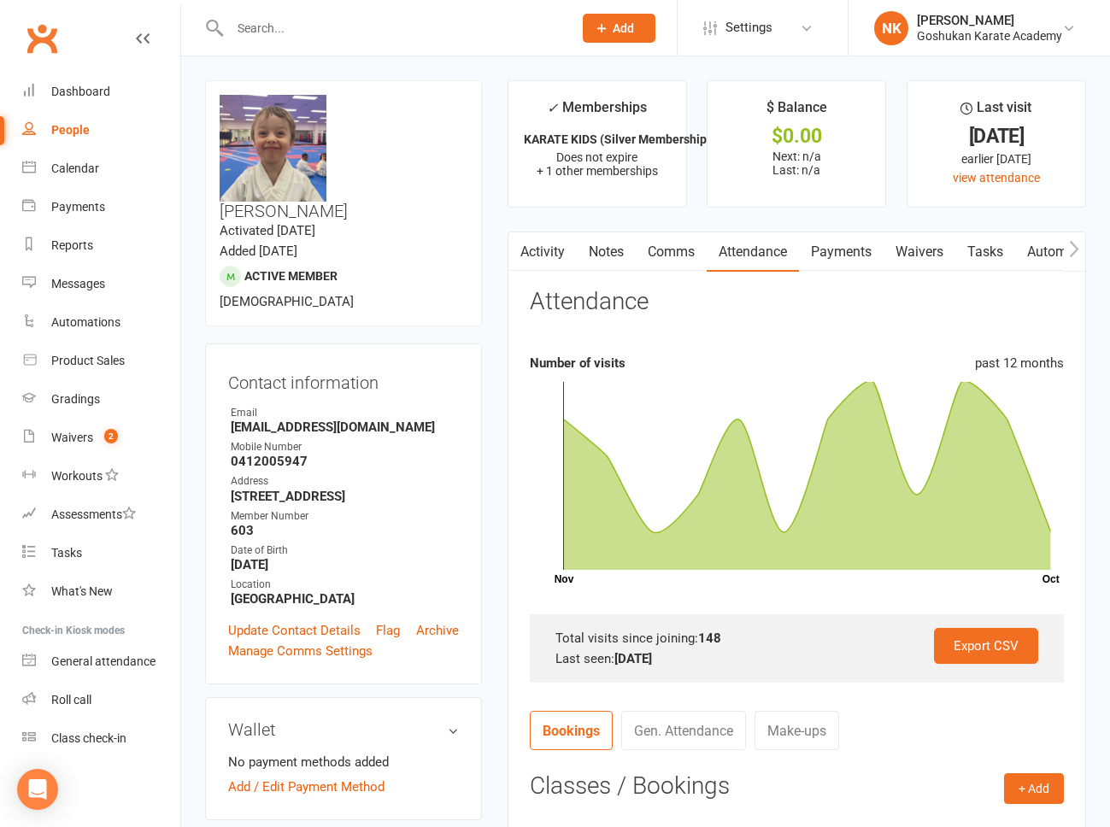
click at [554, 262] on link "Activity" at bounding box center [542, 251] width 68 height 39
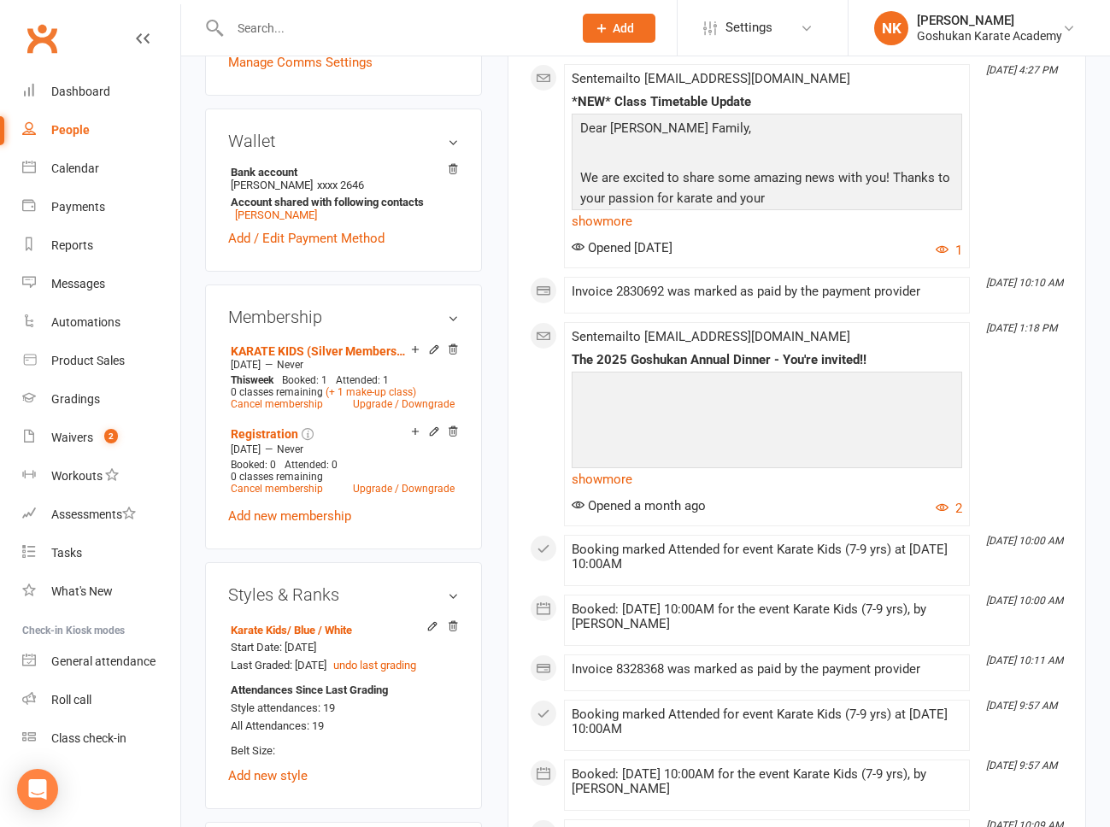
scroll to position [591, 0]
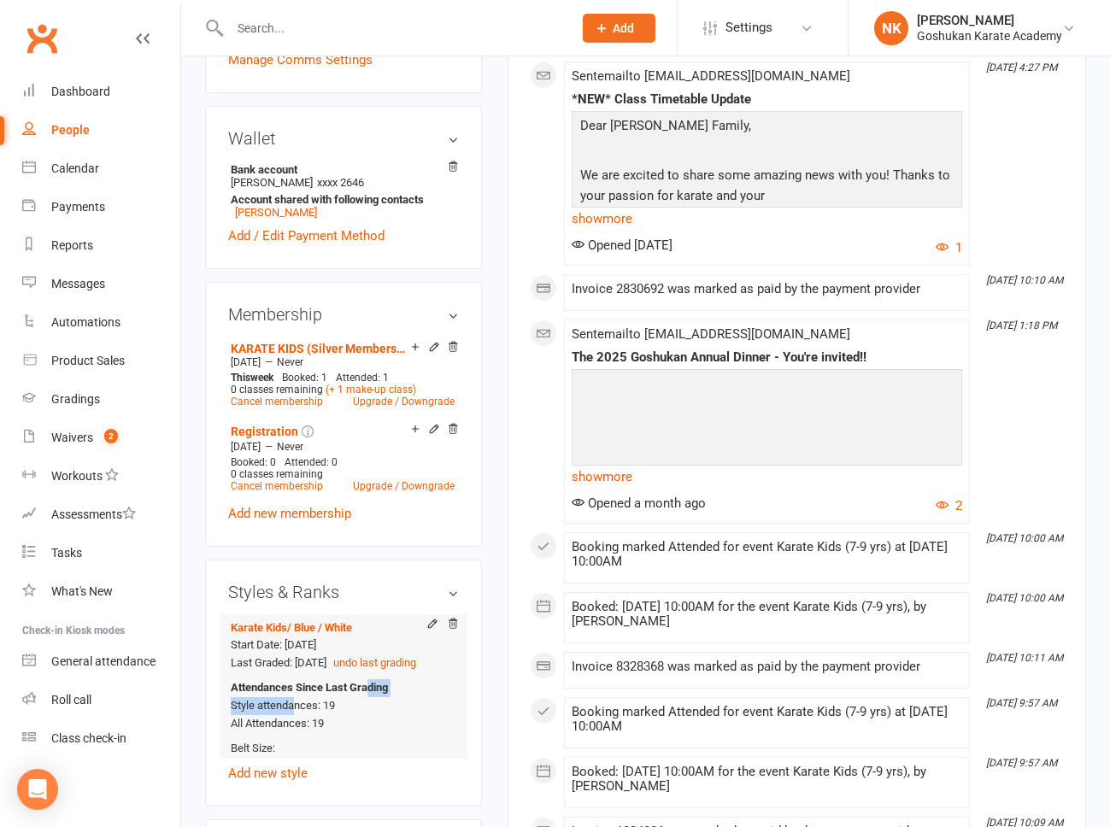
drag, startPoint x: 369, startPoint y: 638, endPoint x: 294, endPoint y: 648, distance: 75.9
click at [294, 679] on div "Attendances Since Last Grading Style attendances: 19 All Attendances: 19" at bounding box center [341, 706] width 220 height 54
click at [329, 679] on div "Attendances Since Last Grading Style attendances: 19 All Attendances: 19" at bounding box center [341, 706] width 220 height 54
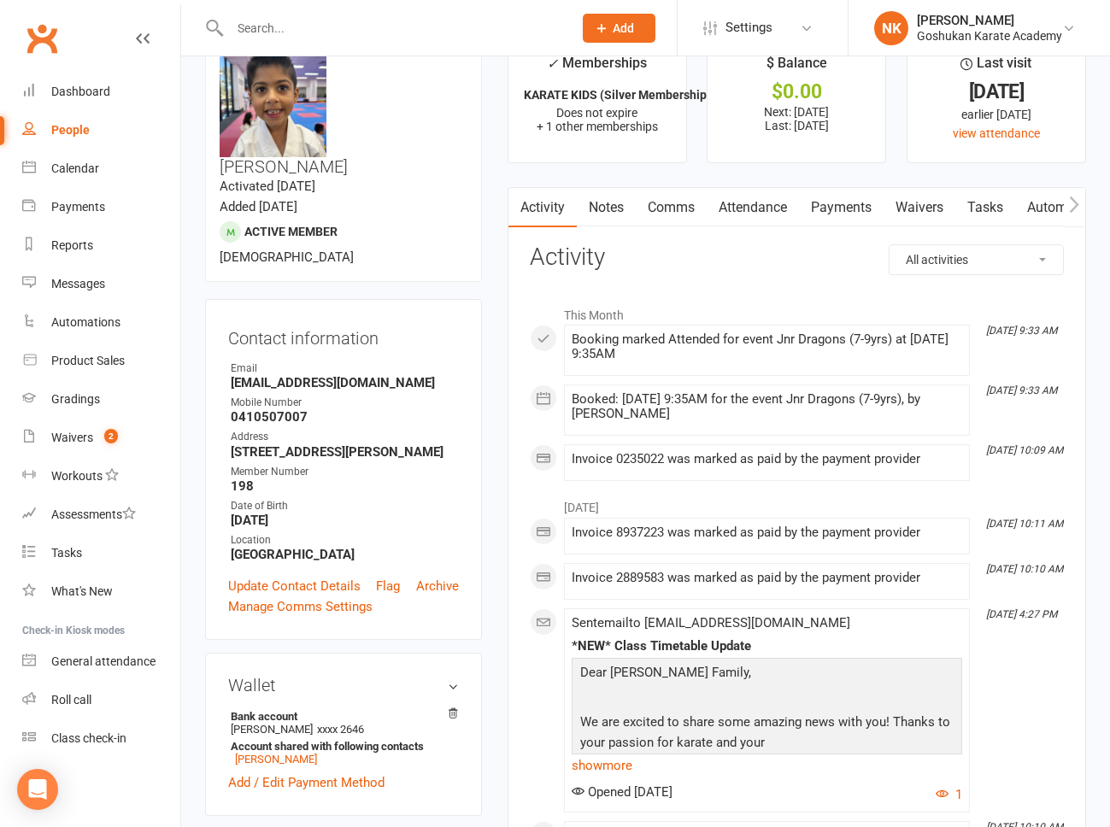
scroll to position [0, 0]
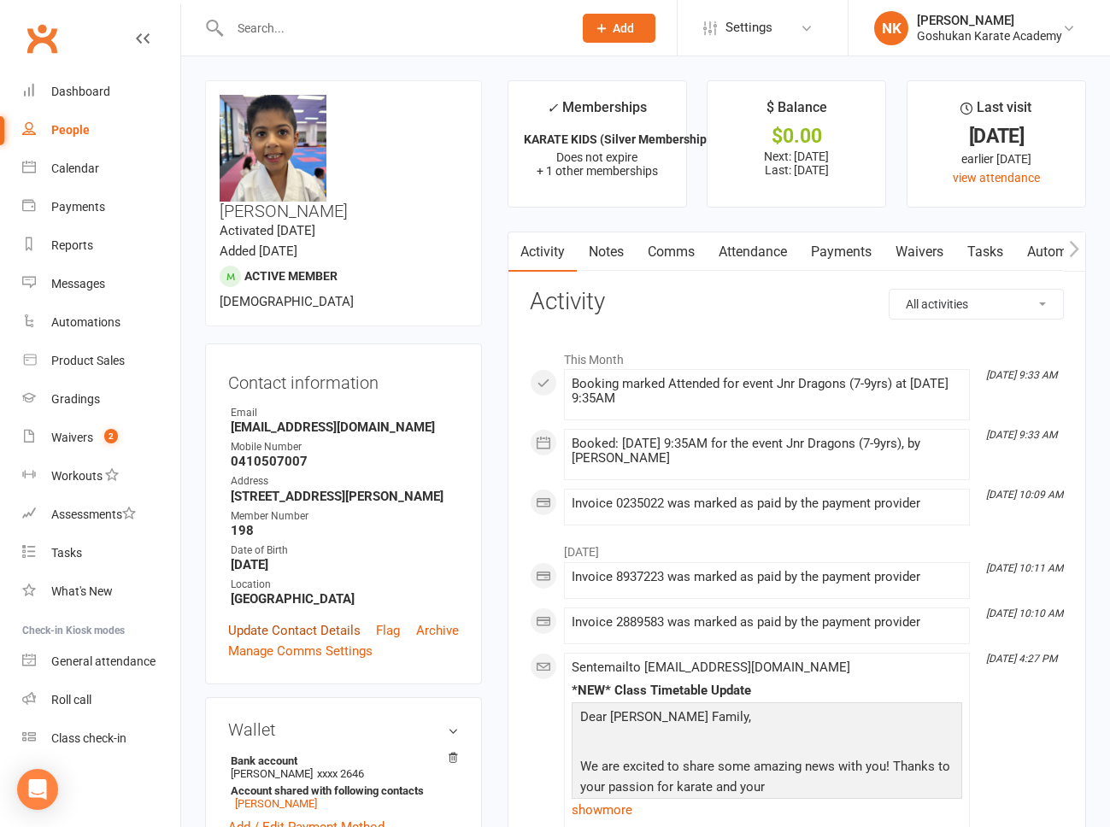
click at [286, 620] on link "Update Contact Details" at bounding box center [294, 630] width 132 height 21
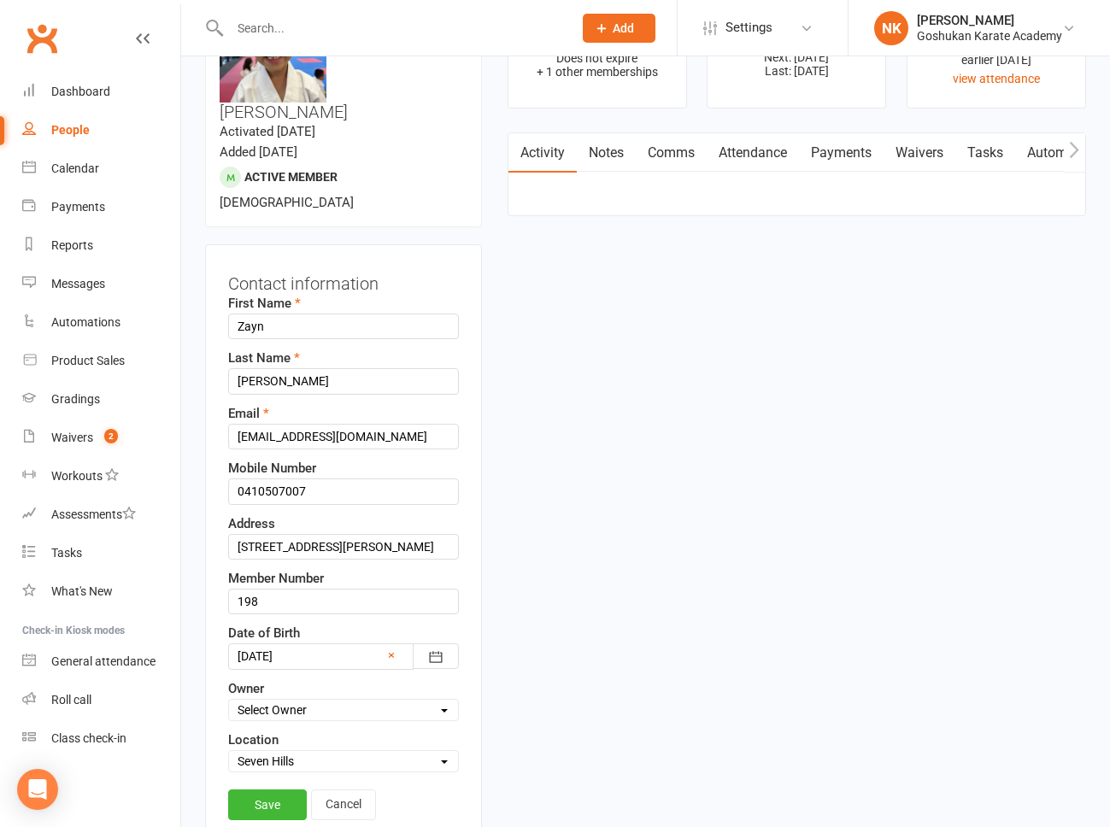
scroll to position [104, 0]
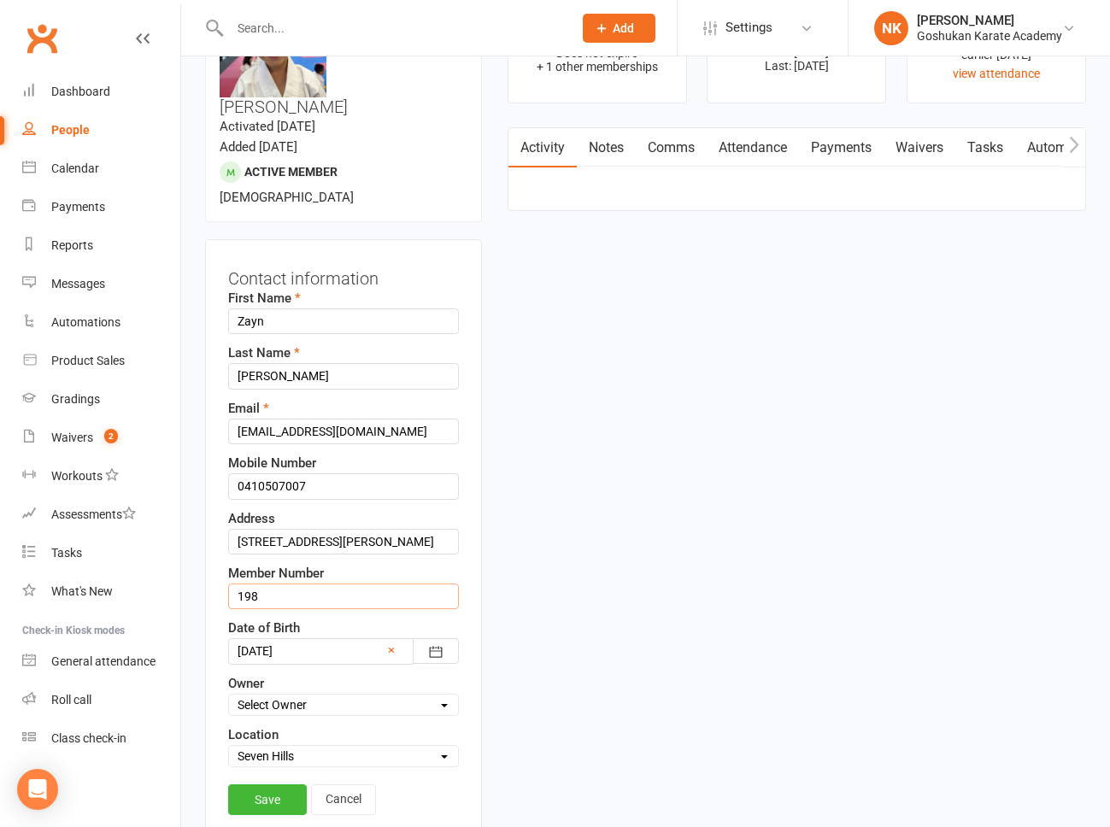
click at [285, 583] on input "198" at bounding box center [343, 596] width 231 height 26
type input "1548"
click at [261, 784] on link "Save" at bounding box center [267, 799] width 79 height 31
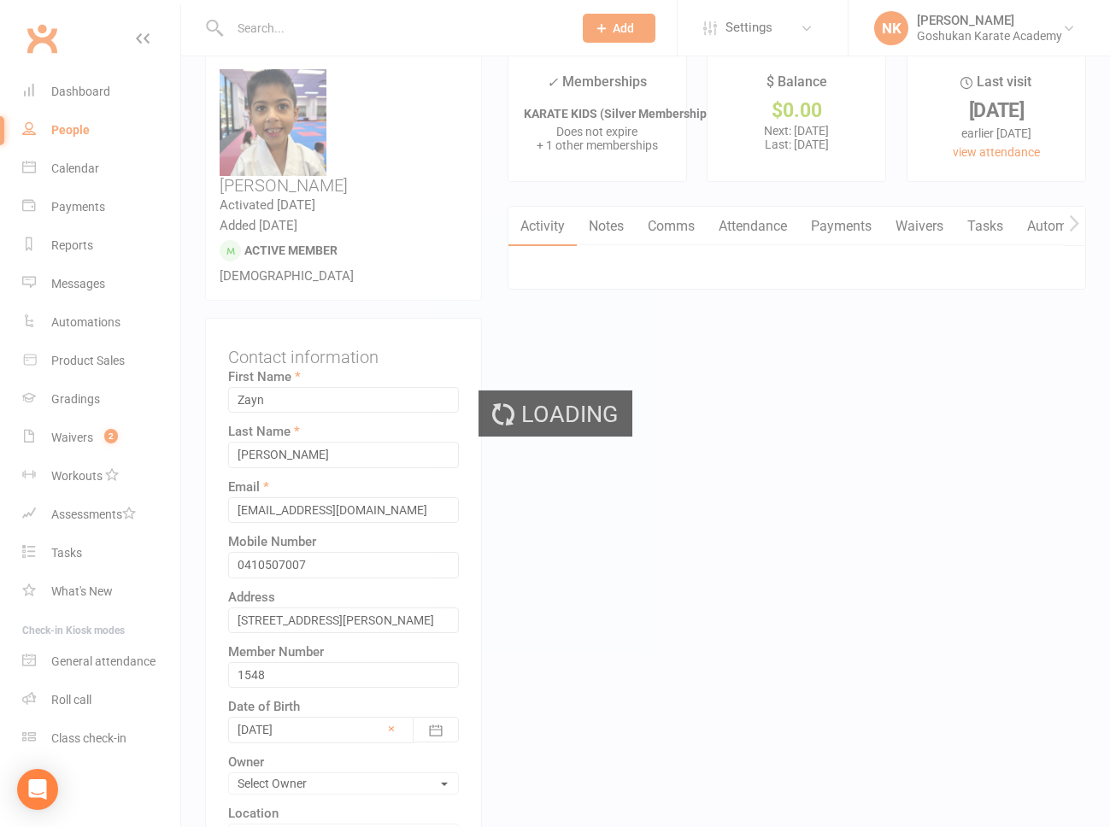
scroll to position [0, 0]
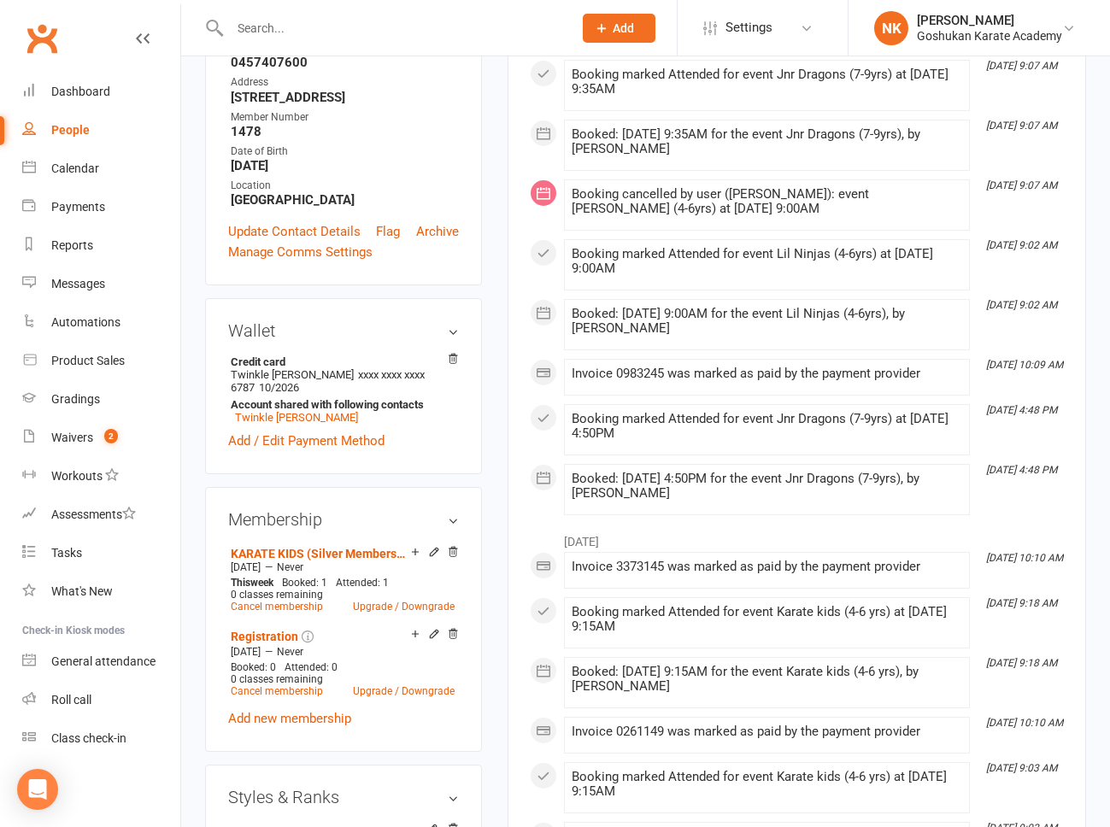
click at [485, 349] on div "upload photo change photo Aum Kacha Activated 24 August, 2023 Added 23 August, …" at bounding box center [343, 648] width 302 height 1755
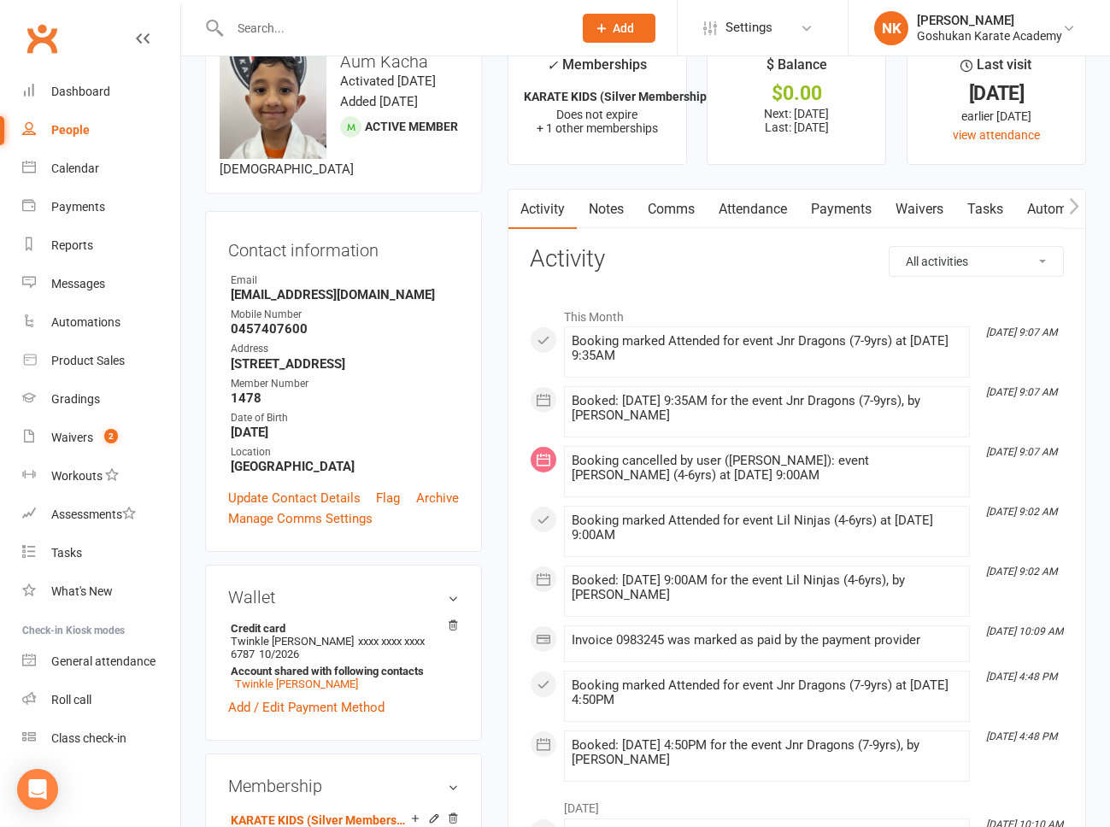
scroll to position [50, 0]
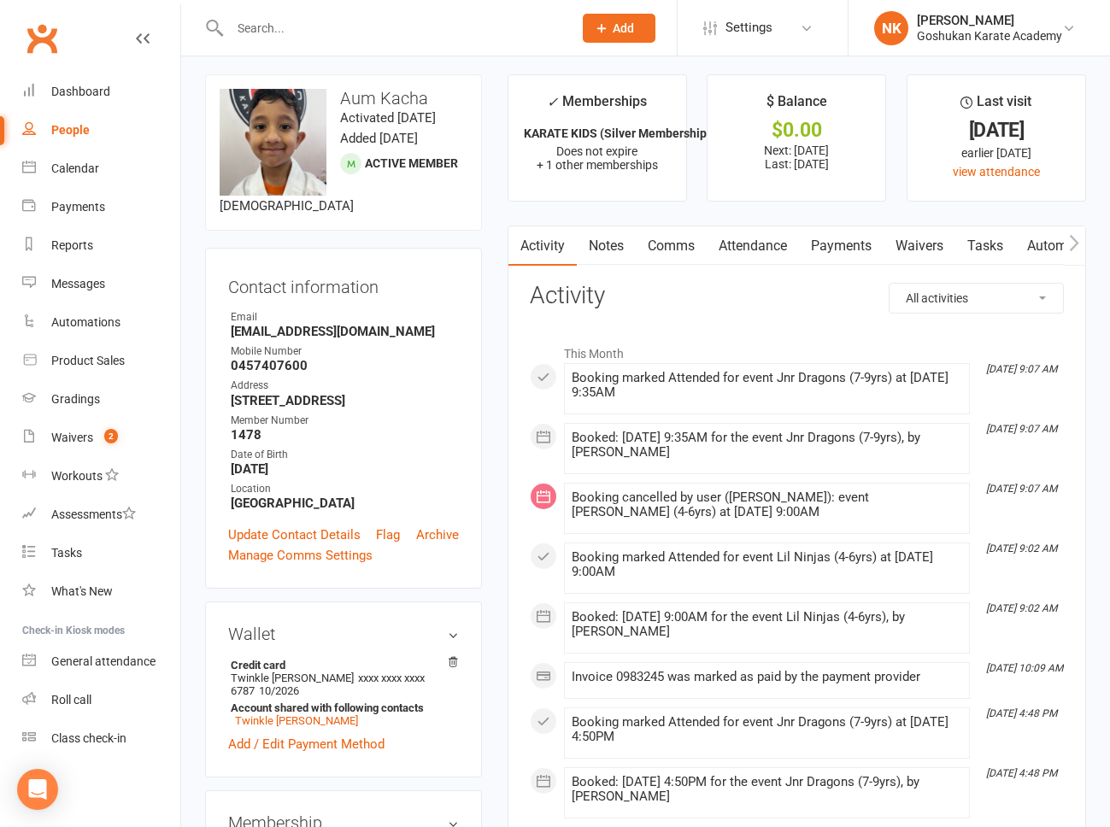
scroll to position [0, 0]
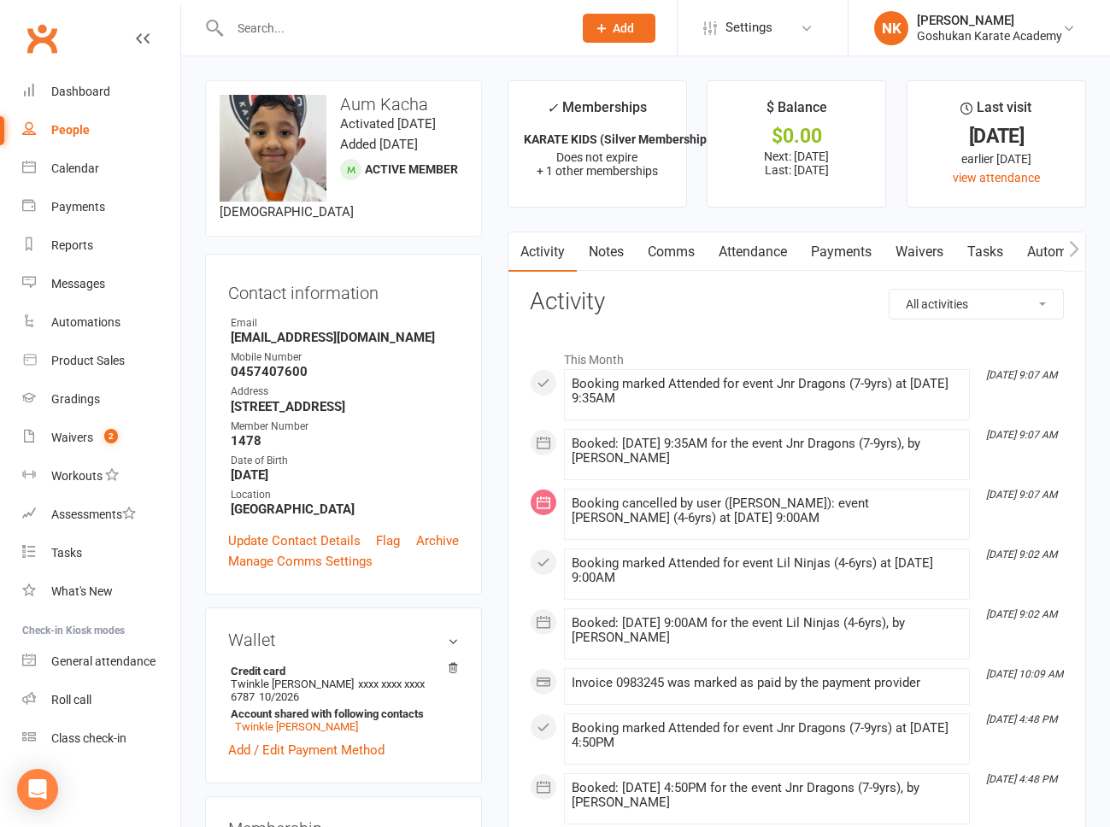
drag, startPoint x: 214, startPoint y: 234, endPoint x: 267, endPoint y: 234, distance: 52.1
click at [267, 234] on div "upload photo change photo Aum Kacha Activated 24 August, 2023 Added 23 August, …" at bounding box center [343, 158] width 277 height 156
click at [267, 220] on span "7 years old" at bounding box center [287, 211] width 134 height 15
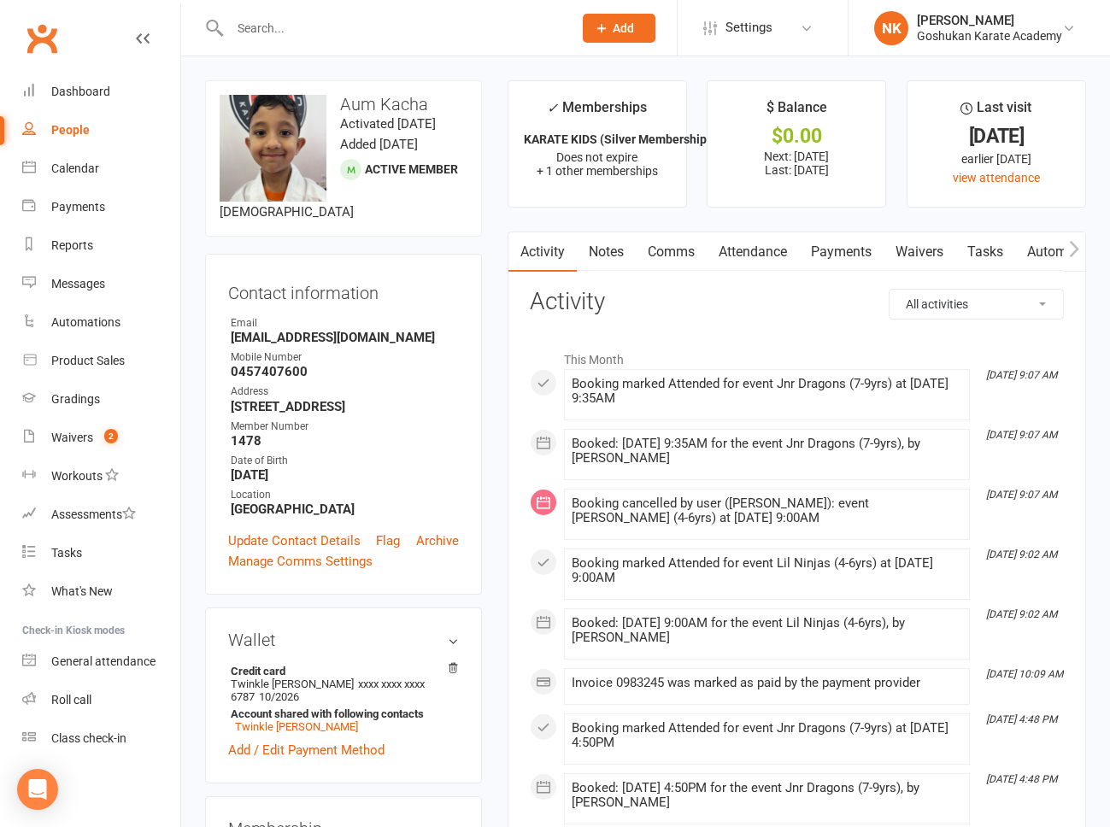
click at [453, 95] on h3 "Aum Kacha" at bounding box center [344, 104] width 248 height 19
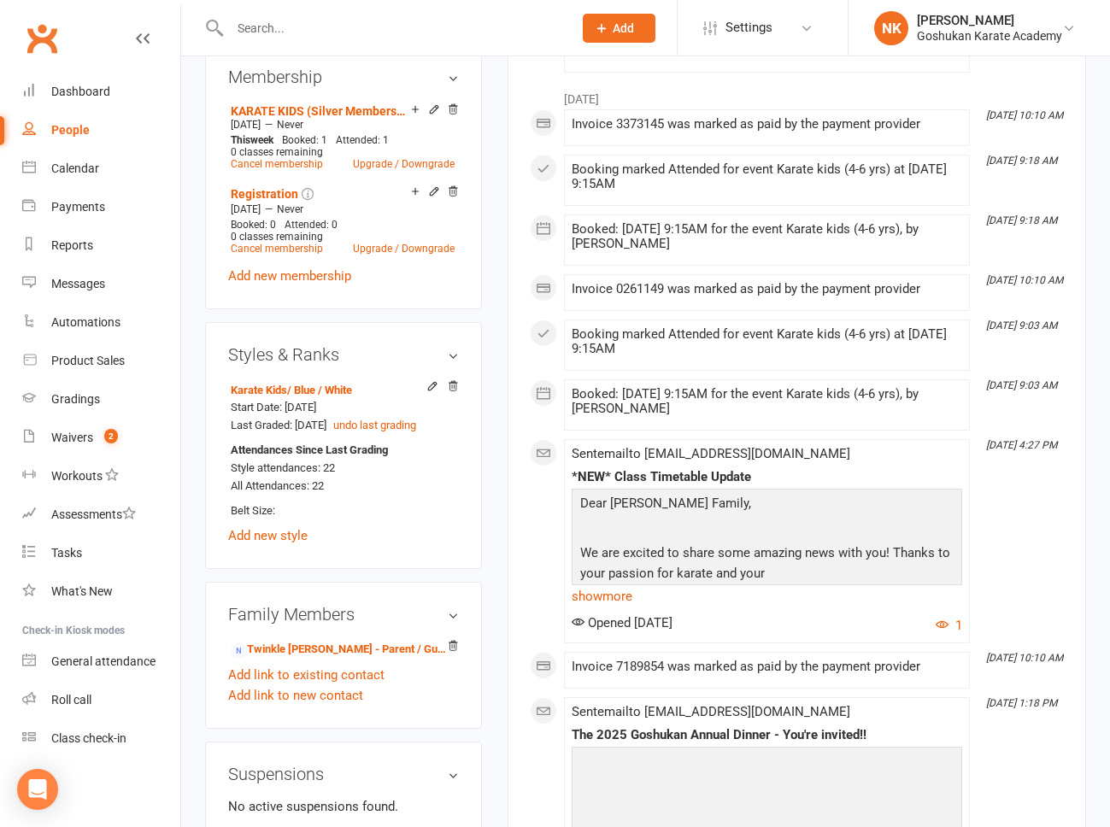
scroll to position [753, 0]
drag, startPoint x: 380, startPoint y: 466, endPoint x: 307, endPoint y: 466, distance: 73.5
click at [307, 434] on div "Start Date: 15 Mar 2024 Last Graded: 23 May 2025 undo last grading" at bounding box center [341, 416] width 220 height 36
click at [369, 434] on div "Start Date: 15 Mar 2024 Last Graded: 23 May 2025 undo last grading" at bounding box center [341, 416] width 220 height 36
click at [487, 477] on div "upload photo change photo Aum Kacha Activated 24 August, 2023 Added 23 August, …" at bounding box center [343, 205] width 302 height 1755
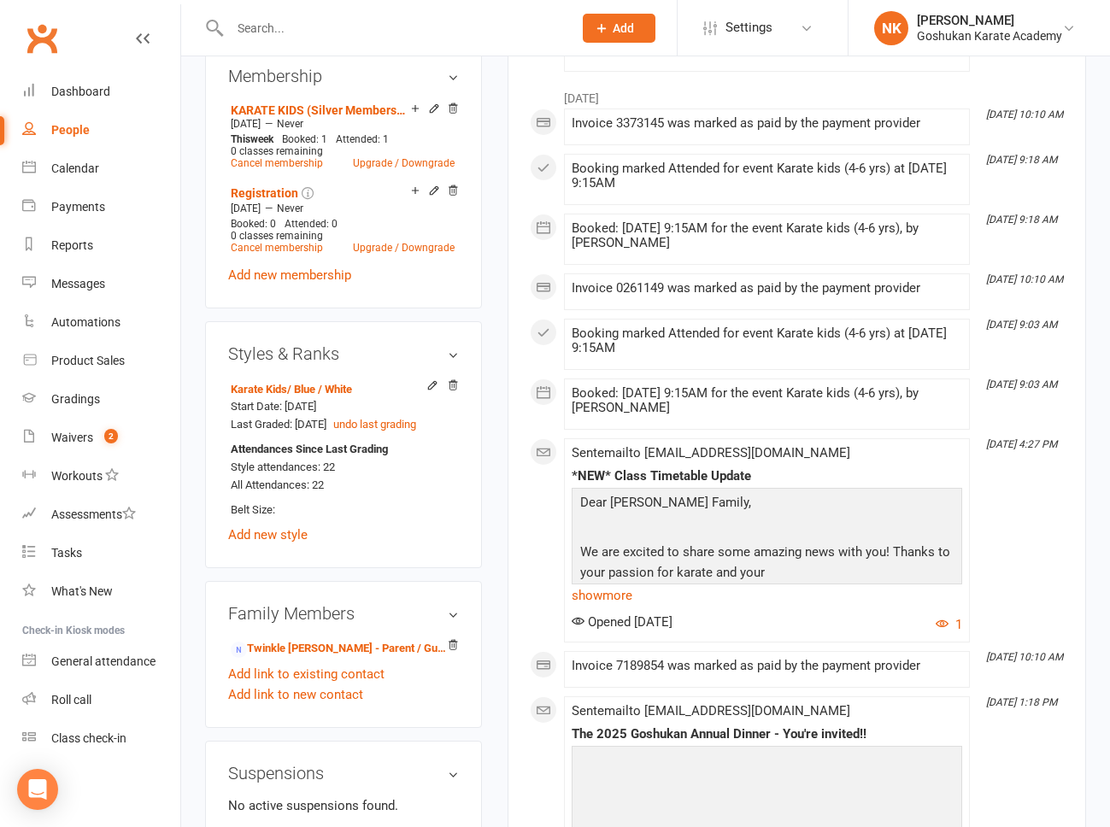
click at [495, 481] on main "✓ Memberships KARATE KIDS (Silver Membership) Does not expire + 1 other members…" at bounding box center [797, 381] width 604 height 2107
click at [683, 340] on div "Booking marked Attended for event Karate kids (4-6 yrs) at 21 Sep 2025 at 9:15AM" at bounding box center [767, 340] width 390 height 29
click at [660, 333] on div "Booking marked Attended for event Karate kids (4-6 yrs) at 21 Sep 2025 at 9:15AM" at bounding box center [767, 340] width 390 height 29
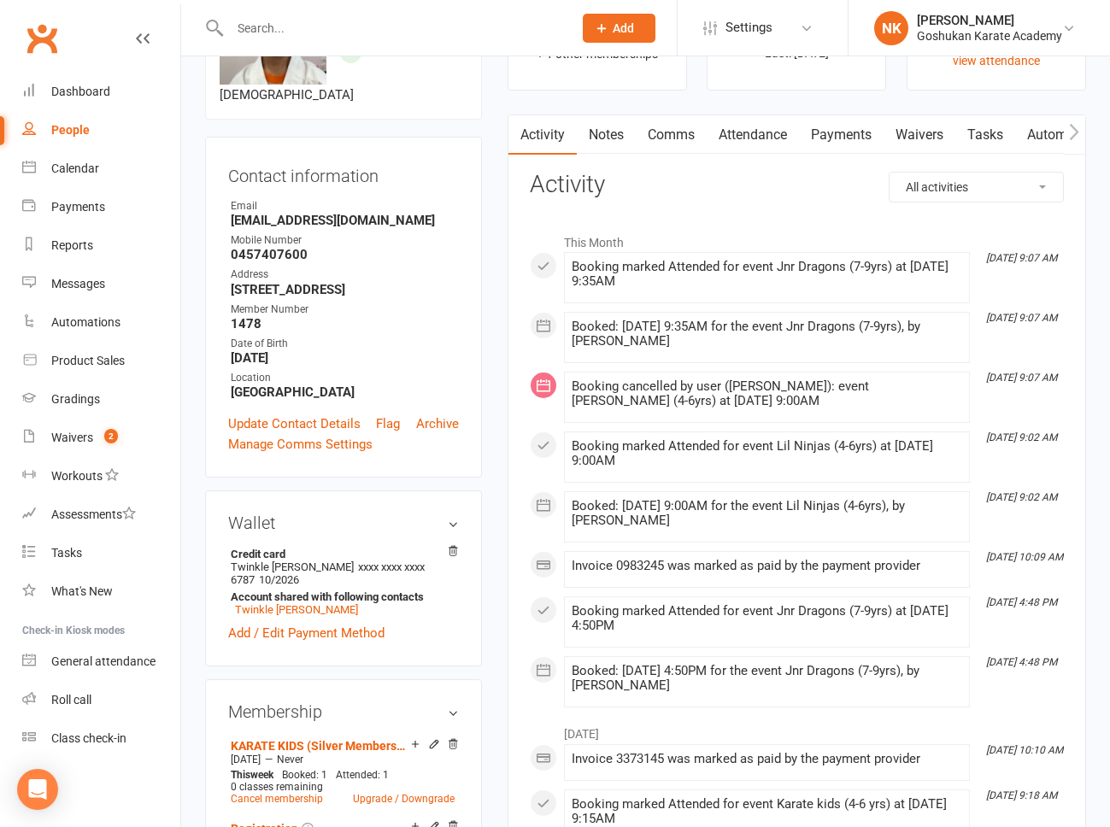
scroll to position [0, 0]
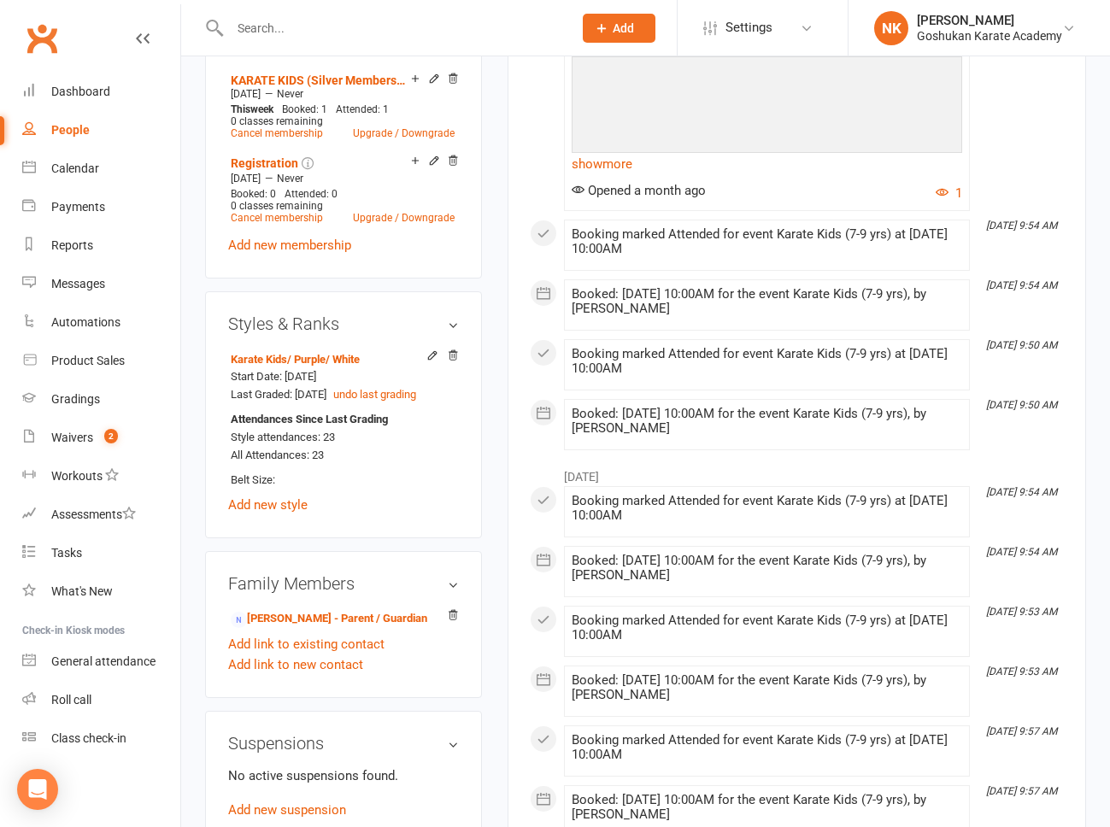
scroll to position [841, 0]
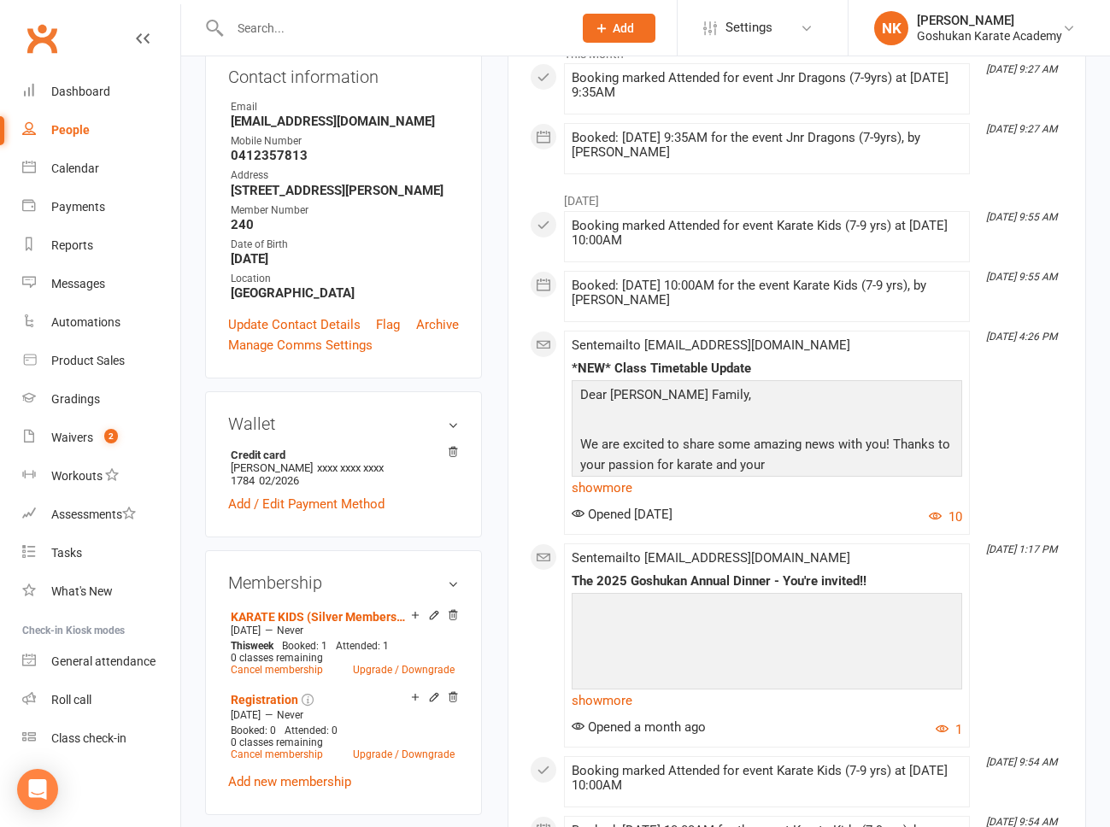
scroll to position [533, 0]
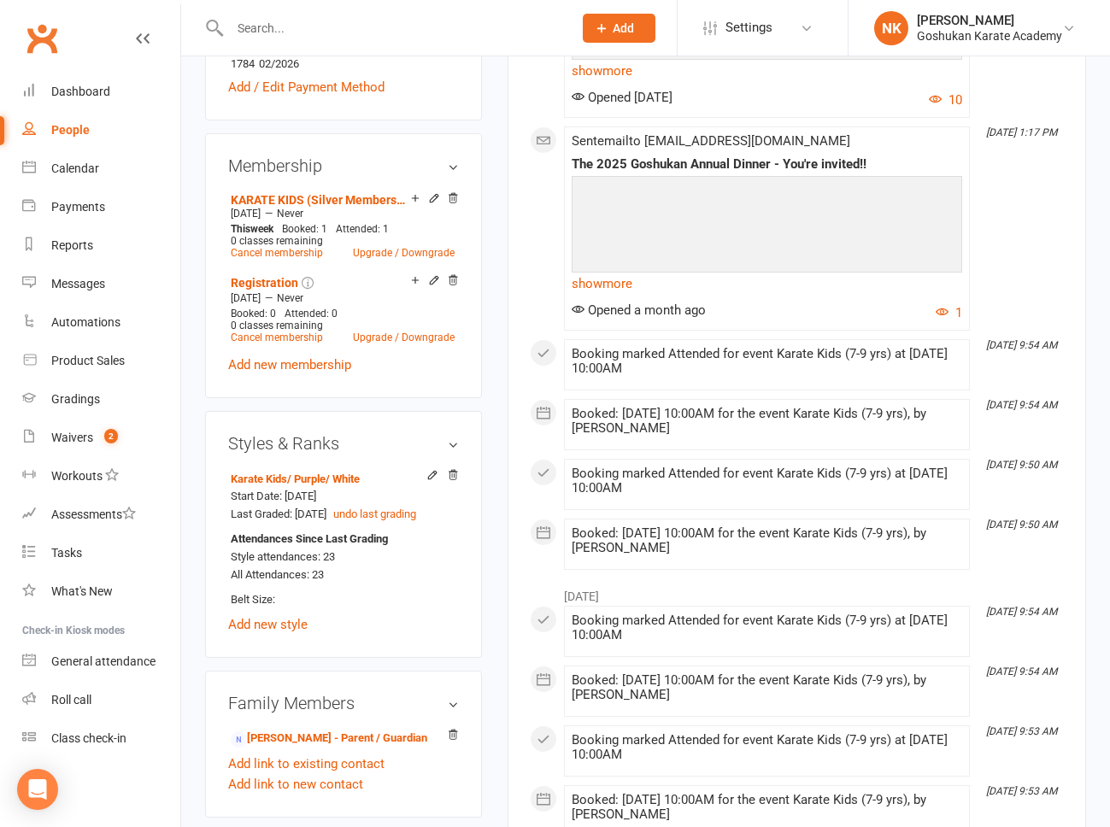
scroll to position [700, 0]
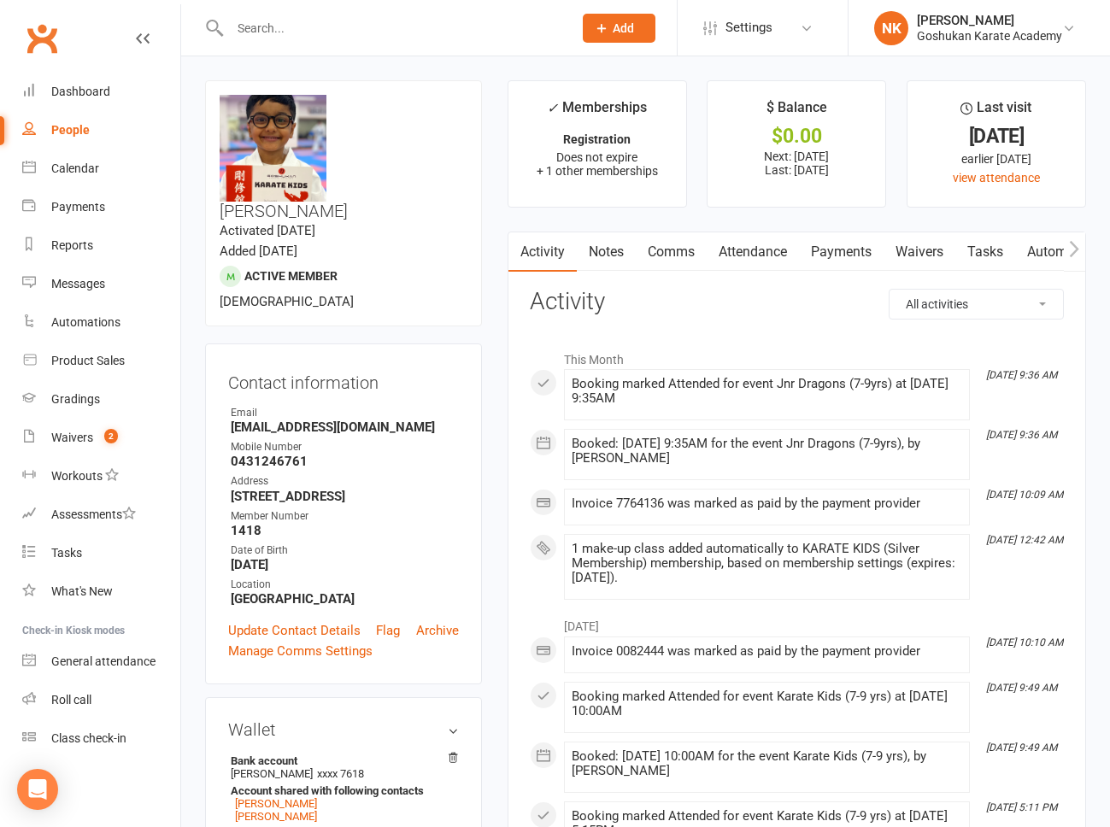
click at [691, 263] on link "Comms" at bounding box center [671, 251] width 71 height 39
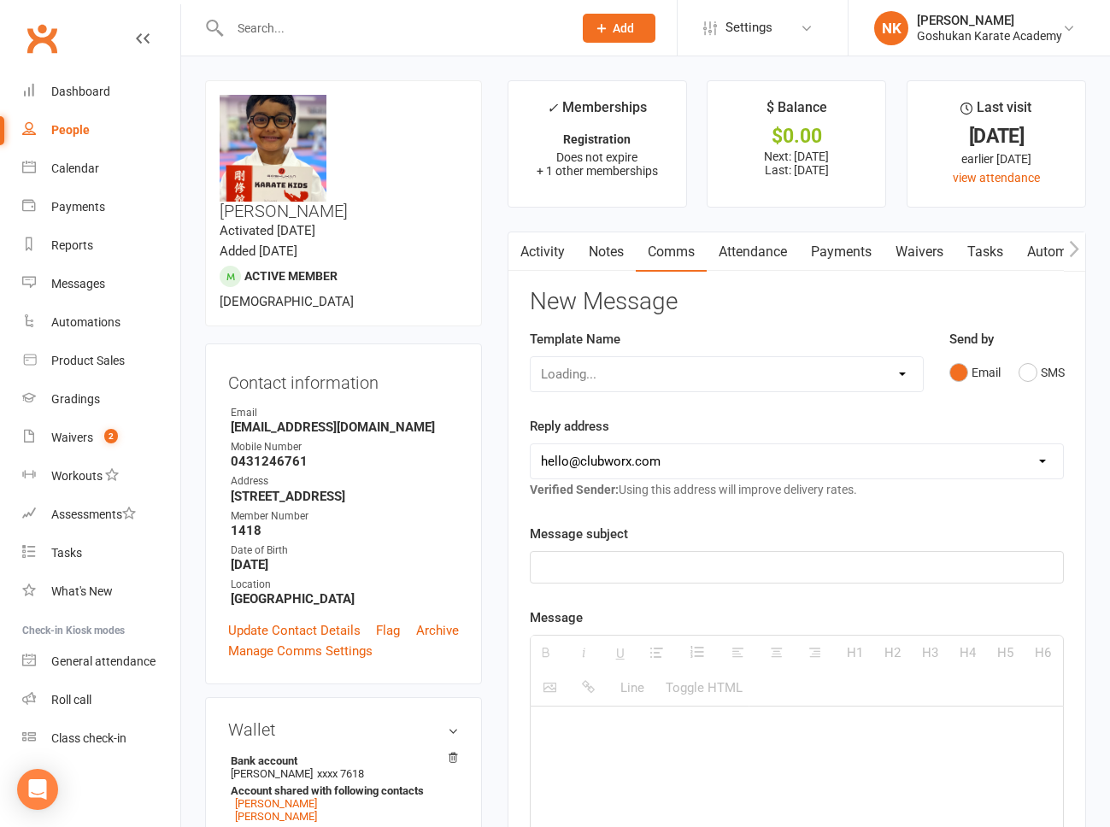
click at [742, 261] on link "Attendance" at bounding box center [753, 251] width 92 height 39
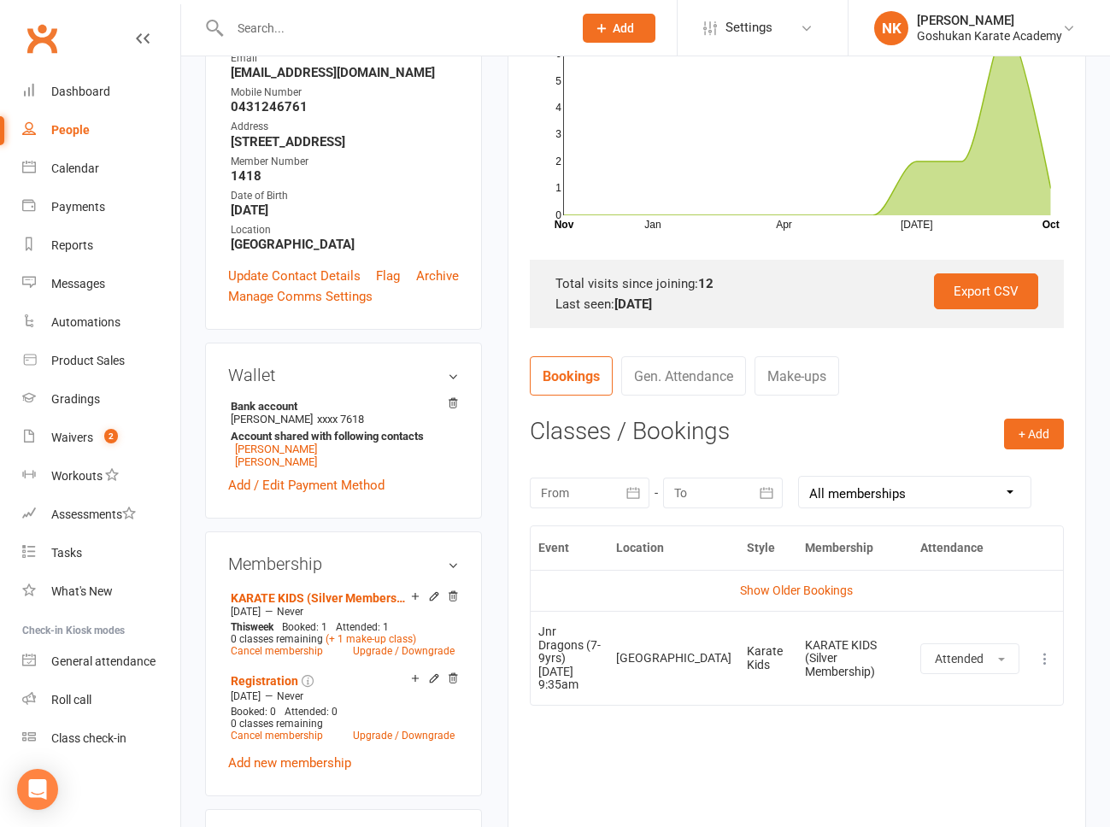
scroll to position [358, 0]
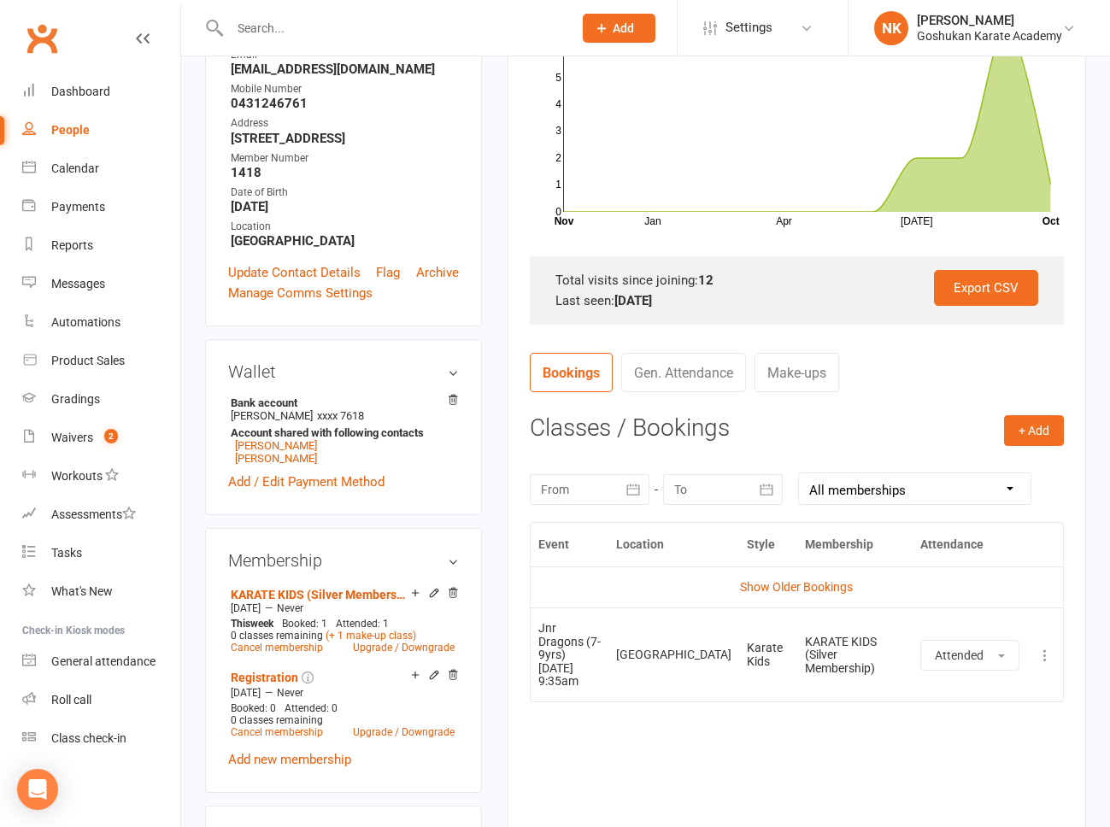
click at [493, 349] on div "upload photo change photo [PERSON_NAME] Activated [DATE] Added [DATE] Active me…" at bounding box center [645, 609] width 906 height 1774
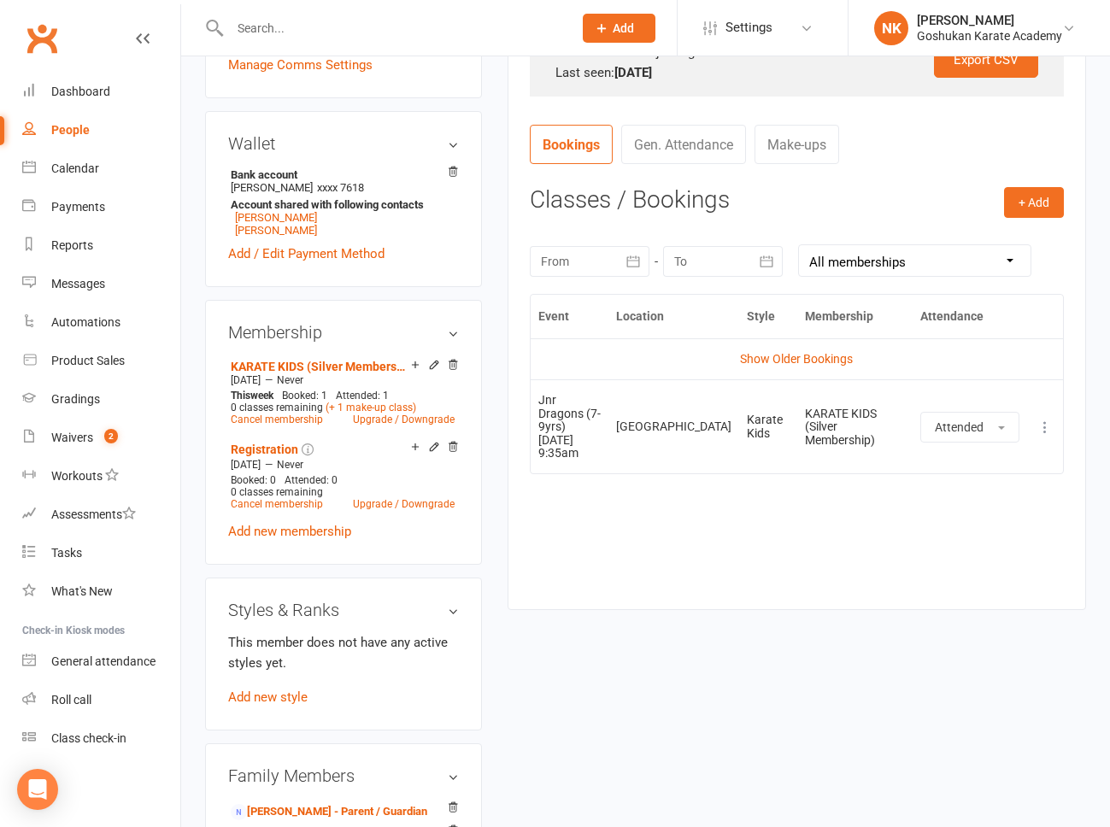
scroll to position [0, 0]
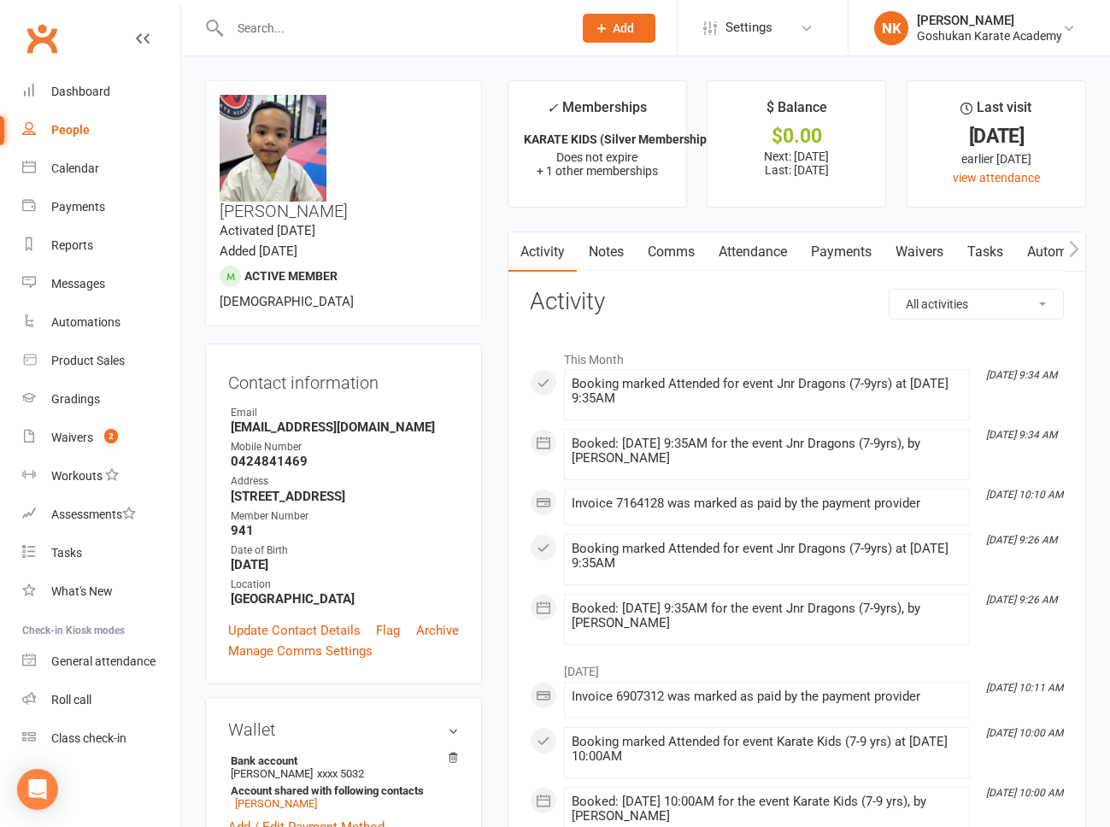
click at [760, 255] on link "Attendance" at bounding box center [753, 251] width 92 height 39
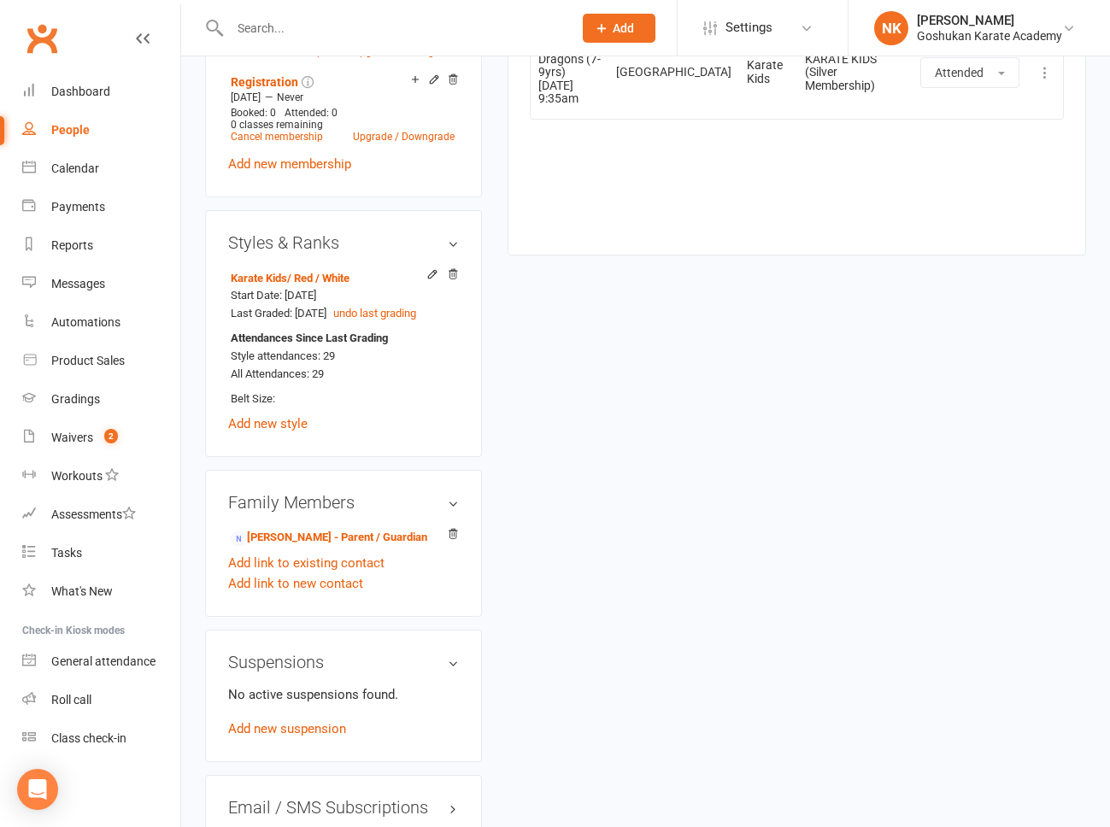
scroll to position [940, 0]
click at [507, 320] on div "upload photo change photo Aidan Jace Tolentino Activated 5 June, 2023 Added 28 …" at bounding box center [645, 57] width 906 height 1832
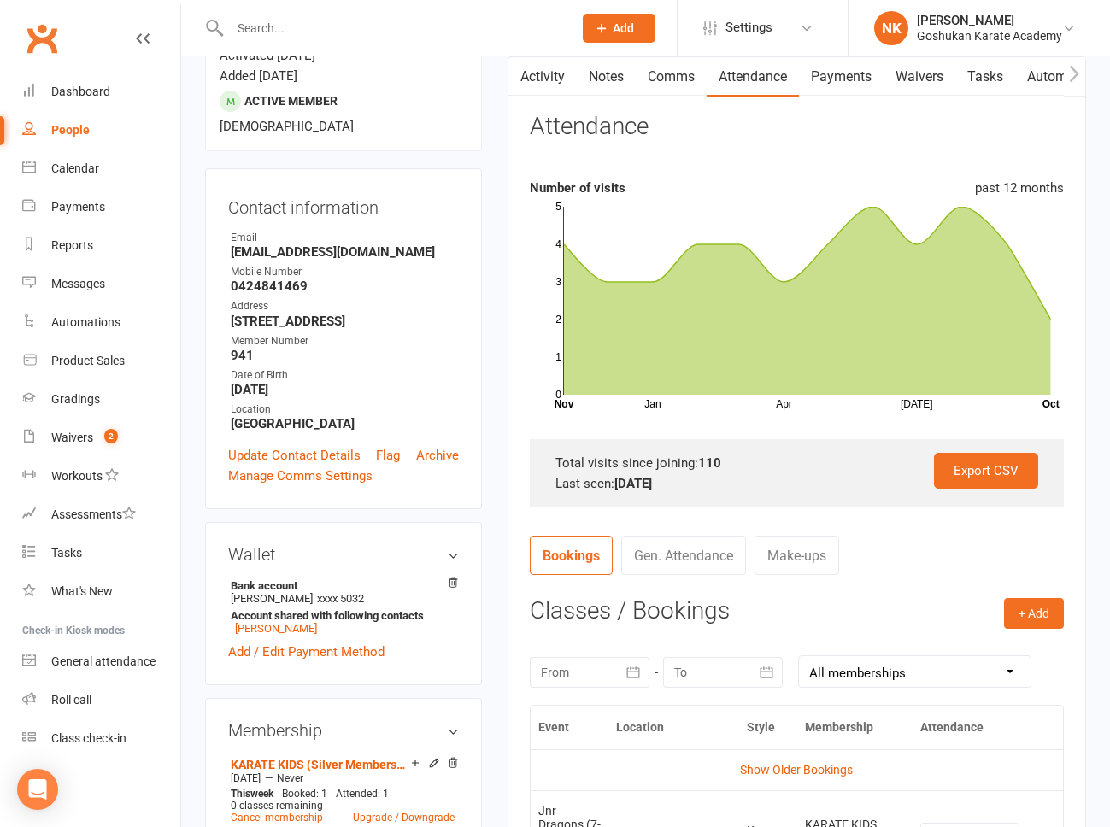
scroll to position [0, 0]
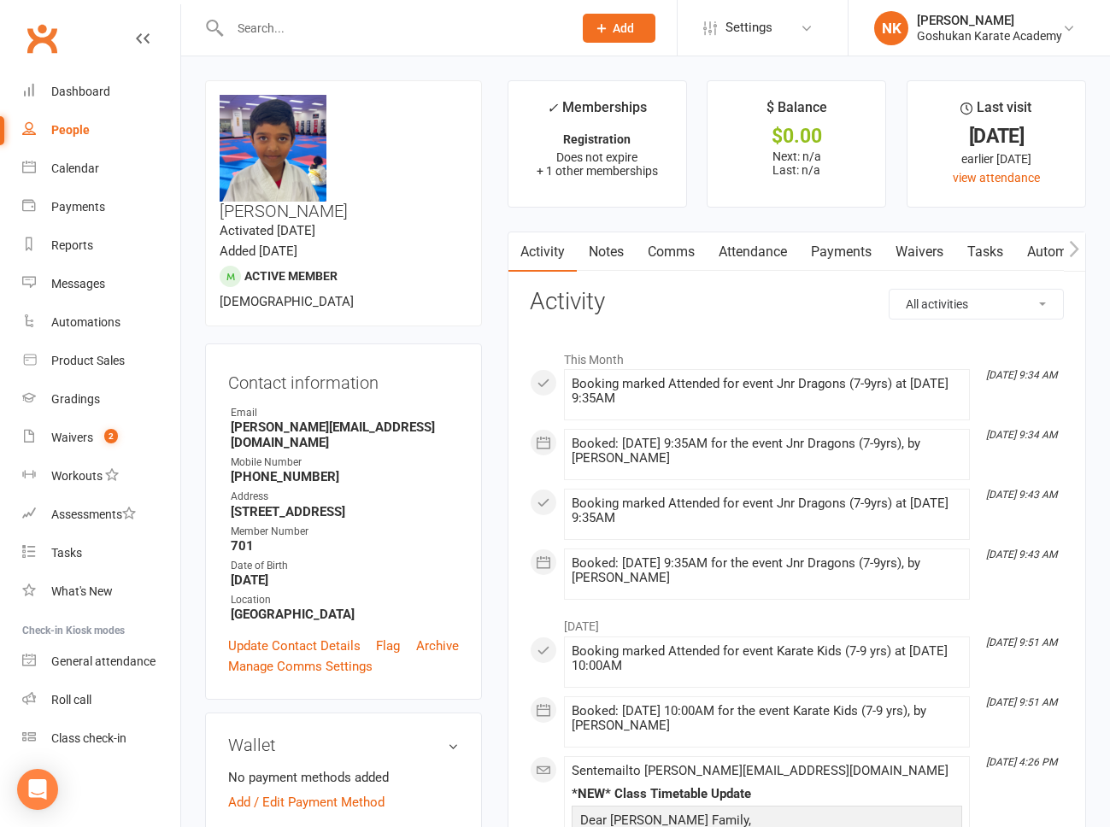
click at [733, 252] on link "Attendance" at bounding box center [753, 251] width 92 height 39
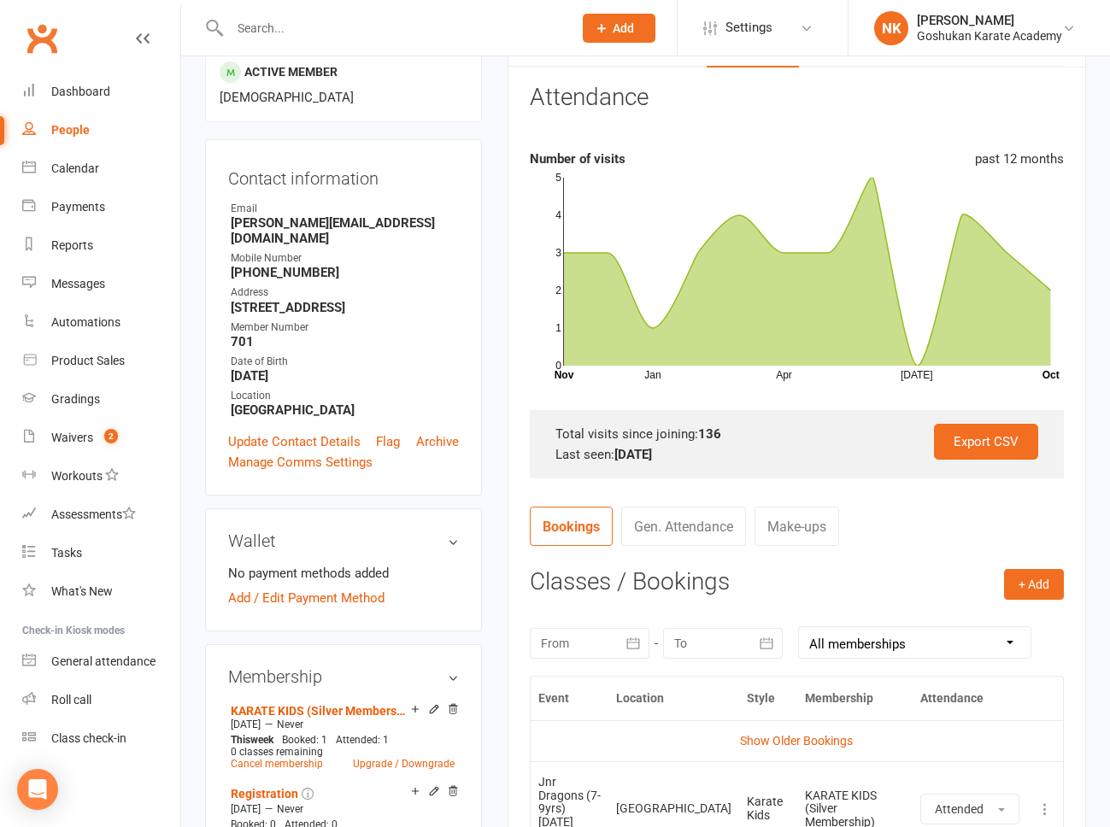
scroll to position [708, 0]
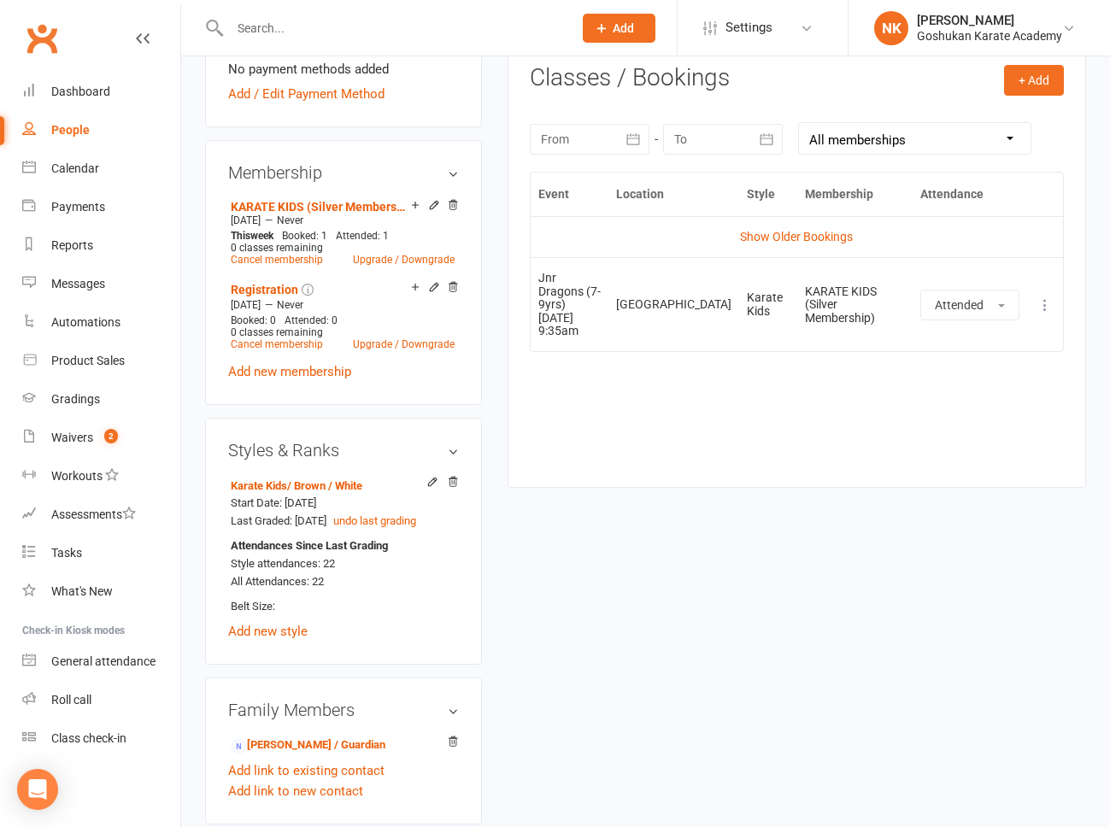
click at [488, 387] on div "upload photo change photo [PERSON_NAME] Activated [DATE] Added [DATE] Active me…" at bounding box center [343, 275] width 302 height 1807
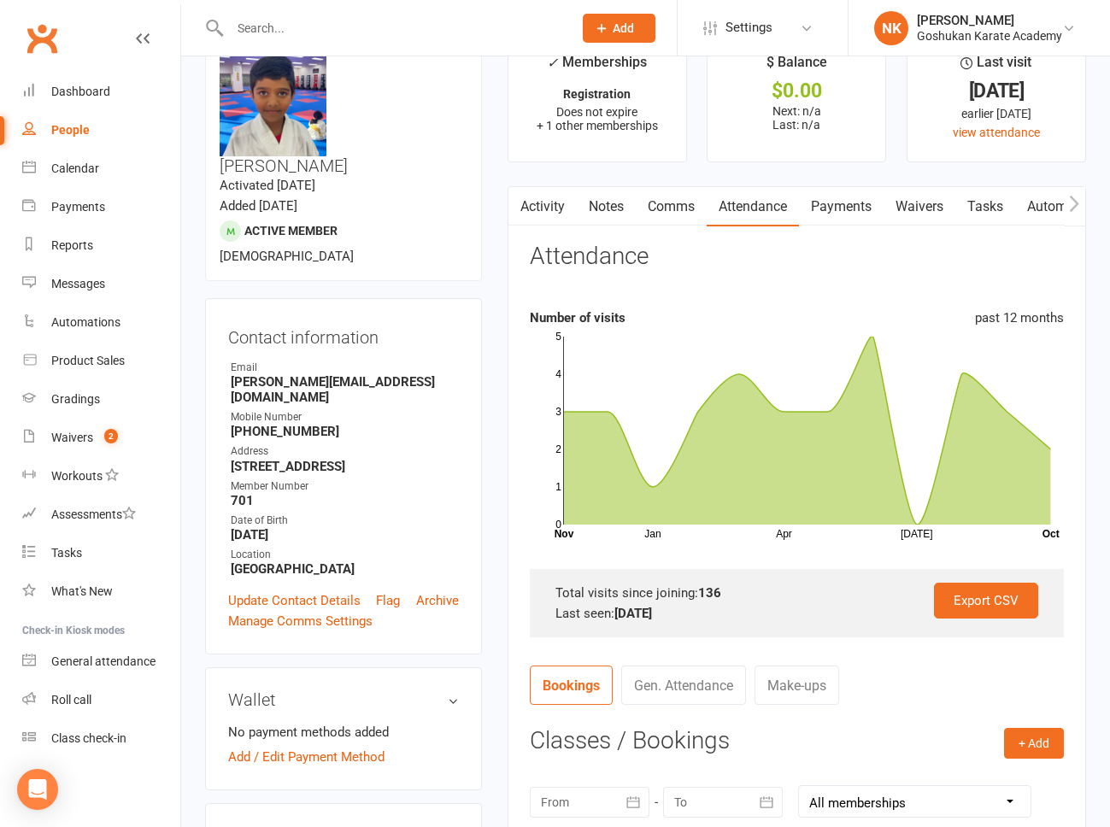
scroll to position [0, 0]
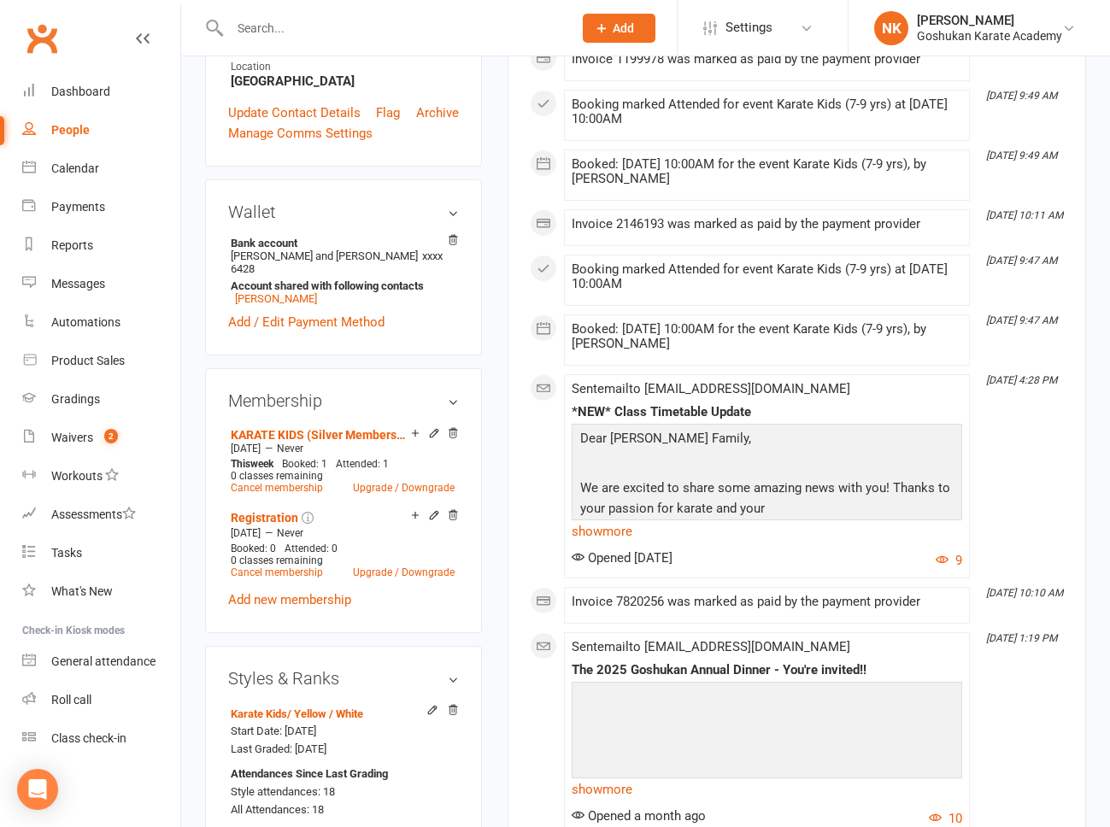
scroll to position [519, 0]
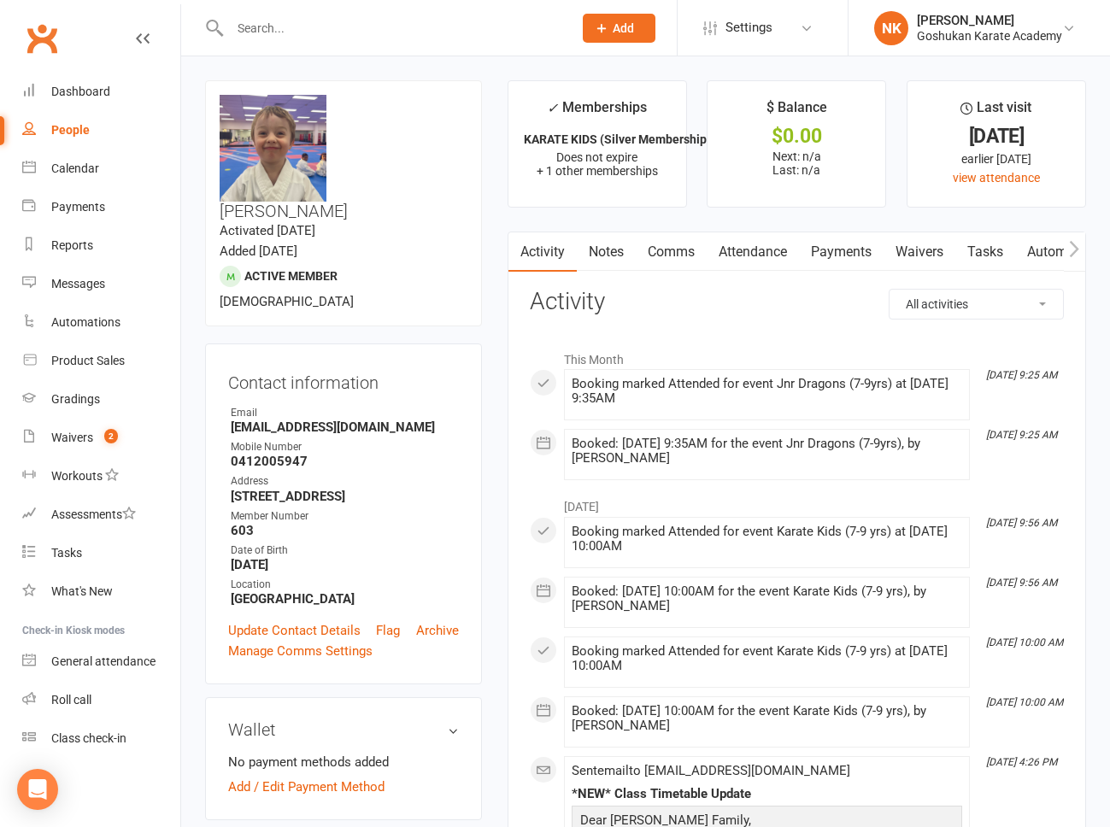
scroll to position [749, 0]
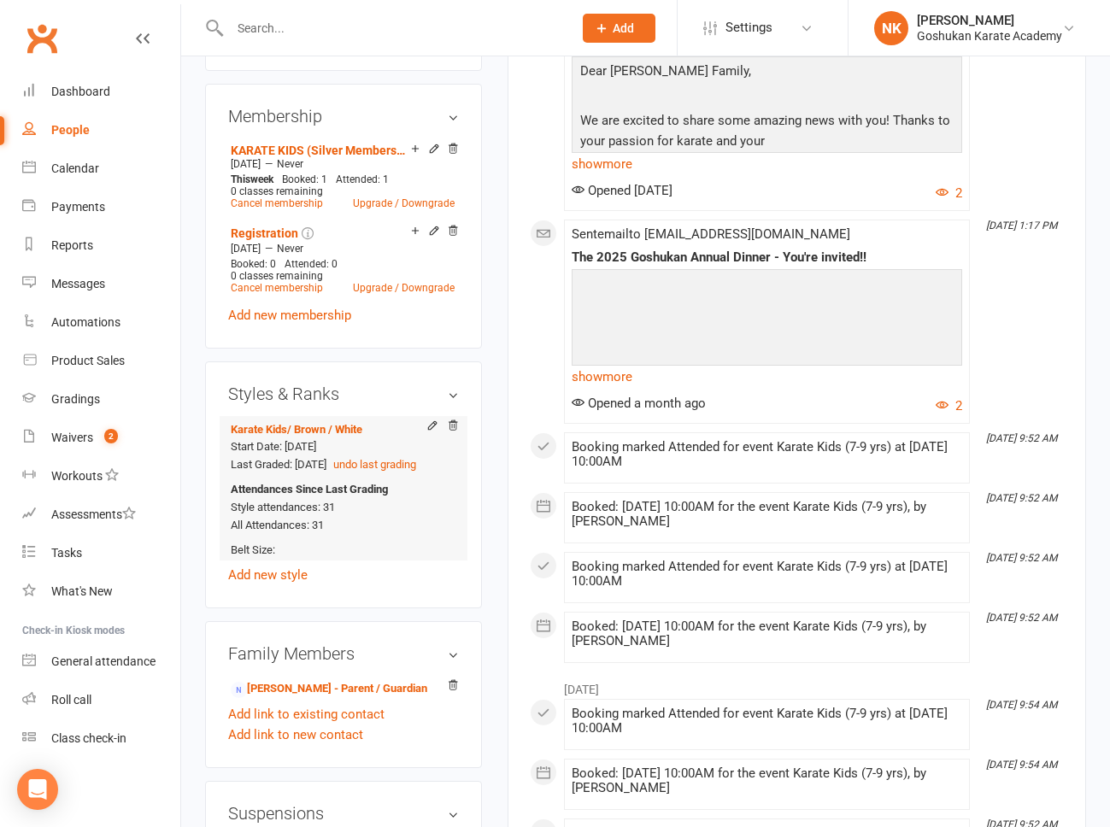
drag, startPoint x: 296, startPoint y: 392, endPoint x: 346, endPoint y: 392, distance: 50.4
click at [326, 458] on span "Last Graded: [DATE]" at bounding box center [279, 464] width 96 height 13
